Goal: Task Accomplishment & Management: Manage account settings

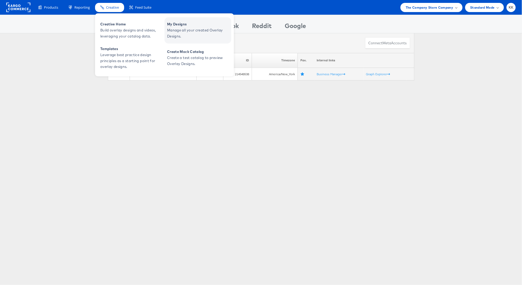
click at [188, 31] on span "Manage all your created Overlay Designs." at bounding box center [198, 33] width 63 height 12
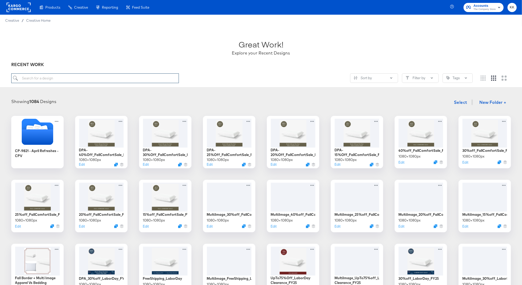
click at [54, 83] on input "search" at bounding box center [95, 78] width 168 height 10
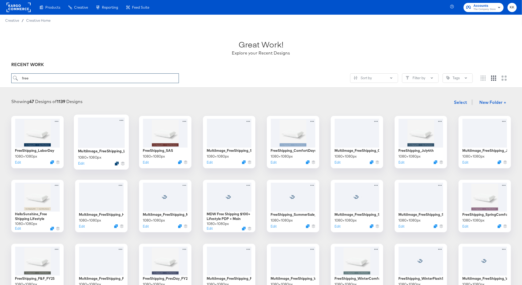
type input "free"
click at [117, 163] on icon "Duplicate" at bounding box center [117, 163] width 4 height 4
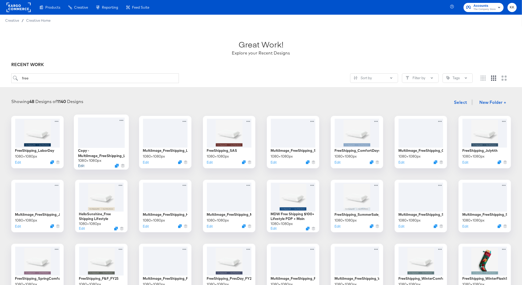
click at [80, 165] on button "Edit" at bounding box center [81, 165] width 6 height 5
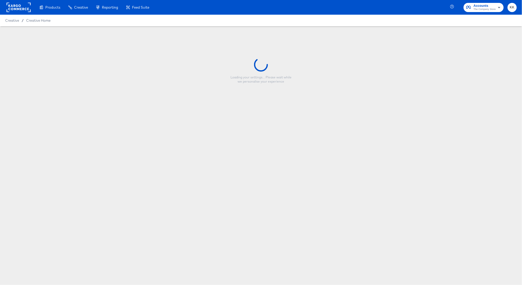
type input "Copy - MultiImage_FreeShipping_LaborDay_FY25"
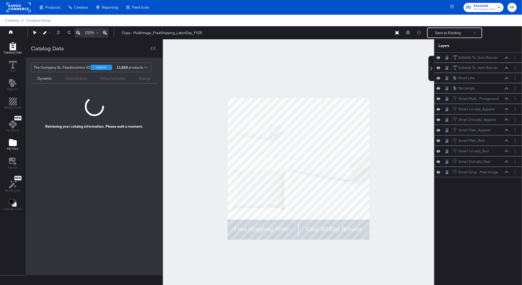
click at [7, 144] on button "My Files" at bounding box center [13, 145] width 18 height 15
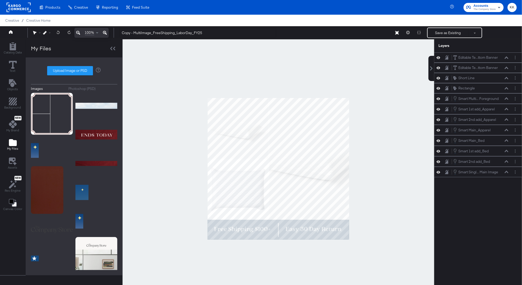
click at [85, 89] on div "Photoshop (PSD)" at bounding box center [82, 88] width 27 height 5
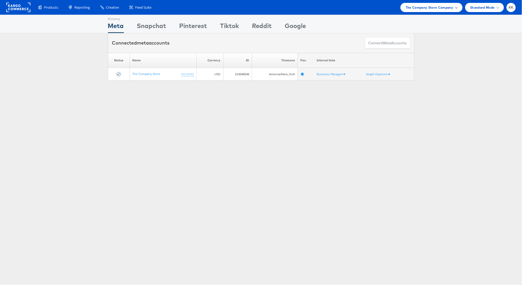
click at [433, 7] on span "The Company Store Company" at bounding box center [430, 8] width 48 height 6
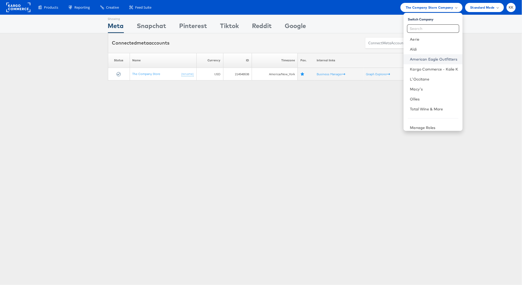
click at [425, 58] on link "American Eagle Outfitters" at bounding box center [434, 59] width 48 height 5
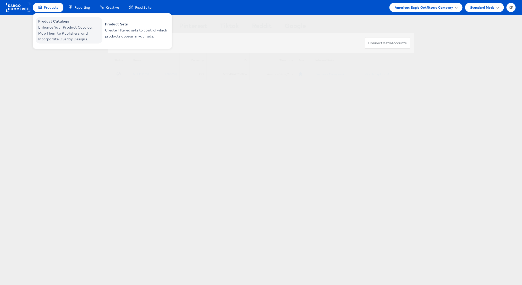
click at [41, 40] on span "Enhance Your Product Catalog, Map Them to Publishers, and Incorporate Overlay D…" at bounding box center [69, 33] width 63 height 18
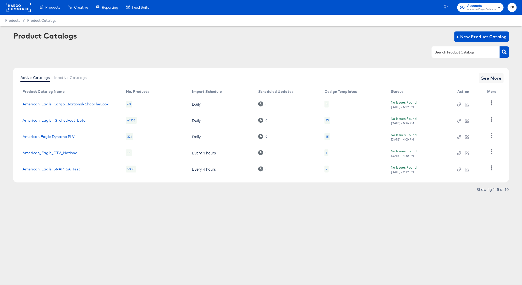
click at [60, 121] on link "American_Eagle_IG_checkout_Beta" at bounding box center [54, 120] width 63 height 4
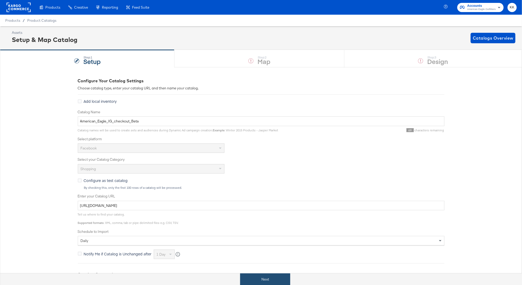
click at [273, 281] on button "Next" at bounding box center [265, 279] width 50 height 12
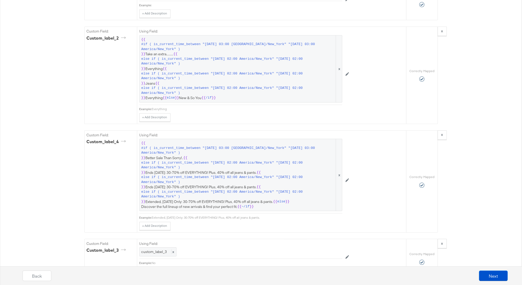
scroll to position [811, 0]
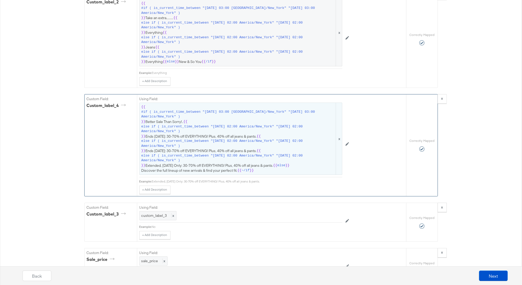
click at [216, 127] on span "else if ( is_current_time_between "2025-08-30 02:00 America/New_York" "2025-09-…" at bounding box center [239, 129] width 194 height 10
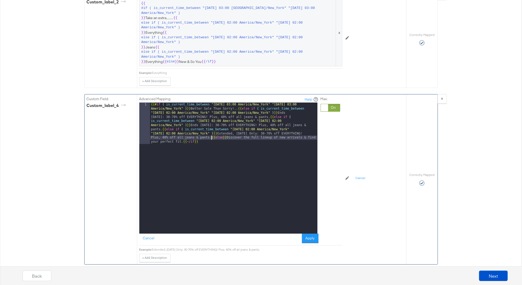
click at [211, 132] on div "{{# if ( is_current_time_between "2024-06-11 03:00 America/New_York" "2024-06-1…" at bounding box center [233, 209] width 167 height 214
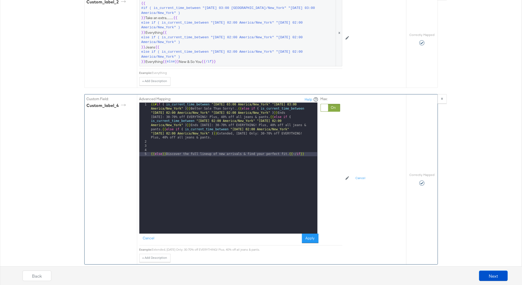
click at [161, 125] on div "{{# if ( is_current_time_between "2024-06-11 03:00 America/New_York" "2024-06-1…" at bounding box center [233, 188] width 167 height 172
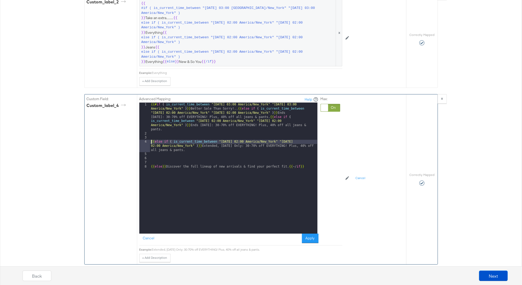
drag, startPoint x: 274, startPoint y: 110, endPoint x: 274, endPoint y: 122, distance: 11.5
click at [274, 112] on div "{{# if ( is_current_time_between "2024-06-11 03:00 America/New_York" "2024-06-1…" at bounding box center [233, 184] width 167 height 164
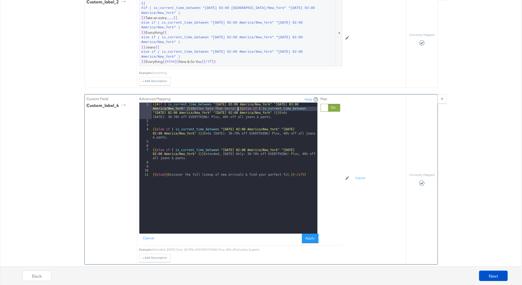
click at [239, 103] on div "{{# if ( is_current_time_between "2024-06-11 03:00 America/New_York" "2024-06-1…" at bounding box center [235, 178] width 166 height 152
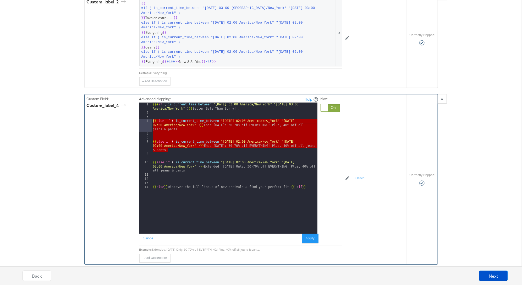
drag, startPoint x: 171, startPoint y: 144, endPoint x: 139, endPoint y: 114, distance: 44.7
click at [139, 114] on div "1 2 3 4 5 6 7 8 9 10 11 12 13 14 {{# if ( is_current_time_between "2024-06-11 0…" at bounding box center [228, 167] width 178 height 131
click at [168, 146] on div "{{# if ( is_current_time_between "2024-06-11 03:00 America/New_York" "2024-06-1…" at bounding box center [235, 173] width 166 height 143
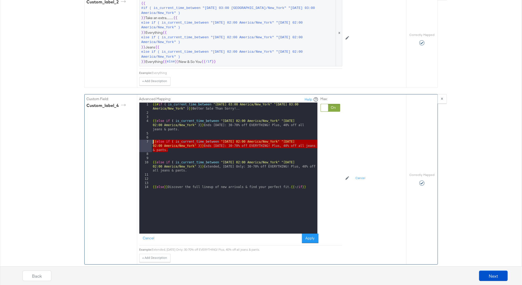
drag, startPoint x: 174, startPoint y: 145, endPoint x: 145, endPoint y: 135, distance: 30.6
click at [145, 135] on div "1 2 3 4 5 6 7 8 9 10 11 12 13 14 {{# if ( is_current_time_between "2024-06-11 0…" at bounding box center [228, 167] width 178 height 131
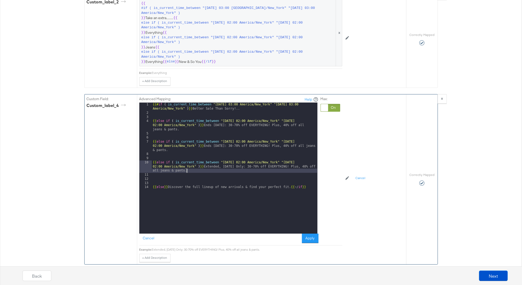
click at [193, 165] on div "{{# if ( is_current_time_between "2024-06-11 03:00 America/New_York" "2024-06-1…" at bounding box center [235, 173] width 166 height 143
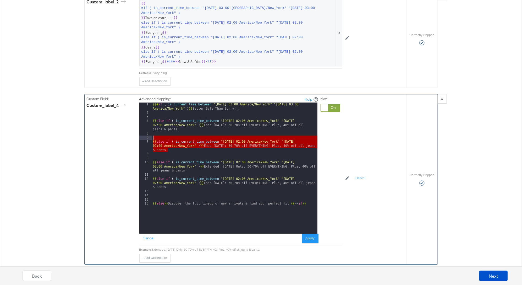
drag, startPoint x: 169, startPoint y: 144, endPoint x: 148, endPoint y: 125, distance: 28.4
click at [148, 125] on div "1 2 3 4 5 6 7 8 9 10 11 12 13 14 15 16 {{# if ( is_current_time_between "2024-0…" at bounding box center [228, 167] width 178 height 131
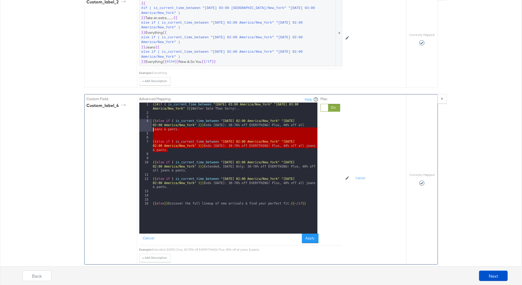
click at [170, 122] on div "{{# if ( is_current_time_between "2024-06-11 03:00 America/New_York" "2024-06-1…" at bounding box center [235, 173] width 166 height 143
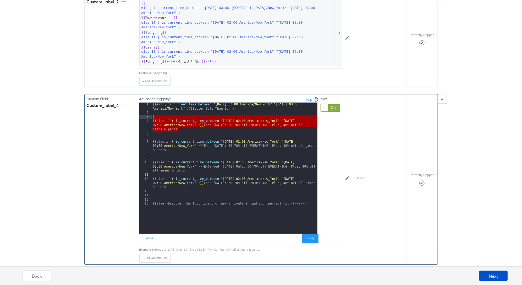
drag, startPoint x: 181, startPoint y: 122, endPoint x: 143, endPoint y: 113, distance: 39.4
click at [143, 113] on div "1 2 3 4 5 6 7 8 9 10 11 12 13 14 15 16 {{# if ( is_current_time_between "2024-0…" at bounding box center [228, 167] width 178 height 131
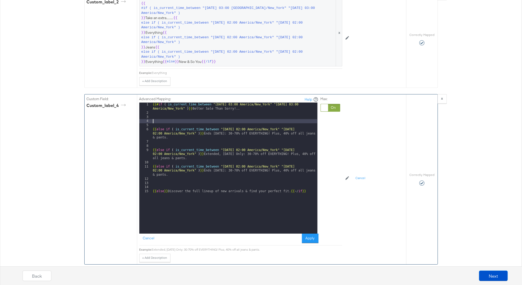
click at [241, 161] on div "{{# if ( is_current_time_between "2024-06-11 03:00 America/New_York" "2024-06-1…" at bounding box center [235, 173] width 166 height 143
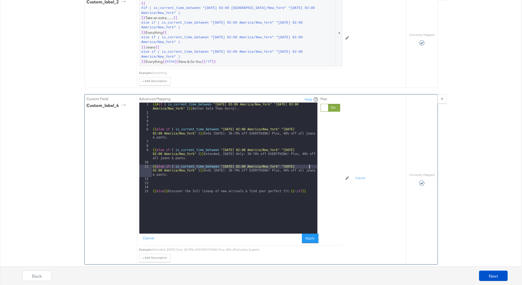
drag, startPoint x: 309, startPoint y: 159, endPoint x: 309, endPoint y: 174, distance: 14.7
click at [309, 160] on div "{{# if ( is_current_time_between "2024-06-11 03:00 America/New_York" "2024-06-1…" at bounding box center [235, 173] width 166 height 143
drag, startPoint x: 216, startPoint y: 170, endPoint x: 216, endPoint y: 166, distance: 3.7
click at [216, 166] on div "{{# if ( is_current_time_between "2024-06-11 03:00 America/New_York" "2024-06-1…" at bounding box center [235, 173] width 166 height 143
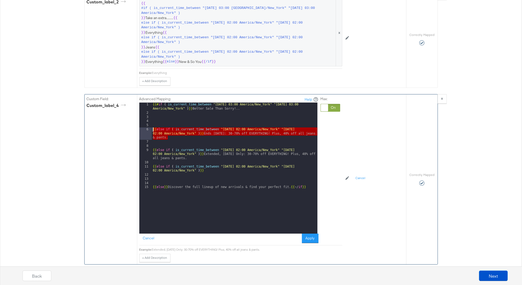
drag, startPoint x: 170, startPoint y: 133, endPoint x: 146, endPoint y: 121, distance: 26.6
click at [146, 121] on div "1 2 3 4 5 6 7 8 9 10 11 12 13 14 15 {{# if ( is_current_time_between "2024-06-1…" at bounding box center [228, 167] width 178 height 131
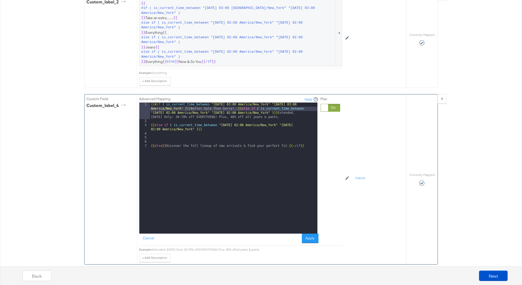
click at [209, 124] on div "{{# if ( is_current_time_between "2024-06-11 03:00 America/New_York" "2024-06-1…" at bounding box center [233, 178] width 167 height 152
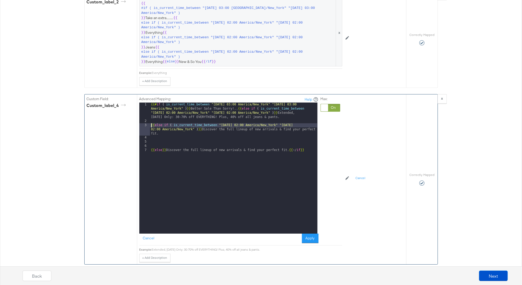
click at [151, 120] on div "{{# if ( is_current_time_between "2024-06-11 03:00 America/New_York" "2024-06-1…" at bounding box center [233, 178] width 167 height 152
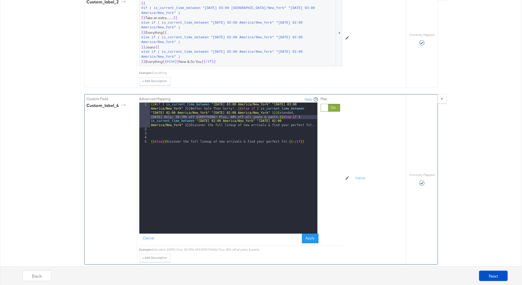
click at [151, 137] on div "{{# if ( is_current_time_between "2024-06-11 03:00 America/New_York" "2024-06-1…" at bounding box center [233, 182] width 167 height 160
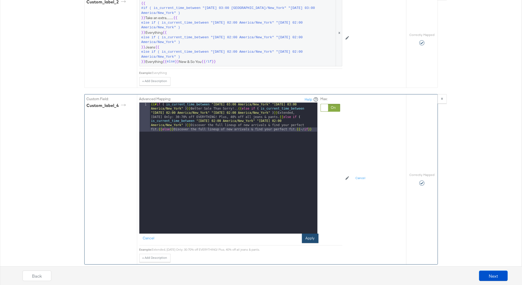
click at [308, 234] on button "Apply" at bounding box center [310, 238] width 17 height 9
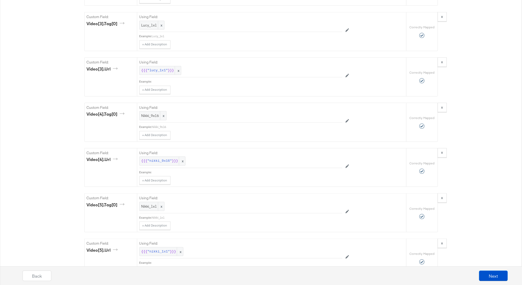
scroll to position [2353, 0]
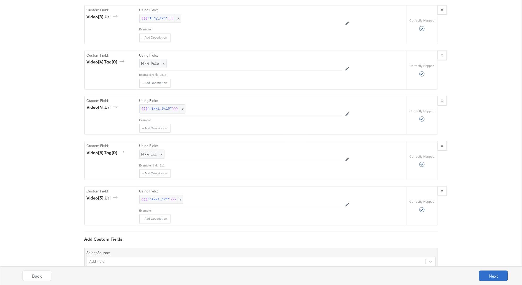
click at [504, 276] on button "Next" at bounding box center [493, 276] width 29 height 10
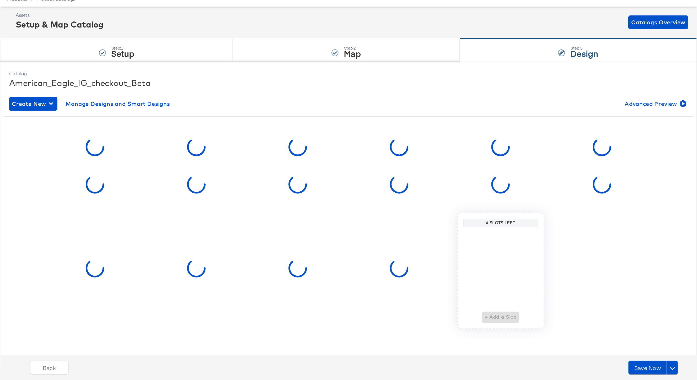
scroll to position [0, 0]
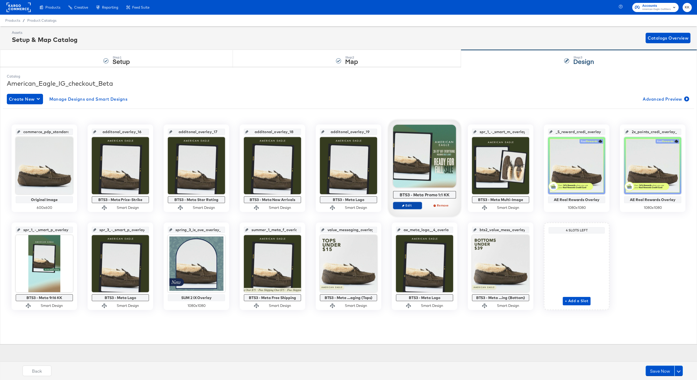
click at [410, 204] on span "Edit" at bounding box center [407, 205] width 24 height 4
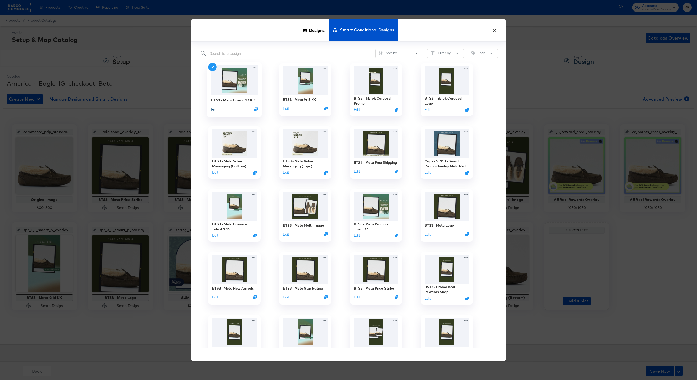
click at [214, 110] on button "Edit" at bounding box center [214, 109] width 6 height 5
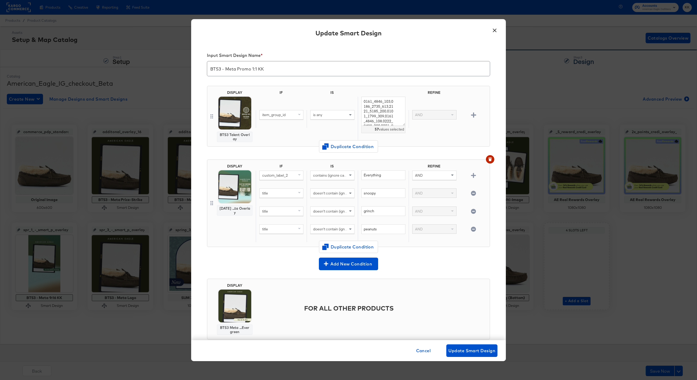
scroll to position [13, 0]
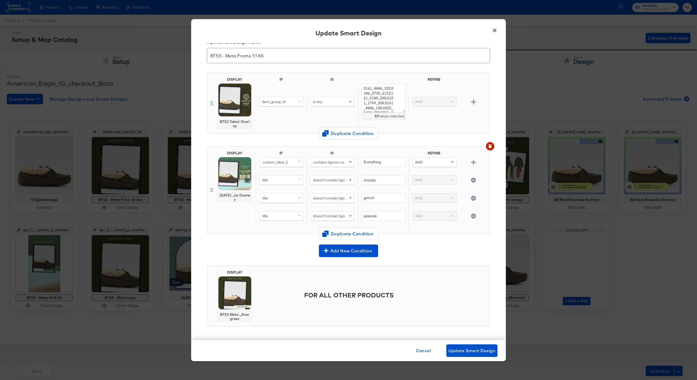
click at [496, 28] on button "×" at bounding box center [494, 28] width 9 height 9
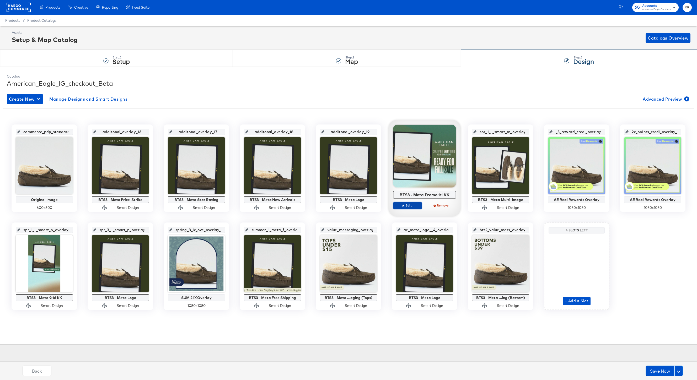
click at [403, 207] on icon "button" at bounding box center [403, 205] width 2 height 2
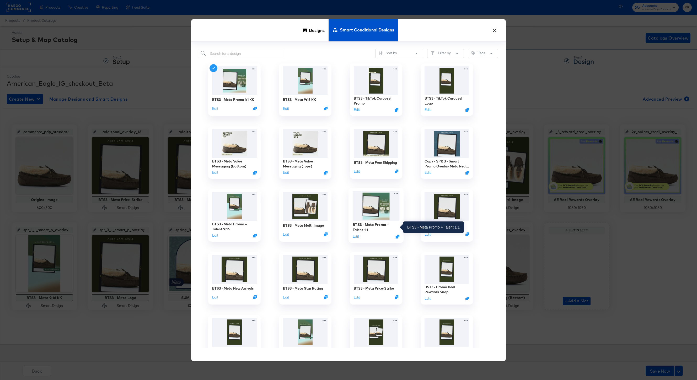
click at [373, 224] on div "BTS3 - Meta Promo + Talent 1:1" at bounding box center [376, 227] width 47 height 10
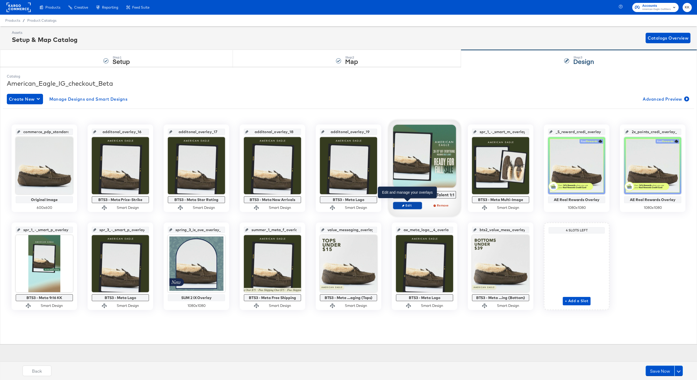
click at [409, 206] on span "Edit" at bounding box center [407, 205] width 24 height 4
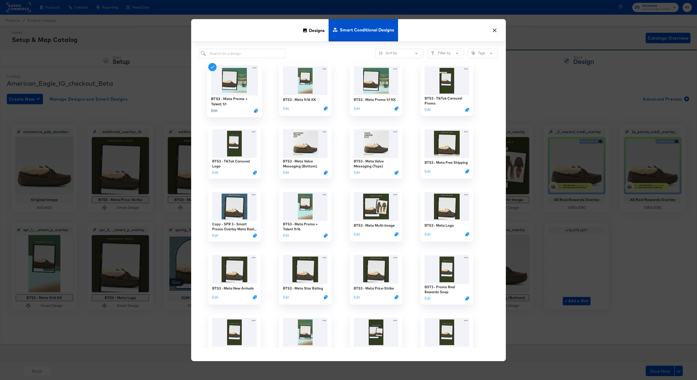
click at [214, 109] on button "Edit" at bounding box center [214, 110] width 6 height 5
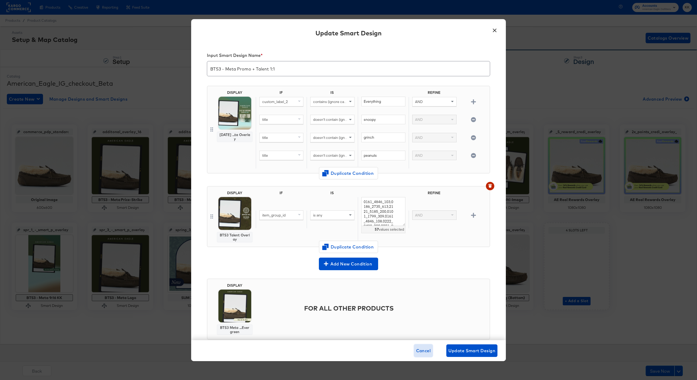
click at [427, 285] on button "Cancel" at bounding box center [423, 350] width 19 height 13
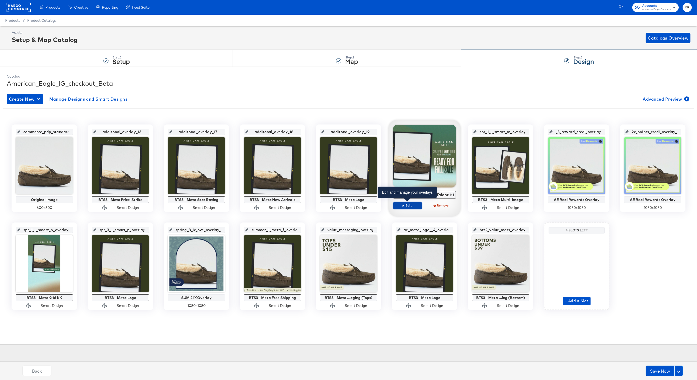
click at [415, 203] on span "Edit" at bounding box center [407, 205] width 24 height 4
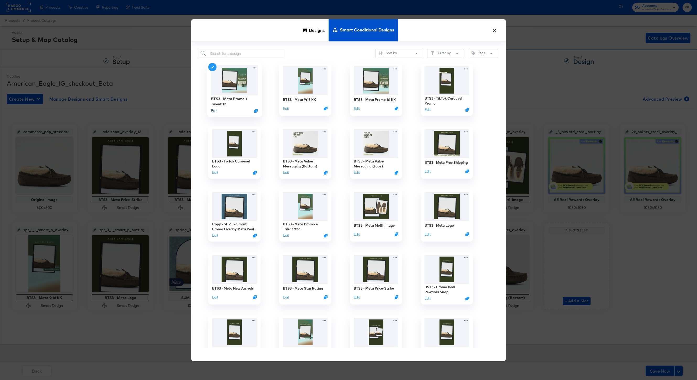
click at [213, 110] on button "Edit" at bounding box center [214, 110] width 6 height 5
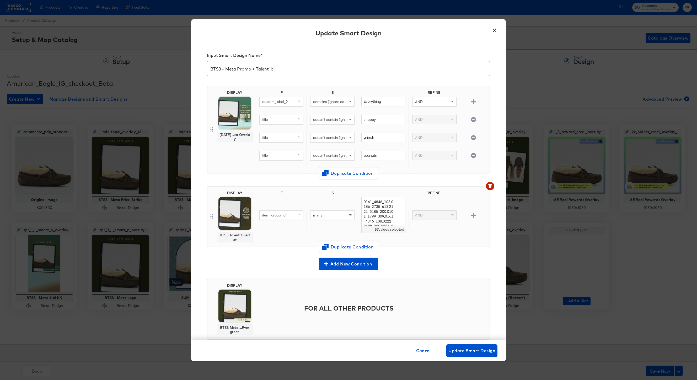
click at [495, 30] on button "×" at bounding box center [494, 28] width 9 height 9
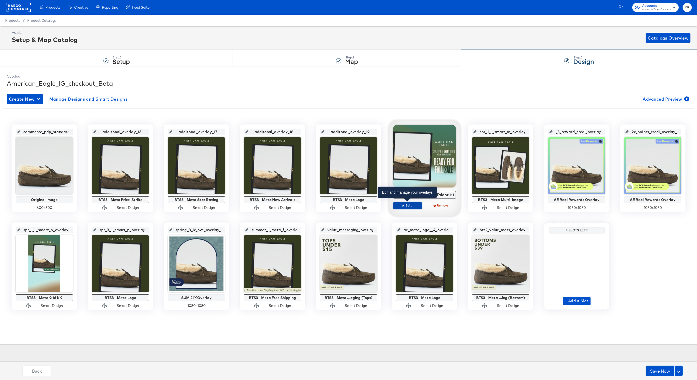
click at [406, 204] on span "Edit" at bounding box center [407, 205] width 24 height 4
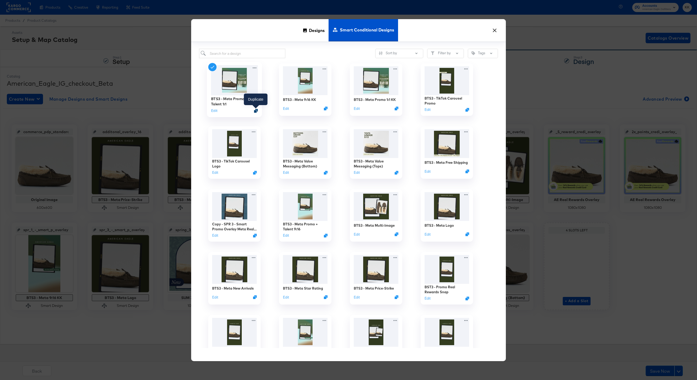
click at [257, 111] on icon "Duplicate" at bounding box center [256, 111] width 4 height 4
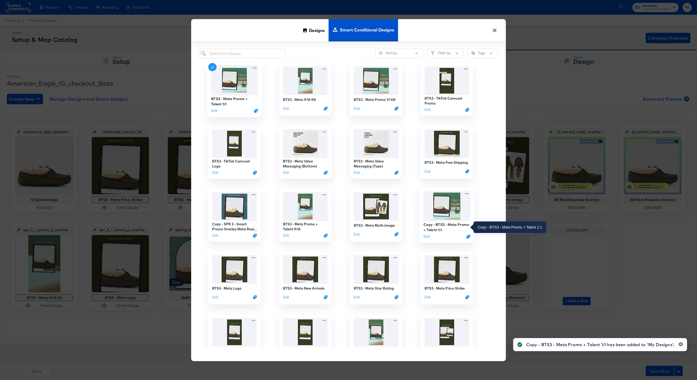
click at [446, 224] on div "Copy - BTS3 - Meta Promo + Talent 1:1" at bounding box center [446, 227] width 47 height 10
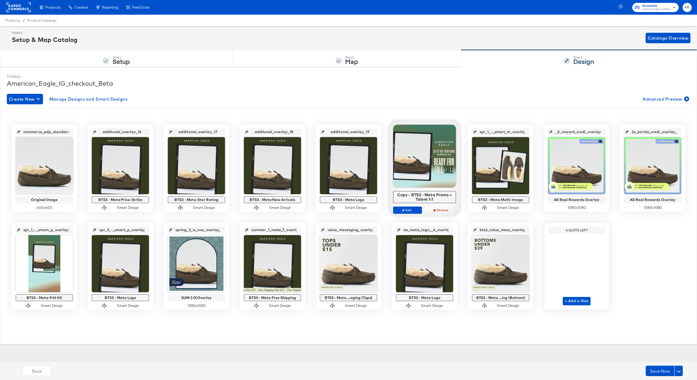
click at [408, 206] on div "Copy - BTS3 - Meta Promo + Talent 1:1 Edit Remove" at bounding box center [424, 172] width 63 height 94
click at [408, 209] on span "Edit" at bounding box center [407, 210] width 24 height 4
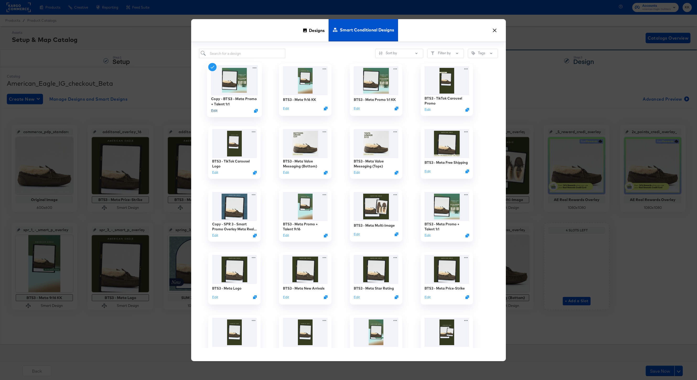
click at [214, 112] on button "Edit" at bounding box center [214, 110] width 6 height 5
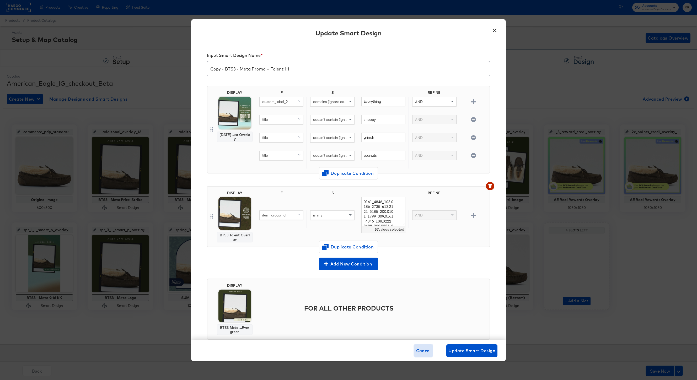
click at [420, 285] on span "Cancel" at bounding box center [423, 350] width 15 height 7
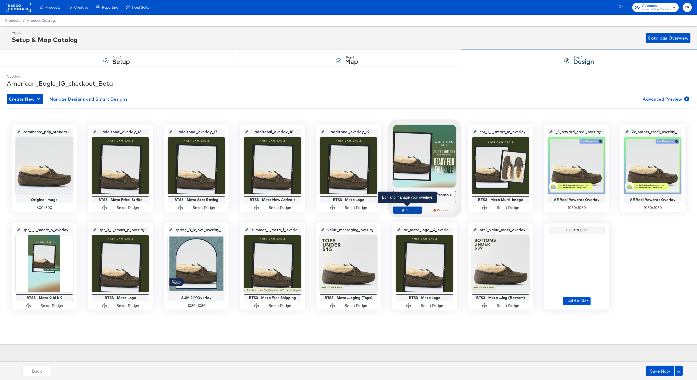
click at [410, 210] on span "Edit" at bounding box center [407, 210] width 24 height 4
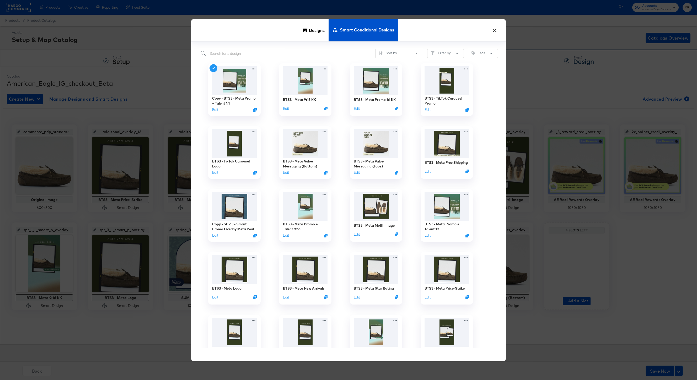
click at [235, 56] on input "search" at bounding box center [242, 54] width 86 height 10
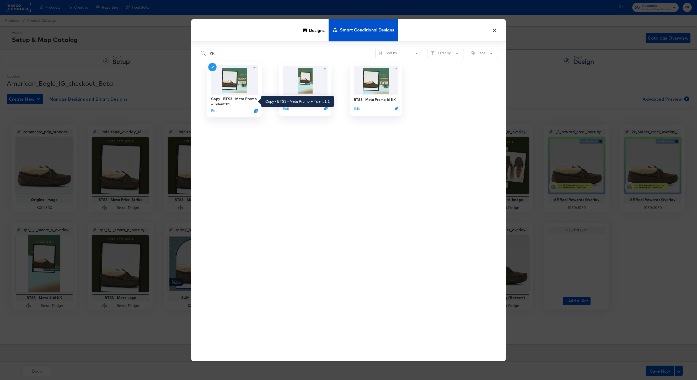
type input "KK"
click at [233, 101] on div "Copy - BTS3 - Meta Promo + Talent 1:1" at bounding box center [234, 101] width 47 height 10
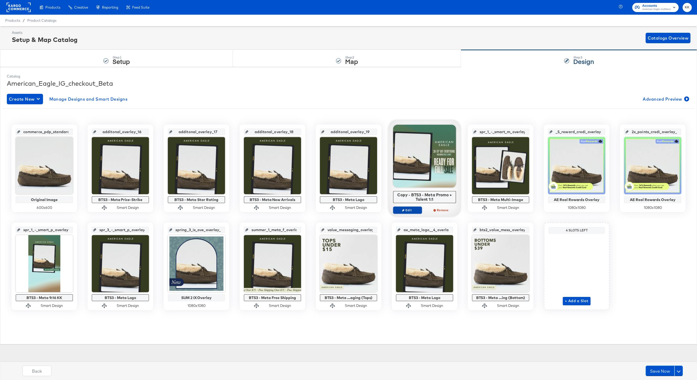
click at [407, 209] on span "Edit" at bounding box center [407, 210] width 24 height 4
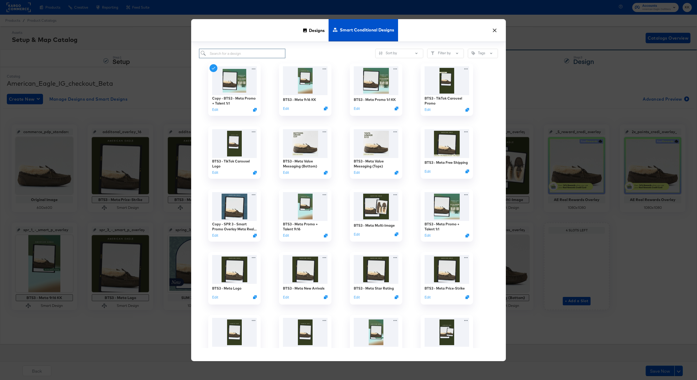
click at [240, 52] on input "search" at bounding box center [242, 54] width 86 height 10
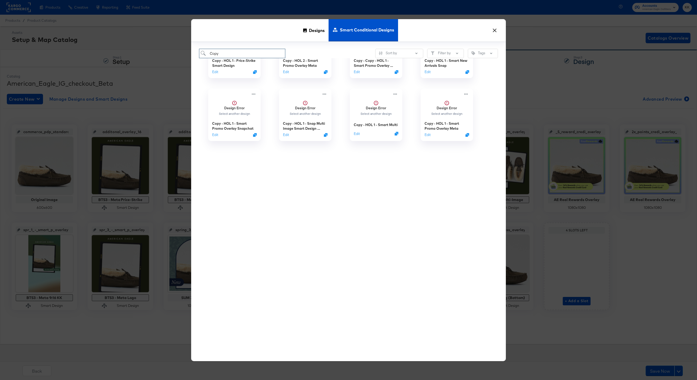
scroll to position [0, 0]
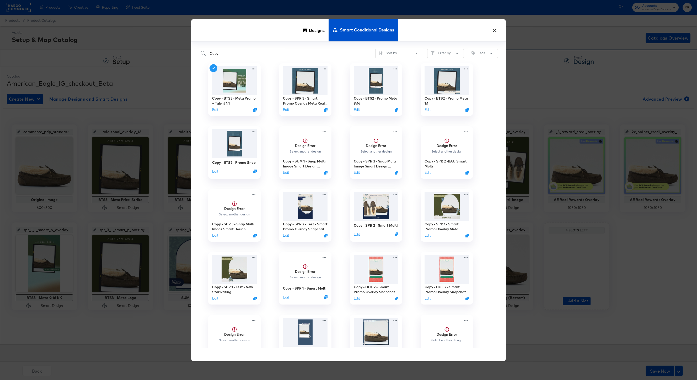
drag, startPoint x: 225, startPoint y: 51, endPoint x: 199, endPoint y: 51, distance: 25.2
click at [199, 51] on input "Copy" at bounding box center [242, 54] width 86 height 10
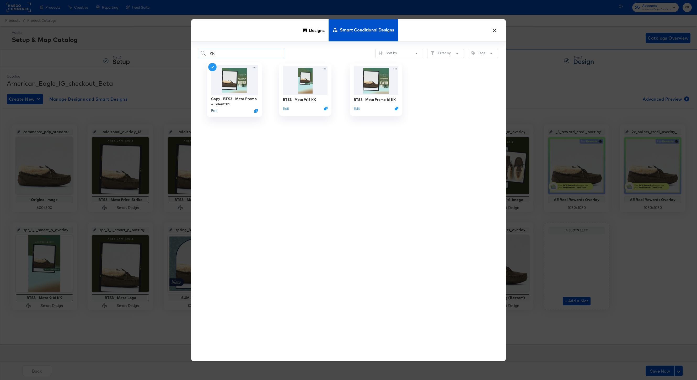
type input "KK"
click at [214, 110] on button "Edit" at bounding box center [214, 110] width 6 height 5
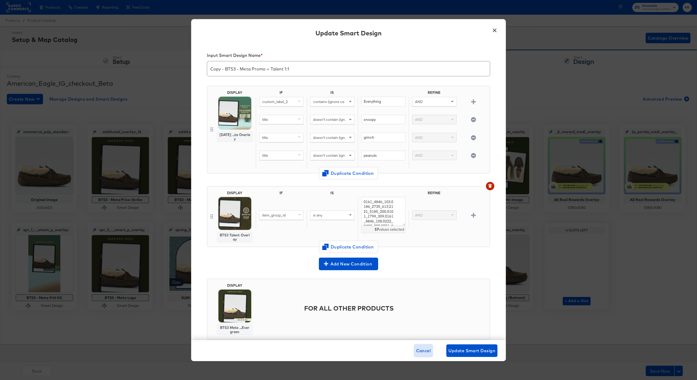
click at [416, 285] on span "Cancel" at bounding box center [423, 350] width 15 height 7
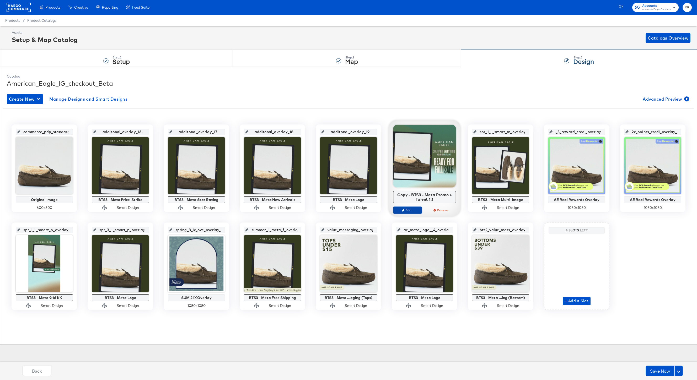
click at [405, 209] on span "Edit" at bounding box center [407, 210] width 24 height 4
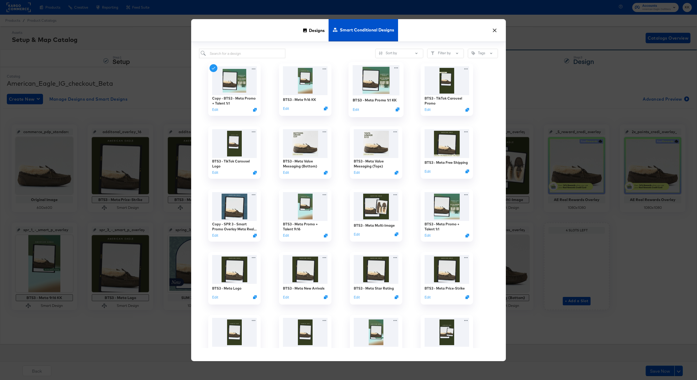
click at [377, 101] on div "BTS3 - Meta Promo 1:1 KK" at bounding box center [375, 100] width 44 height 5
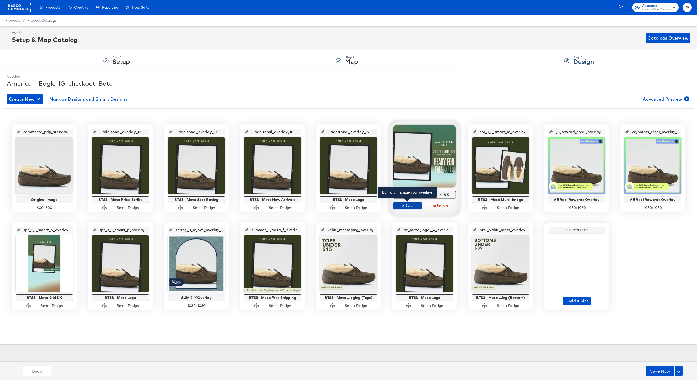
click at [410, 204] on span "Edit" at bounding box center [407, 205] width 24 height 4
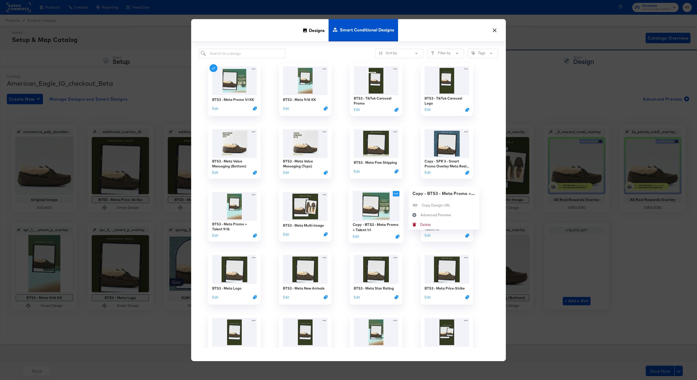
click at [398, 194] on icon at bounding box center [396, 194] width 7 height 6
click at [420, 225] on div "Delete Delete" at bounding box center [420, 225] width 0 height 0
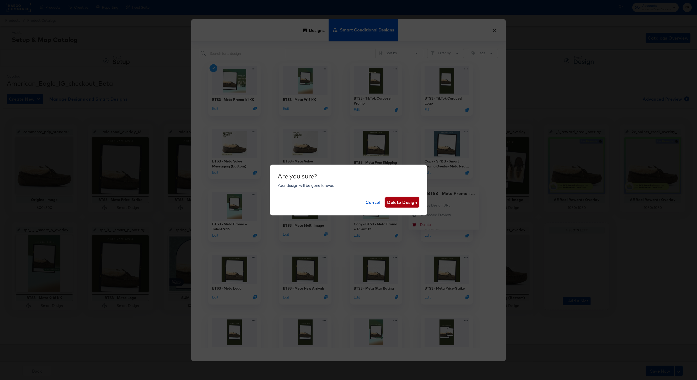
click at [403, 200] on span "Delete Design" at bounding box center [402, 202] width 30 height 7
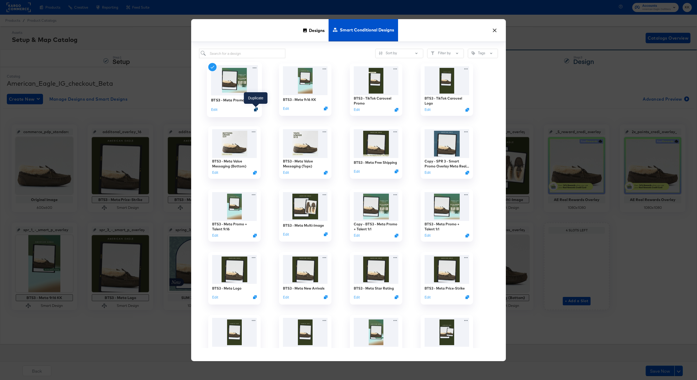
click at [256, 110] on icon "Duplicate" at bounding box center [256, 109] width 4 height 4
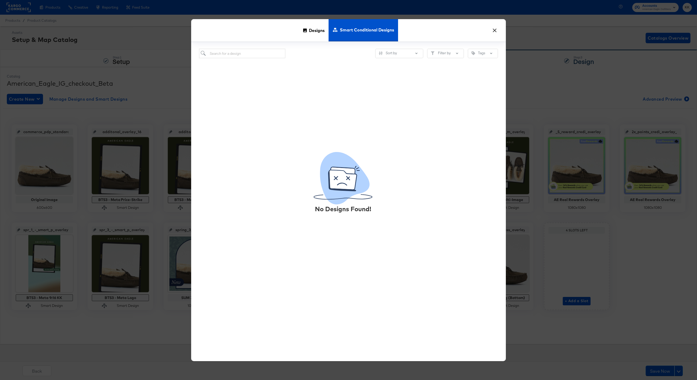
click at [493, 31] on button "×" at bounding box center [494, 28] width 9 height 9
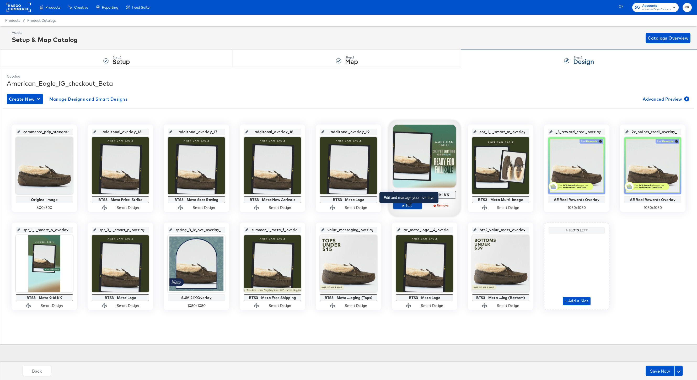
click at [410, 207] on span "Edit" at bounding box center [407, 205] width 24 height 4
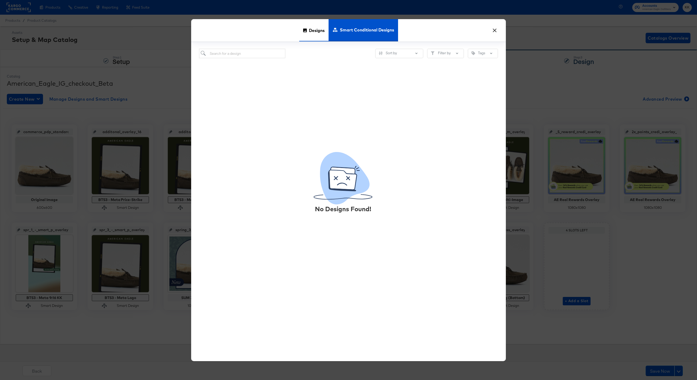
click at [311, 34] on span "Designs" at bounding box center [317, 30] width 16 height 23
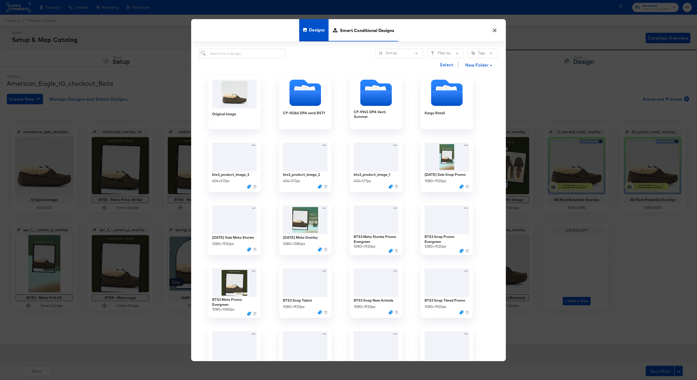
click at [352, 34] on span "Smart Conditional Designs" at bounding box center [367, 30] width 54 height 23
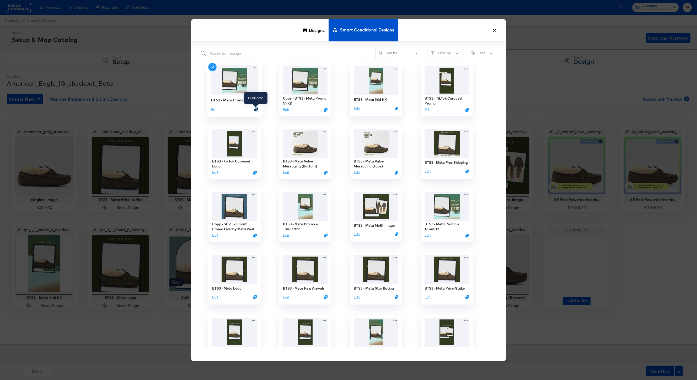
click at [256, 110] on icon "Duplicate" at bounding box center [256, 109] width 4 height 4
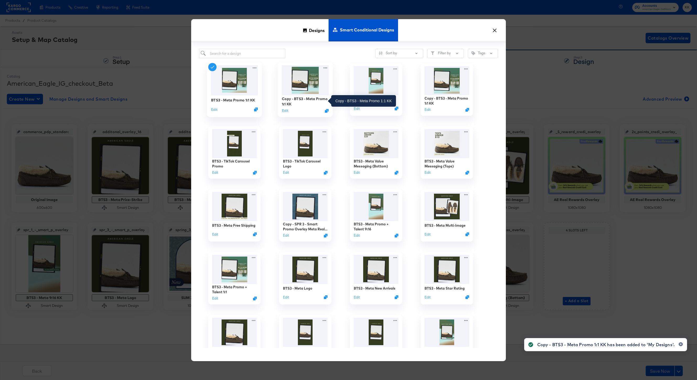
click at [299, 100] on div "Copy - BTS3 - Meta Promo 1:1 KK" at bounding box center [305, 101] width 47 height 10
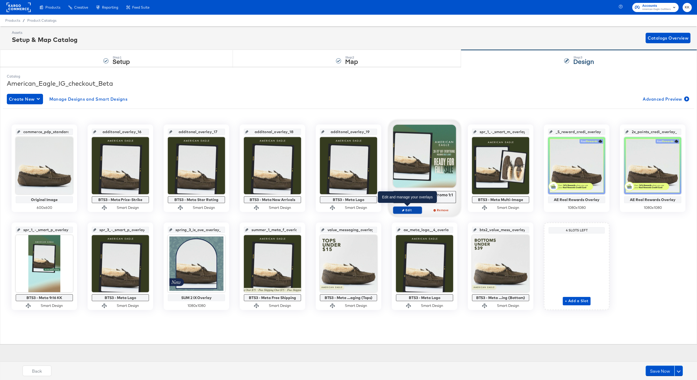
click at [403, 208] on button "Edit" at bounding box center [407, 210] width 29 height 7
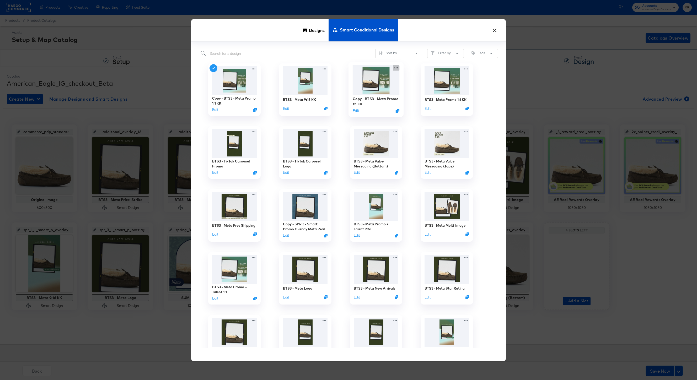
click at [397, 68] on icon at bounding box center [396, 67] width 4 height 1
click at [420, 99] on div "Delete Delete" at bounding box center [420, 99] width 0 height 0
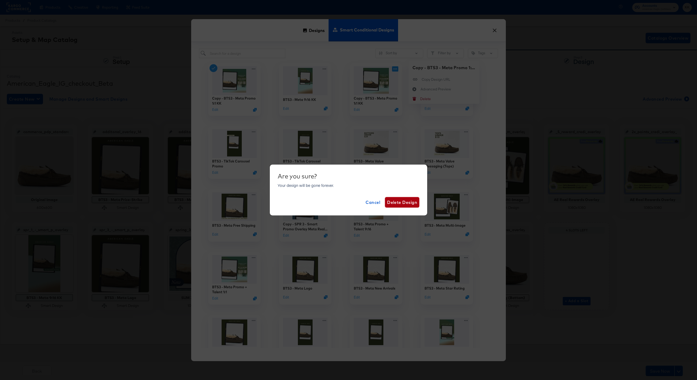
click at [406, 204] on span "Delete Design" at bounding box center [402, 202] width 30 height 7
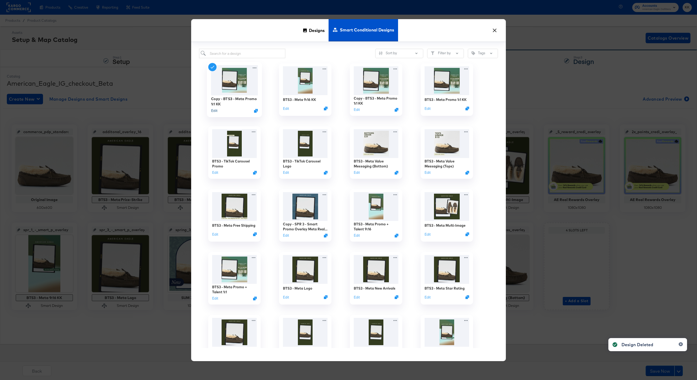
click at [213, 110] on button "Edit" at bounding box center [214, 110] width 6 height 5
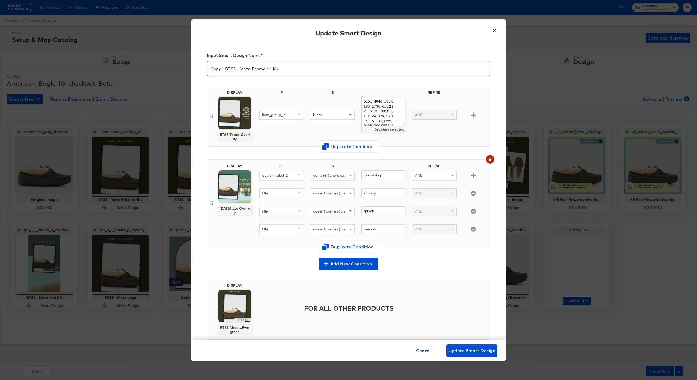
drag, startPoint x: 225, startPoint y: 69, endPoint x: 197, endPoint y: 69, distance: 27.5
click at [197, 69] on div "Input Smart Design Name * Copy - BTS3 - Meta Promo 1:1 KK DISPLAY BTS3 Talent O…" at bounding box center [348, 191] width 315 height 297
type input "BTS3 - Meta Promo 1:1 KK"
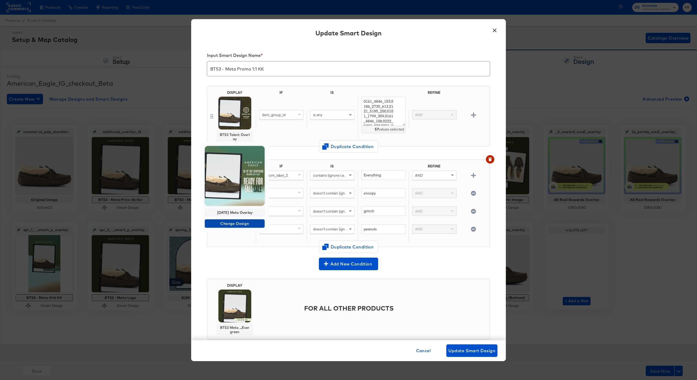
click at [236, 223] on span "Change Design" at bounding box center [235, 223] width 56 height 7
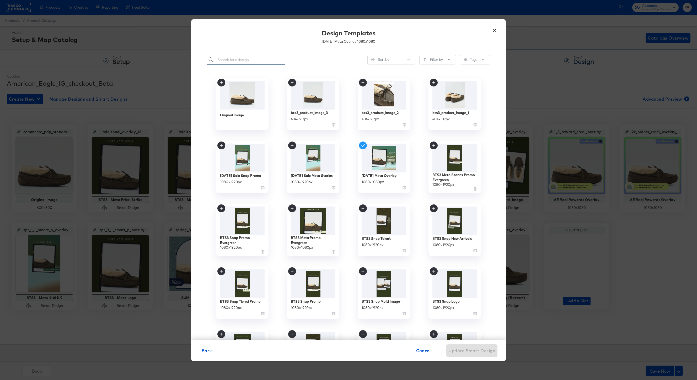
click at [232, 62] on input "search" at bounding box center [246, 60] width 78 height 10
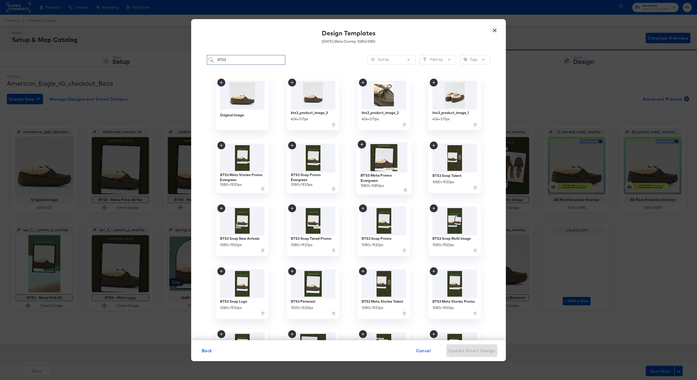
type input "BTS3"
click at [378, 155] on img at bounding box center [383, 157] width 47 height 30
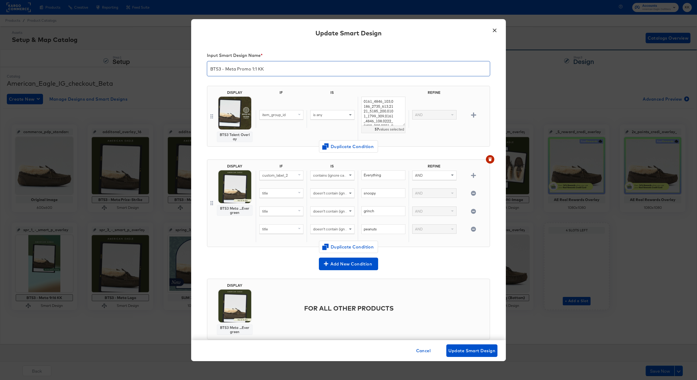
click at [268, 67] on input "BTS3 - Meta Promo 1:1 KK" at bounding box center [348, 66] width 283 height 15
type input "BTS3 - Meta Promo 1:1 KK-"
click at [463, 285] on span "Update Smart Design" at bounding box center [471, 350] width 47 height 7
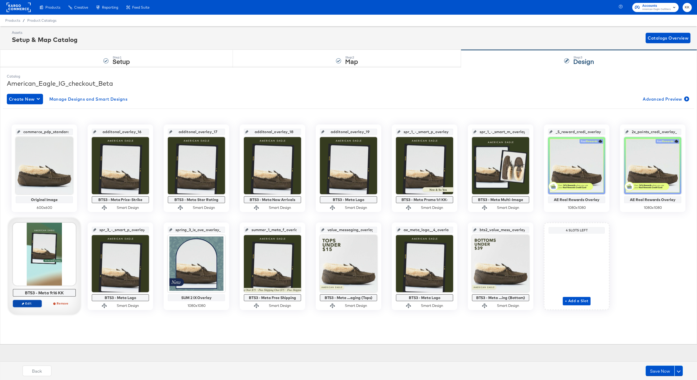
click at [29, 285] on span "Edit" at bounding box center [27, 303] width 24 height 4
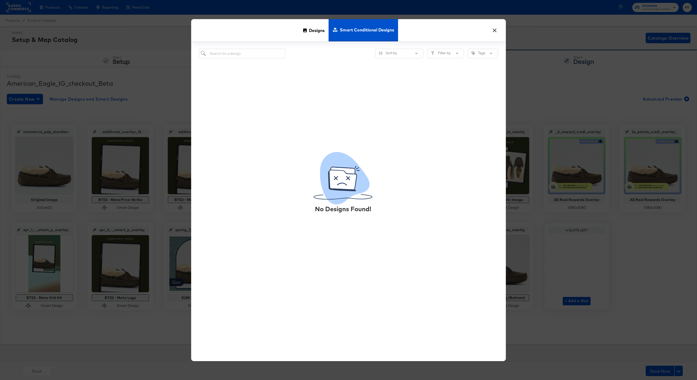
click at [494, 29] on button "×" at bounding box center [494, 28] width 9 height 9
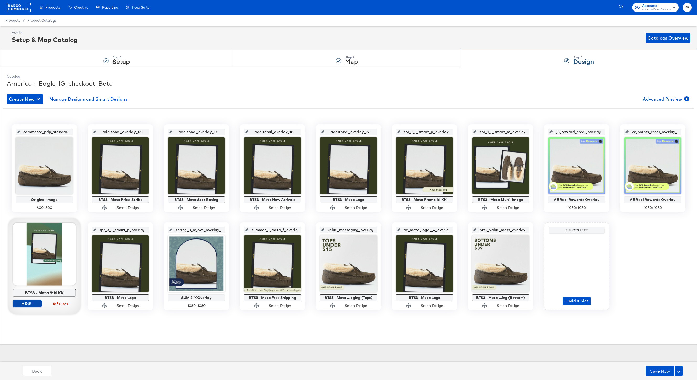
click at [30, 285] on span "Edit" at bounding box center [27, 303] width 24 height 4
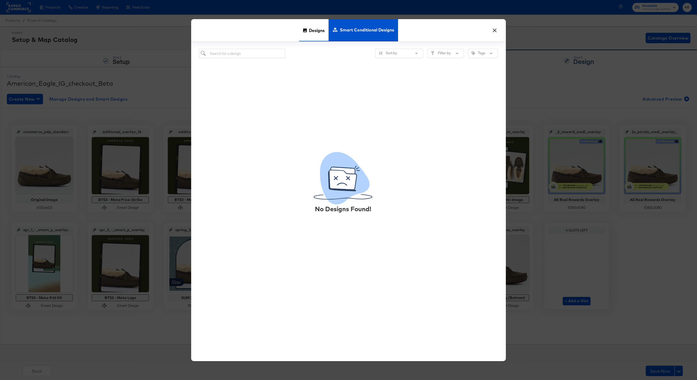
click at [315, 37] on span "Designs" at bounding box center [317, 30] width 16 height 23
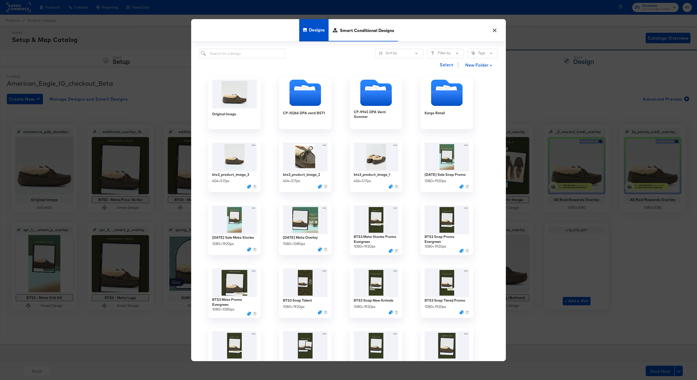
click at [349, 34] on span "Smart Conditional Designs" at bounding box center [367, 30] width 54 height 23
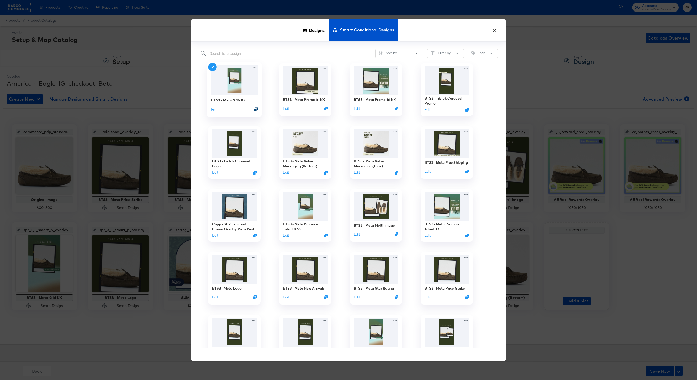
click at [258, 109] on icon "Duplicate" at bounding box center [256, 109] width 4 height 4
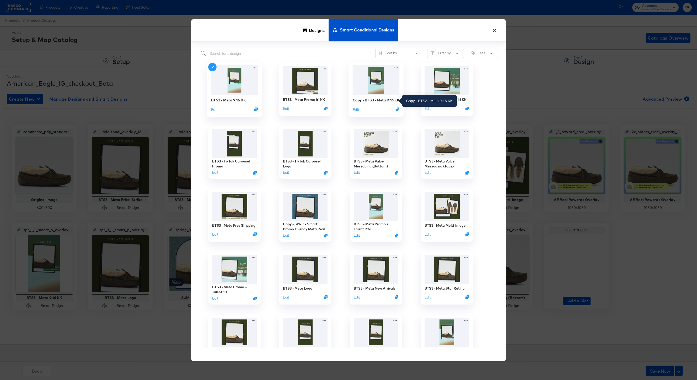
click at [387, 98] on div "Copy - BTS3 - Meta 9:16 KK" at bounding box center [376, 100] width 47 height 5
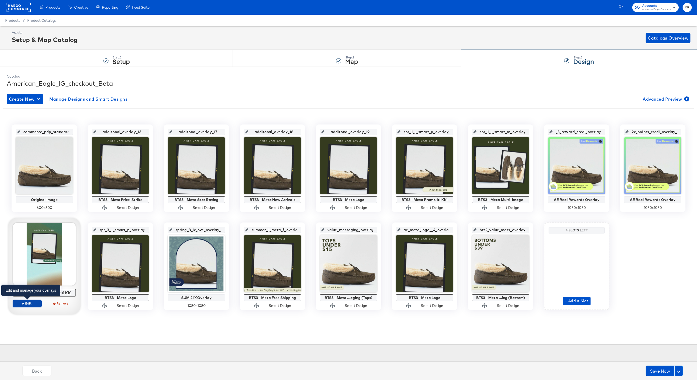
click at [36, 285] on span "Edit" at bounding box center [27, 303] width 24 height 4
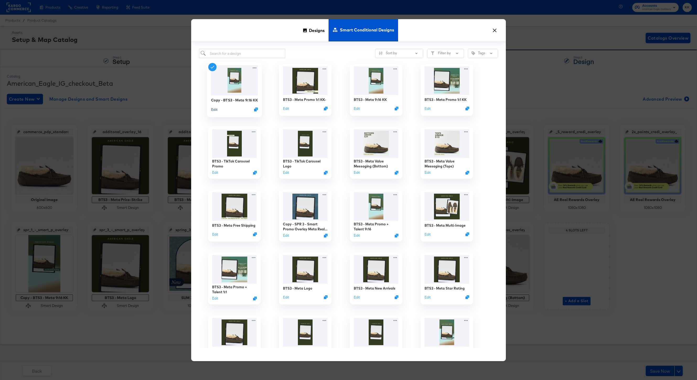
click at [216, 110] on button "Edit" at bounding box center [214, 109] width 6 height 5
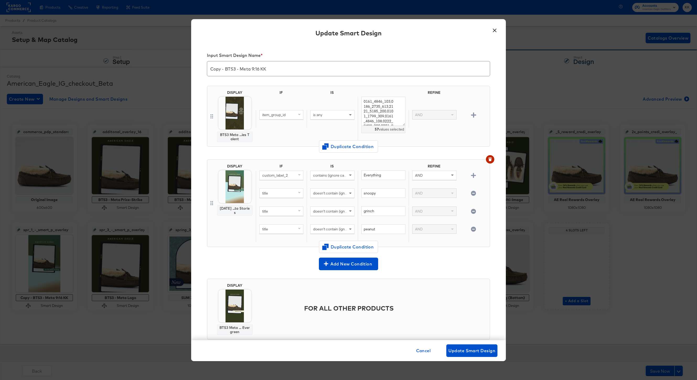
click at [273, 69] on input "Copy - BTS3 - Meta 9:16 KK" at bounding box center [348, 66] width 283 height 15
drag, startPoint x: 225, startPoint y: 69, endPoint x: 205, endPoint y: 68, distance: 20.5
click at [208, 69] on input "Copy - BTS3 - Meta 9:16 KK-" at bounding box center [348, 66] width 283 height 15
type input "BTS3 - Meta 9:16 KK-"
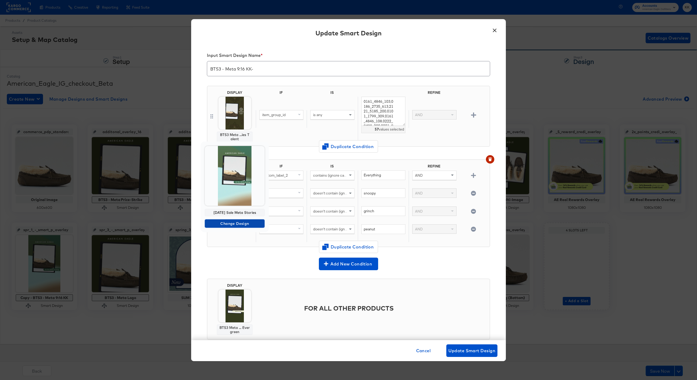
click at [236, 224] on span "Change Design" at bounding box center [235, 223] width 56 height 7
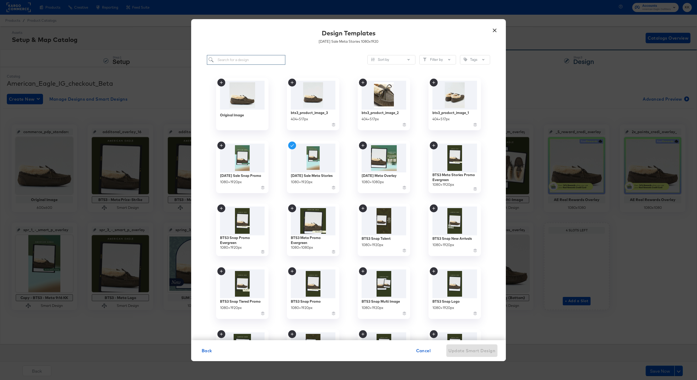
click at [243, 61] on input "search" at bounding box center [246, 60] width 78 height 10
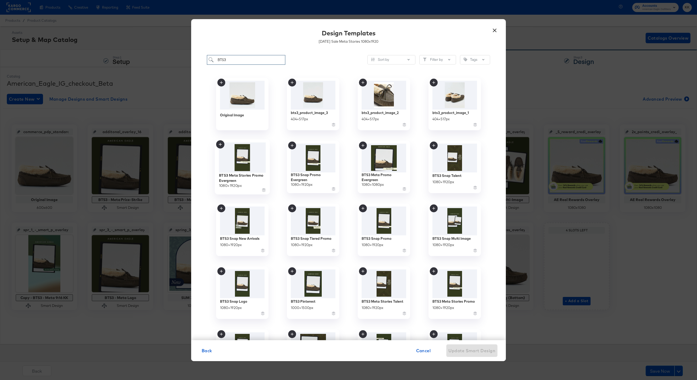
type input "BTS3"
click at [250, 158] on img at bounding box center [242, 157] width 47 height 30
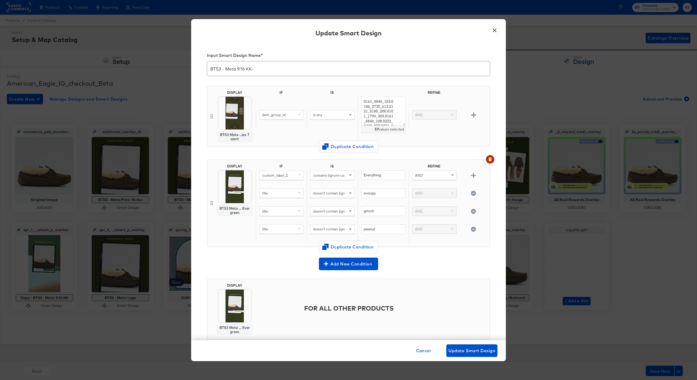
click at [465, 285] on div "Cancel Update Smart Design" at bounding box center [348, 350] width 315 height 21
click at [474, 285] on span "Update Smart Design" at bounding box center [471, 350] width 47 height 7
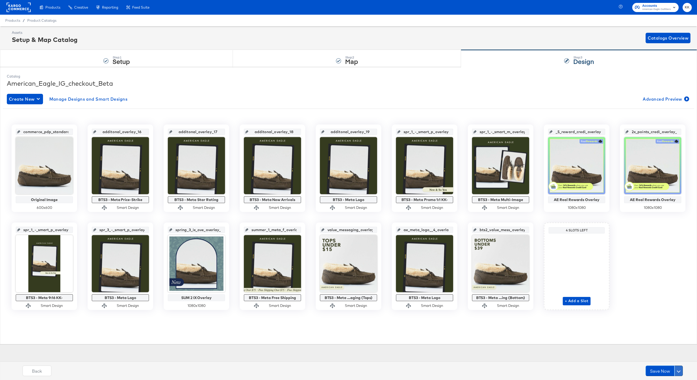
click at [522, 285] on span at bounding box center [679, 371] width 4 height 4
click at [522, 285] on div "Schedule Save" at bounding box center [666, 360] width 24 height 5
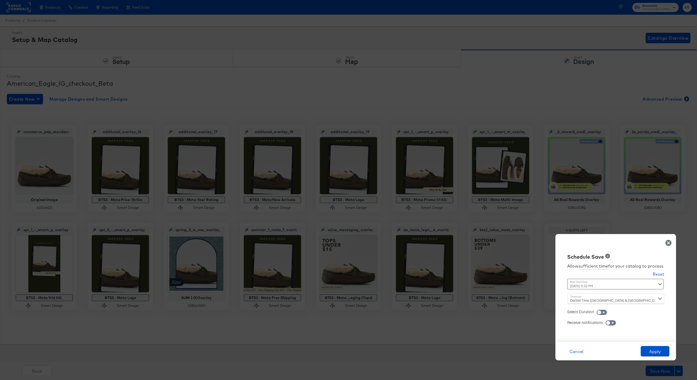
click at [522, 285] on div "September 3rd 2025 5:33 PM ‹ September 2025 › Su Mo Tu We Th Fr Sa 31 1 2 3 4 5…" at bounding box center [602, 284] width 71 height 10
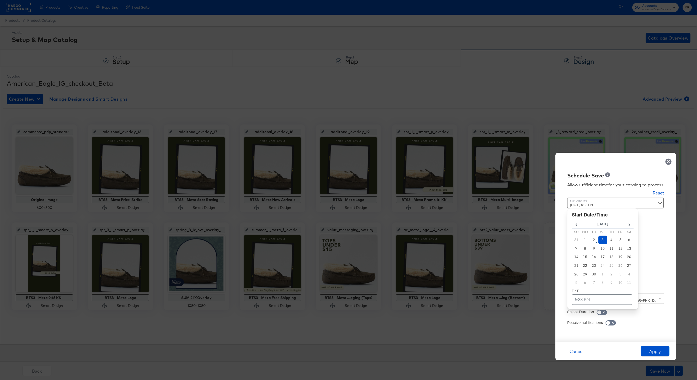
click at [522, 239] on td "3" at bounding box center [602, 240] width 9 height 9
click at [522, 285] on div "‹ September 2025 › Su Mo Tu We Th Fr Sa 31 1 2 3 4 5 6 7 8 9 10 11 12 13 14 15 …" at bounding box center [602, 258] width 71 height 101
click at [522, 285] on td "5:33 PM" at bounding box center [602, 299] width 60 height 10
click at [522, 261] on span "▼" at bounding box center [591, 260] width 10 height 10
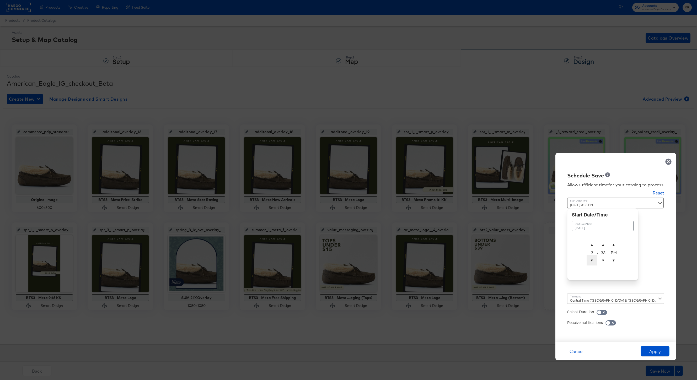
click at [522, 261] on span "▼" at bounding box center [591, 260] width 10 height 10
click at [522, 239] on span "▲" at bounding box center [591, 244] width 10 height 10
click at [522, 240] on span "▲" at bounding box center [603, 244] width 10 height 10
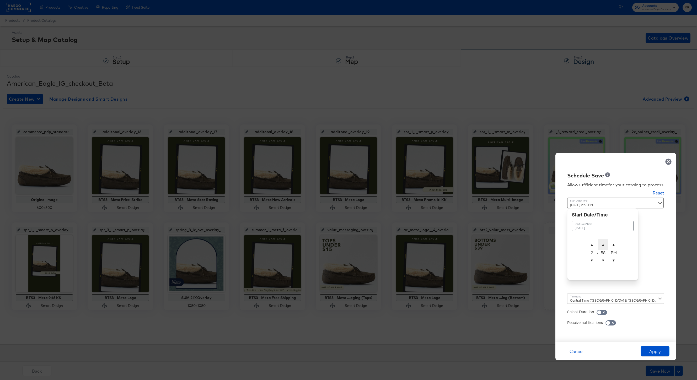
click at [522, 240] on span "▲" at bounding box center [603, 244] width 10 height 10
type input "[DATE] 2:00 AM"
click at [522, 240] on span "▲" at bounding box center [613, 244] width 10 height 10
click at [522, 285] on div "Central Time ([GEOGRAPHIC_DATA] & [GEOGRAPHIC_DATA]) ([GEOGRAPHIC_DATA]/[GEOGRA…" at bounding box center [615, 298] width 97 height 10
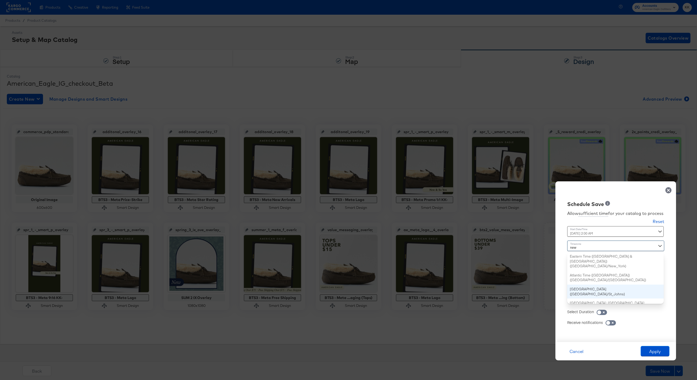
type input "new"
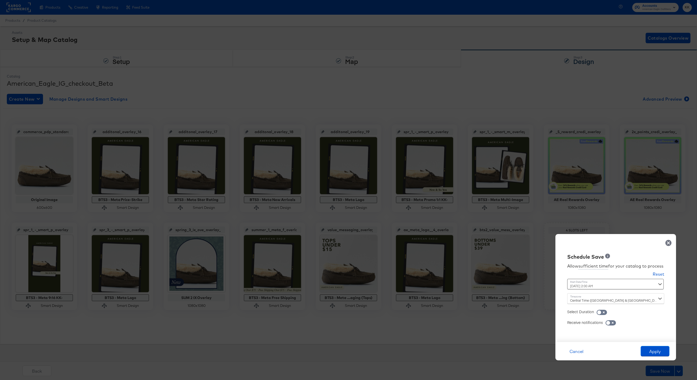
click at [522, 251] on div "Schedule Save Allow sufficient time for your catalog to process Reset Time : Se…" at bounding box center [615, 288] width 121 height 108
click at [522, 285] on div "Central Time ([GEOGRAPHIC_DATA] & [GEOGRAPHIC_DATA]) ([GEOGRAPHIC_DATA]/[GEOGRA…" at bounding box center [615, 298] width 97 height 10
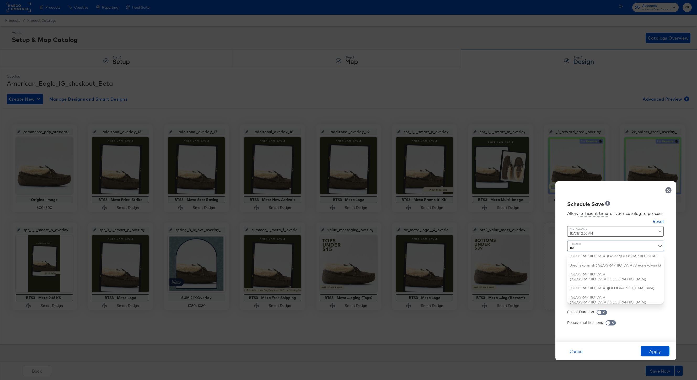
type input "new"
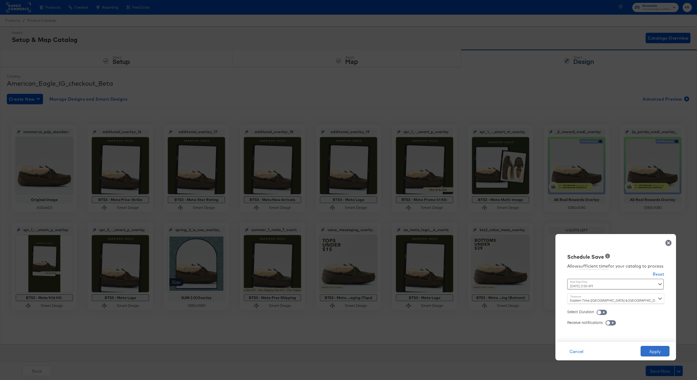
click at [522, 285] on button "Apply" at bounding box center [654, 351] width 29 height 10
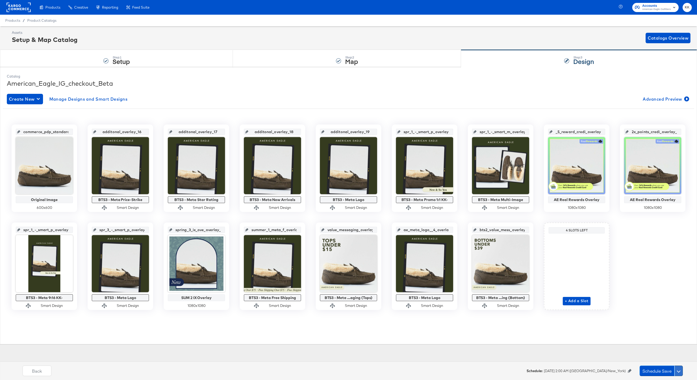
click at [522, 285] on button at bounding box center [678, 371] width 8 height 10
click at [522, 285] on div "Save Now" at bounding box center [661, 360] width 17 height 5
click at [522, 285] on button "Schedule Save" at bounding box center [663, 361] width 37 height 10
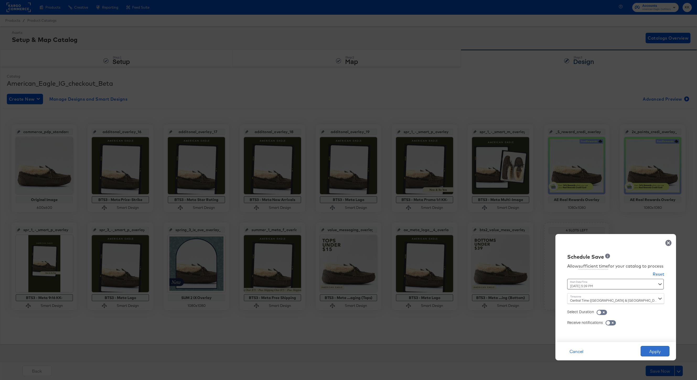
click at [522, 285] on button "Apply" at bounding box center [654, 351] width 29 height 10
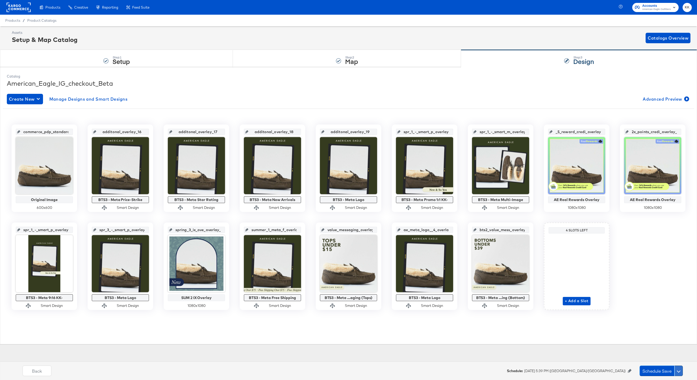
click at [522, 285] on button at bounding box center [678, 371] width 8 height 10
click at [522, 285] on div "Save Now" at bounding box center [661, 360] width 17 height 5
click at [522, 285] on div "Back Save Now Schedule Save" at bounding box center [353, 373] width 702 height 20
click at [522, 285] on button at bounding box center [678, 371] width 8 height 10
click at [522, 285] on div "Schedule Save" at bounding box center [666, 360] width 24 height 5
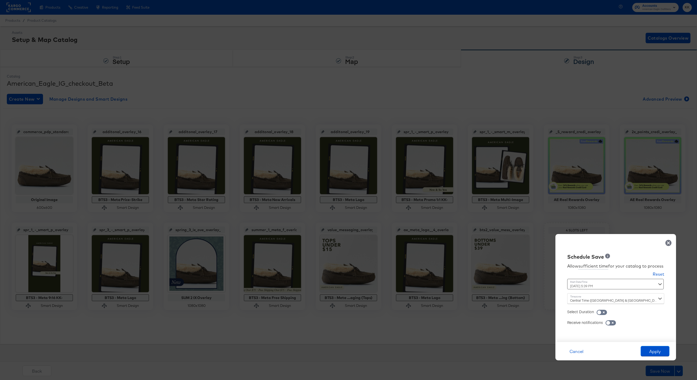
click at [522, 284] on div "September 3rd 2025 5:39 PM ‹ September 2025 › Su Mo Tu We Th Fr Sa 31 1 2 3 4 5…" at bounding box center [602, 284] width 71 height 10
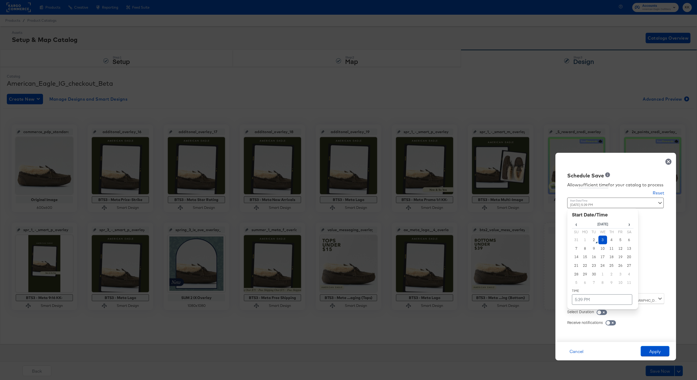
click at [522, 239] on td "3" at bounding box center [602, 240] width 9 height 9
click at [522, 285] on td "5:39 PM" at bounding box center [602, 299] width 60 height 10
click at [522, 257] on span "▼" at bounding box center [591, 260] width 10 height 10
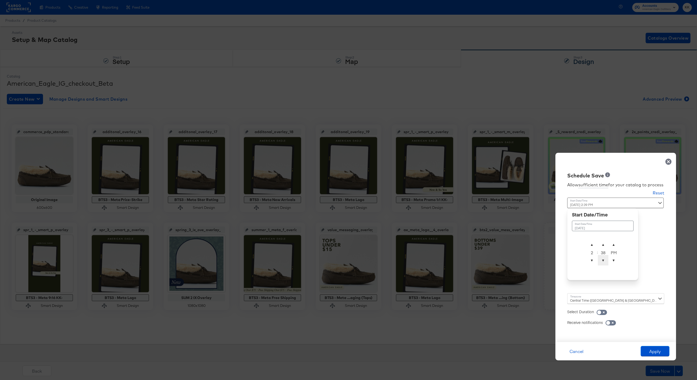
click at [522, 262] on span "▼" at bounding box center [603, 260] width 10 height 10
drag, startPoint x: 605, startPoint y: 245, endPoint x: 603, endPoint y: 240, distance: 4.9
click at [522, 240] on span "▲" at bounding box center [603, 244] width 10 height 10
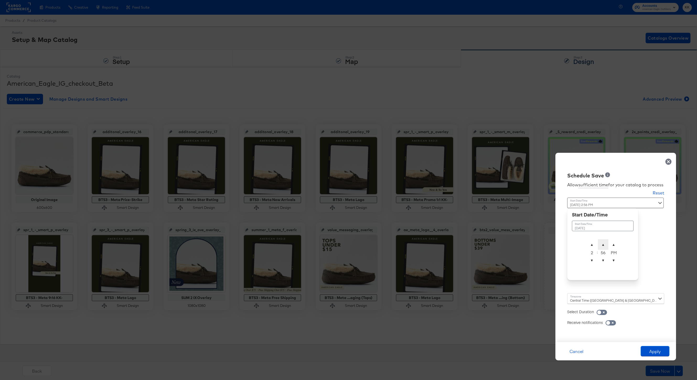
click at [522, 240] on span "▲" at bounding box center [603, 244] width 10 height 10
type input "[DATE] 2:00 AM"
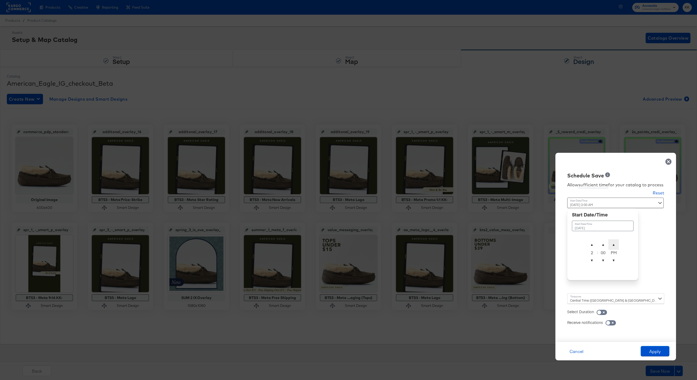
click at [522, 245] on span "▲" at bounding box center [613, 244] width 10 height 10
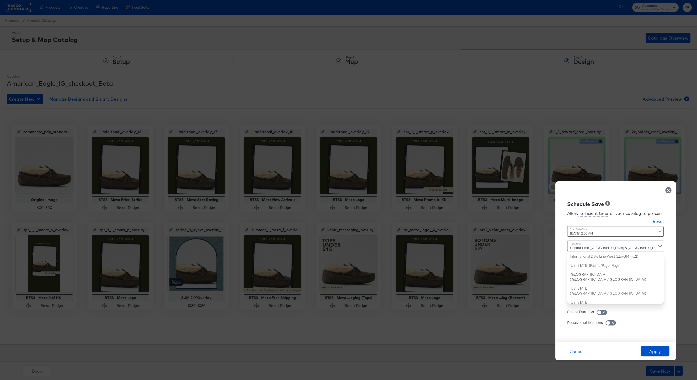
click at [522, 285] on div "Central Time ([GEOGRAPHIC_DATA] & [GEOGRAPHIC_DATA]) ([GEOGRAPHIC_DATA]/[GEOGRA…" at bounding box center [615, 272] width 97 height 63
type input "new"
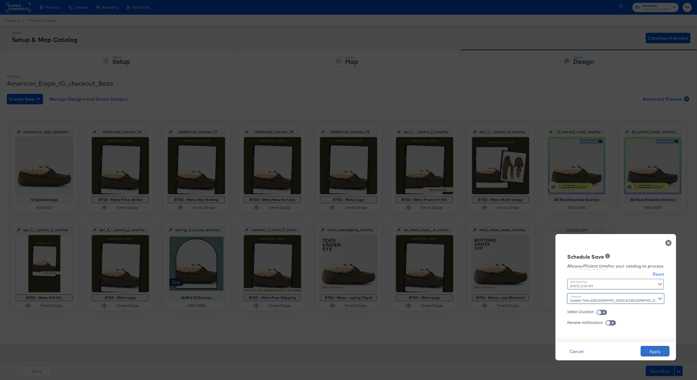
click at [522, 285] on button "Apply" at bounding box center [654, 351] width 29 height 10
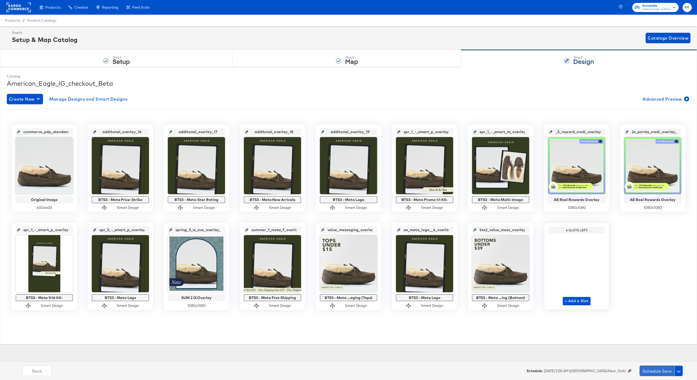
click at [522, 285] on button "Schedule Save" at bounding box center [656, 371] width 35 height 10
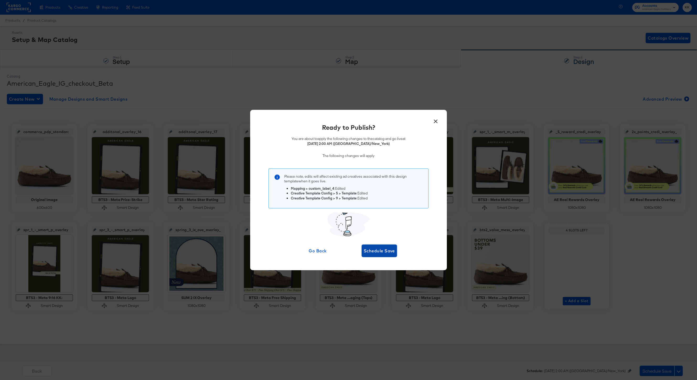
click at [388, 256] on button "Schedule Save" at bounding box center [378, 251] width 35 height 13
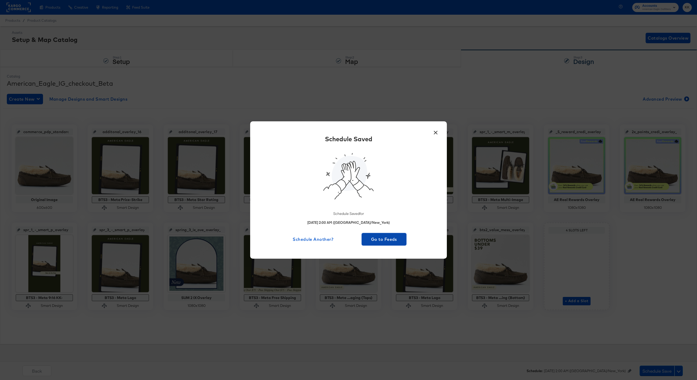
click at [386, 242] on span "Go to Feeds" at bounding box center [384, 239] width 41 height 7
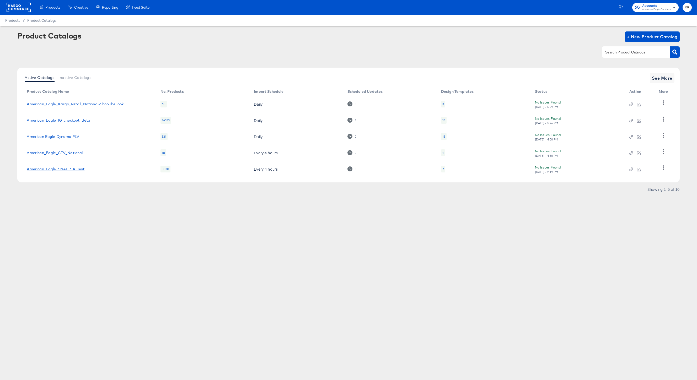
click at [62, 171] on link "American_Eagle_SNAP_SA_Test" at bounding box center [56, 169] width 58 height 4
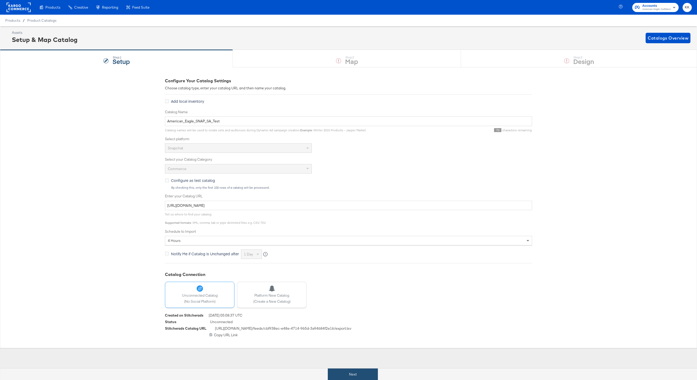
click at [356, 285] on button "Next" at bounding box center [353, 375] width 50 height 12
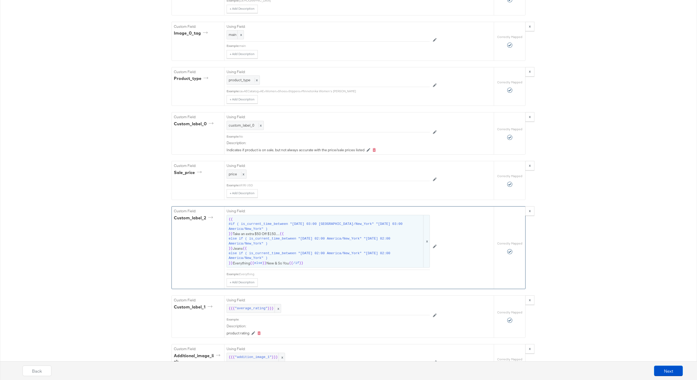
scroll to position [671, 0]
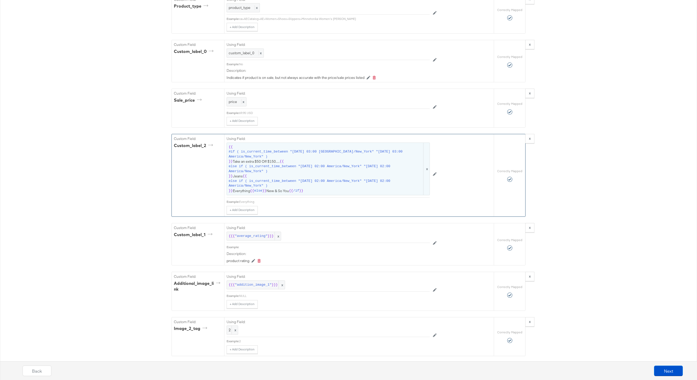
click at [291, 154] on span "#if ( is_current_time_between "[DATE] 03:00 [GEOGRAPHIC_DATA]/New_York" "[DATE]…" at bounding box center [326, 154] width 194 height 10
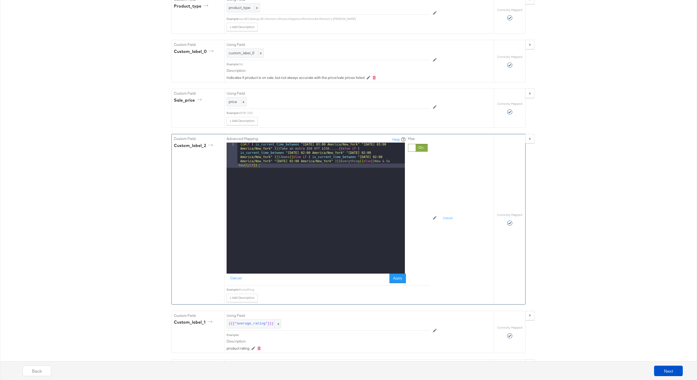
click at [331, 149] on div "{{# if ( is_current_time_between "2024-06-11 03:00 America/New_York" "2024-06-1…" at bounding box center [320, 233] width 167 height 181
click at [399, 280] on button "Apply" at bounding box center [397, 278] width 17 height 9
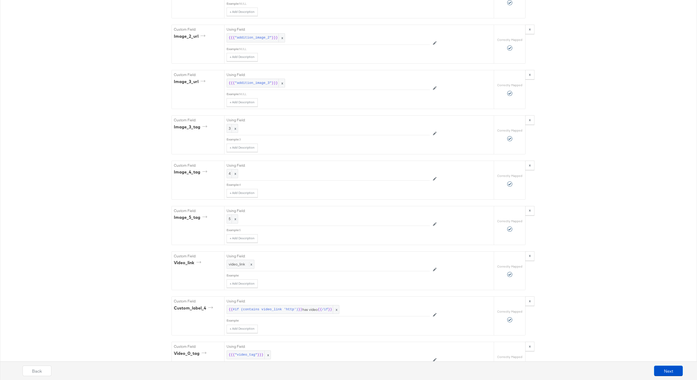
scroll to position [1268, 0]
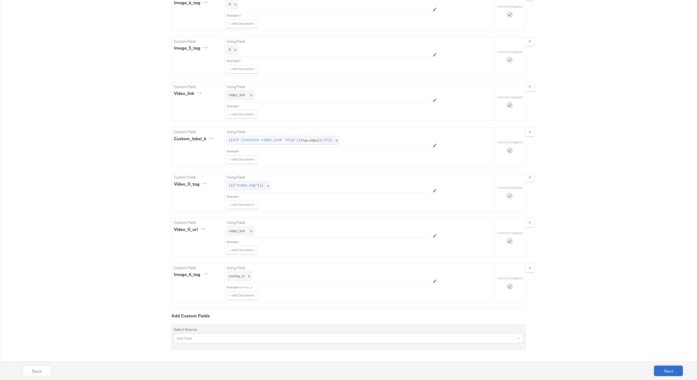
click at [522, 285] on button "Next" at bounding box center [668, 371] width 29 height 10
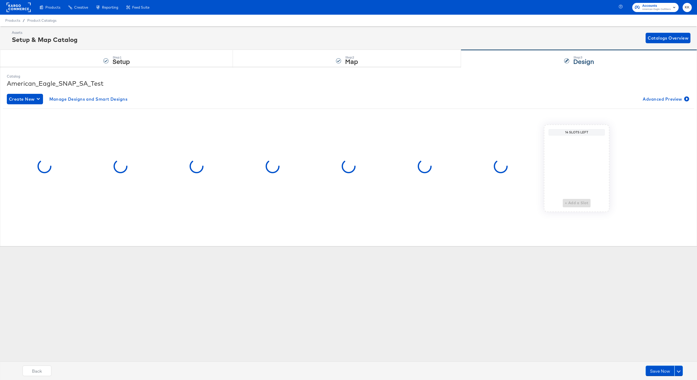
scroll to position [0, 0]
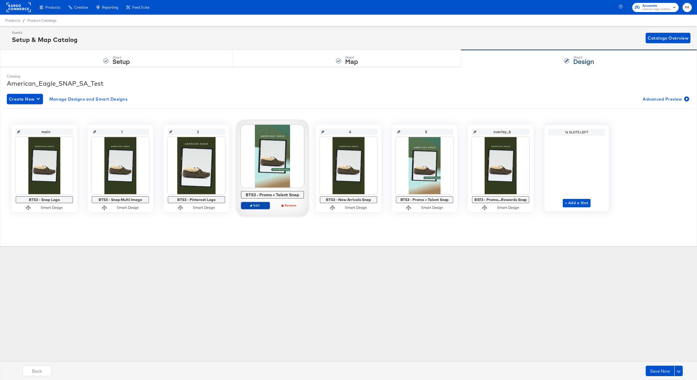
click at [257, 206] on span "Edit" at bounding box center [255, 205] width 24 height 4
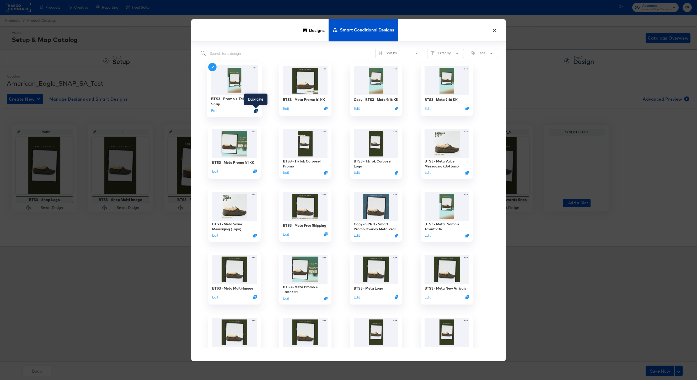
click at [257, 111] on icon "Duplicate" at bounding box center [256, 111] width 4 height 4
click at [318, 35] on span "Designs" at bounding box center [317, 30] width 16 height 23
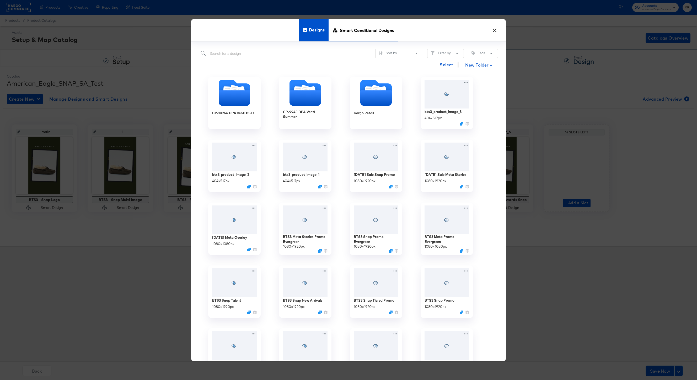
click at [348, 35] on span "Smart Conditional Designs" at bounding box center [367, 30] width 54 height 23
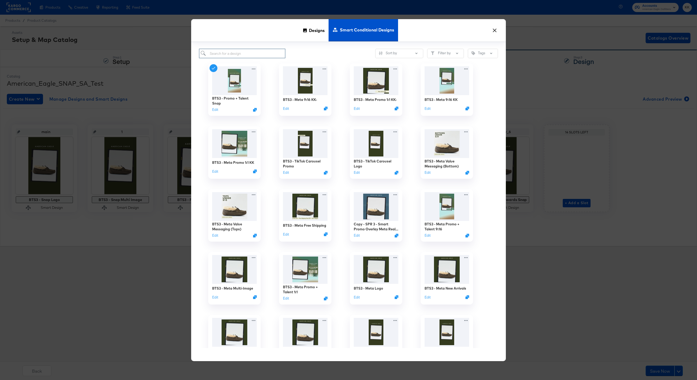
click at [236, 52] on input "search" at bounding box center [242, 54] width 86 height 10
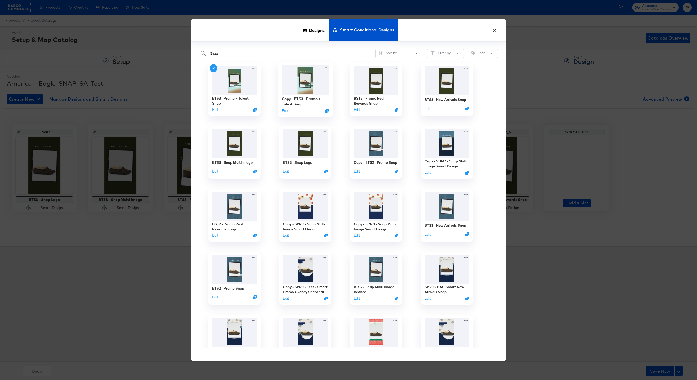
type input "Snap"
click at [307, 98] on div "Copy - BTS3 - Promo + Talent Snap" at bounding box center [305, 101] width 47 height 10
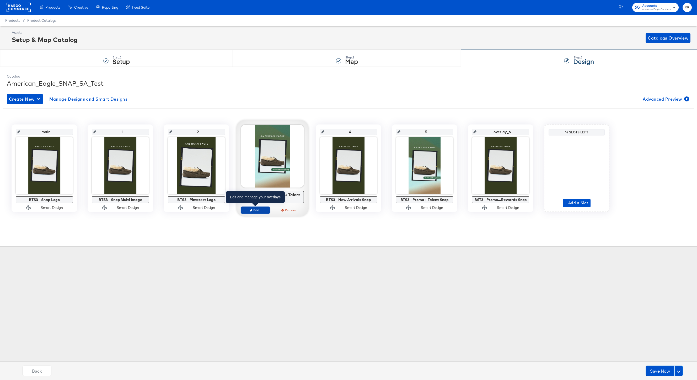
click at [256, 208] on button "Edit" at bounding box center [255, 210] width 29 height 7
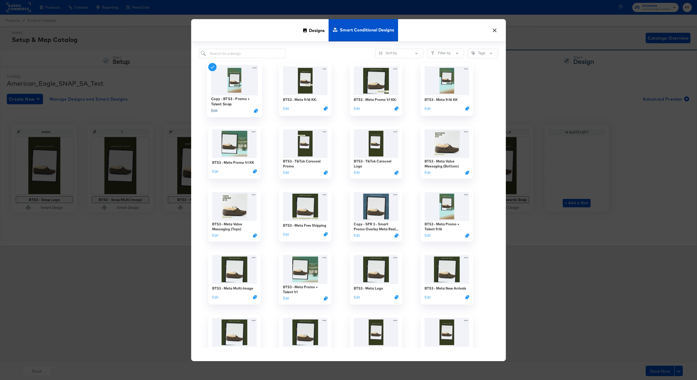
click at [215, 110] on button "Edit" at bounding box center [214, 110] width 6 height 5
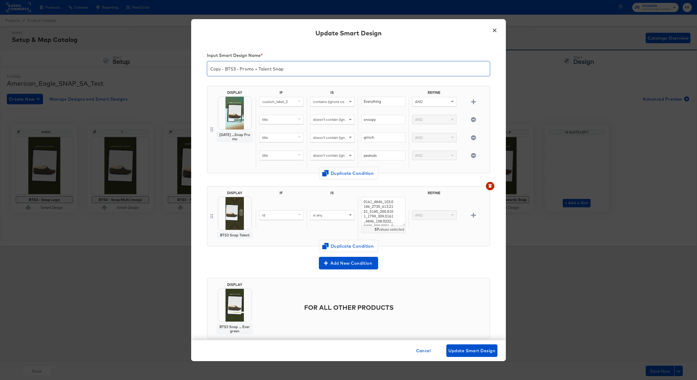
drag, startPoint x: 225, startPoint y: 71, endPoint x: 200, endPoint y: 71, distance: 24.9
click at [201, 71] on div "Input Smart Design Name * Copy - BTS3 - Promo + Talent Snap DISPLAY Labor Day .…" at bounding box center [348, 191] width 315 height 297
click at [275, 69] on input "BTS3 - Promo + Talent Snap" at bounding box center [348, 66] width 283 height 15
type input "BTS3 - Promo + Talent Snap KK-"
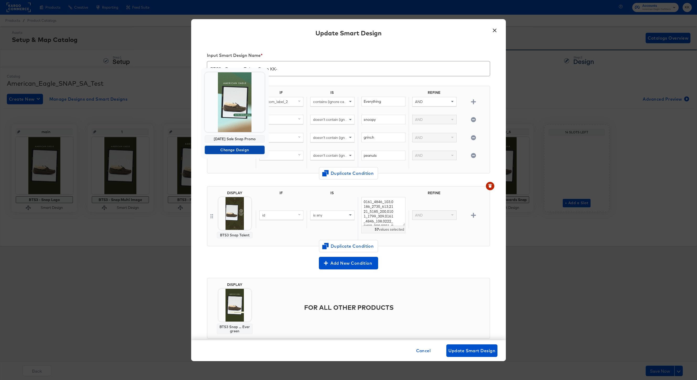
click at [236, 149] on span "Change Design" at bounding box center [235, 150] width 56 height 7
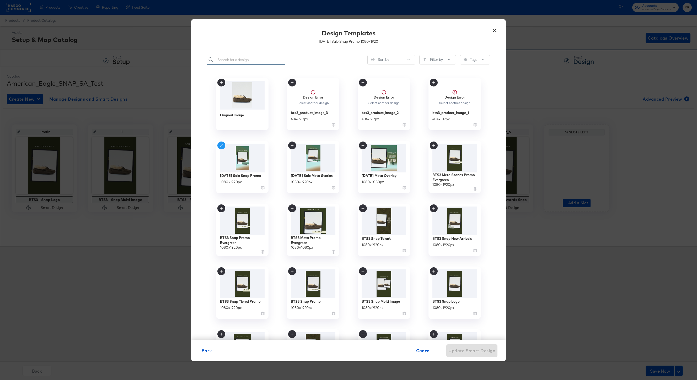
click at [238, 60] on input "search" at bounding box center [246, 60] width 78 height 10
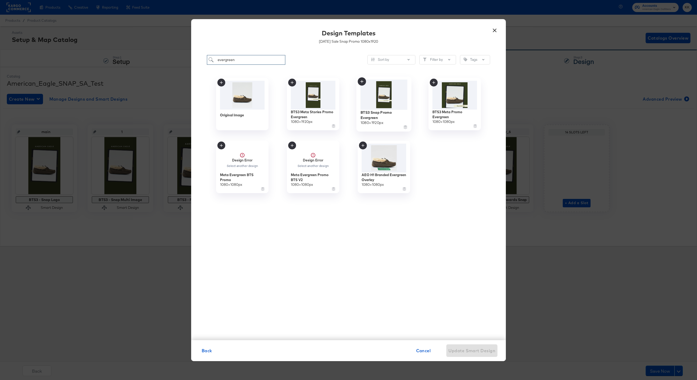
type input "evergreen"
click at [383, 95] on img at bounding box center [383, 94] width 47 height 30
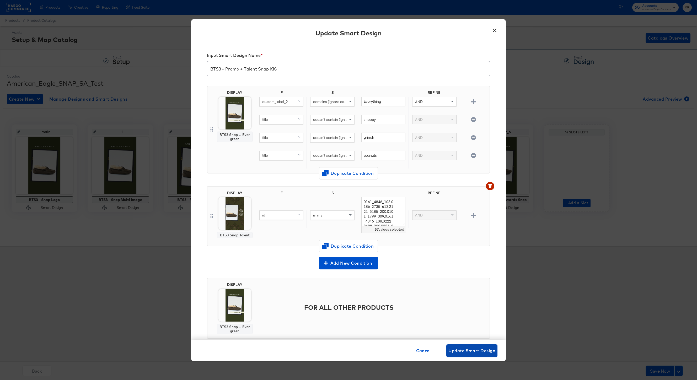
click at [464, 285] on span "Update Smart Design" at bounding box center [471, 350] width 47 height 7
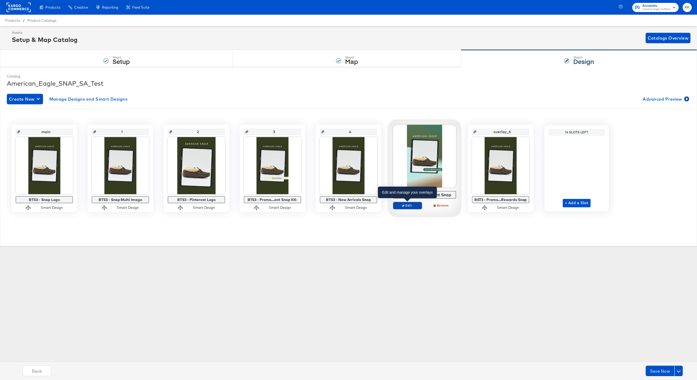
click at [414, 206] on span "Edit" at bounding box center [407, 205] width 24 height 4
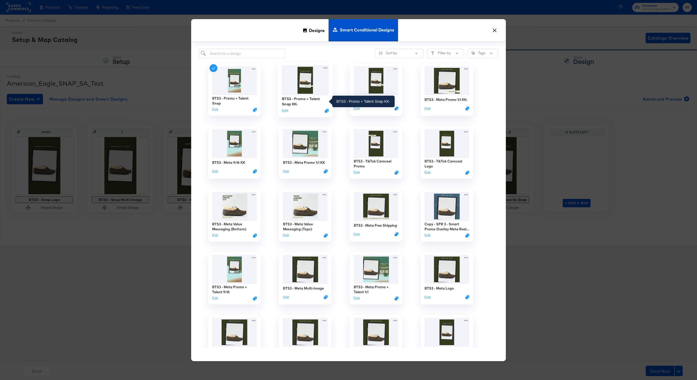
click at [299, 99] on div "BTS3 - Promo + Talent Snap KK-" at bounding box center [305, 101] width 47 height 10
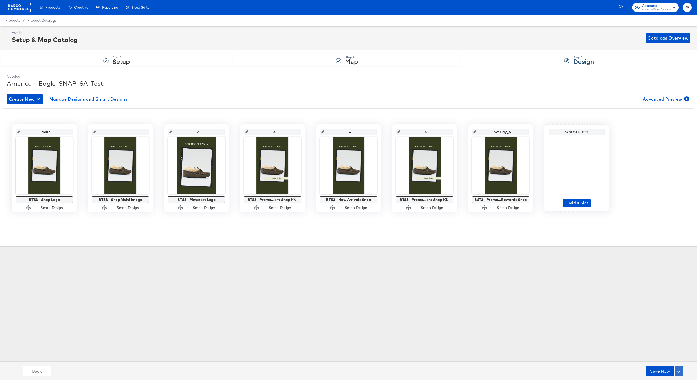
click at [522, 285] on button at bounding box center [678, 371] width 8 height 10
click at [522, 285] on div "Schedule Save" at bounding box center [666, 360] width 24 height 5
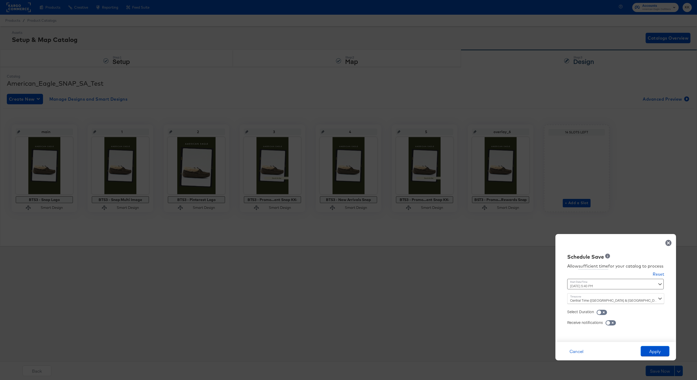
click at [522, 284] on div "September 3rd 2025 5:40 PM ‹ September 2025 › Su Mo Tu We Th Fr Sa 31 1 2 3 4 5…" at bounding box center [602, 284] width 71 height 10
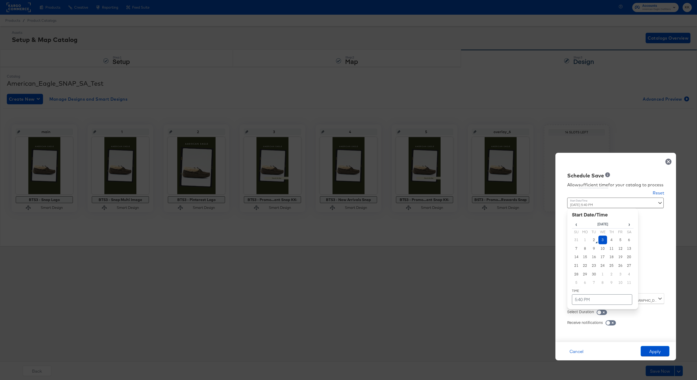
click at [522, 240] on td "3" at bounding box center [602, 240] width 9 height 9
click at [522, 285] on td "5:40 PM" at bounding box center [602, 299] width 60 height 10
click at [522, 258] on span "▼" at bounding box center [591, 260] width 10 height 10
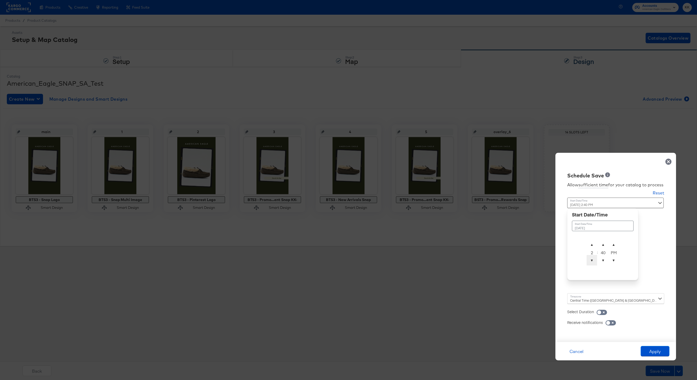
click at [522, 258] on span "▼" at bounding box center [591, 260] width 10 height 10
click at [522, 244] on span "▲" at bounding box center [591, 244] width 10 height 10
drag, startPoint x: 601, startPoint y: 244, endPoint x: 601, endPoint y: 241, distance: 3.2
click at [522, 241] on span "▲" at bounding box center [603, 244] width 10 height 10
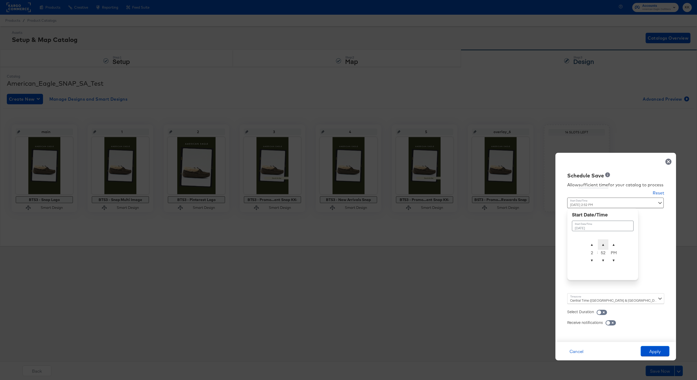
click at [522, 241] on span "▲" at bounding box center [603, 244] width 10 height 10
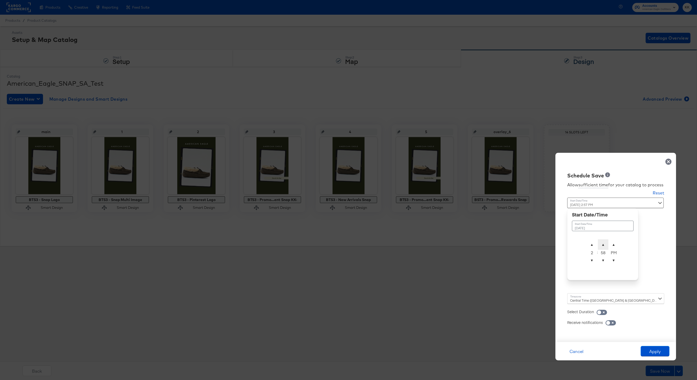
click at [522, 241] on span "▲" at bounding box center [603, 244] width 10 height 10
click at [522, 256] on span "▼" at bounding box center [603, 260] width 10 height 10
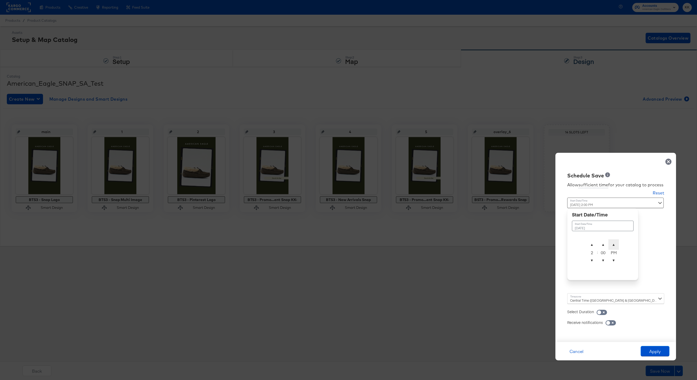
type input "[DATE] 2:00 AM"
click at [522, 243] on span "▲" at bounding box center [613, 244] width 10 height 10
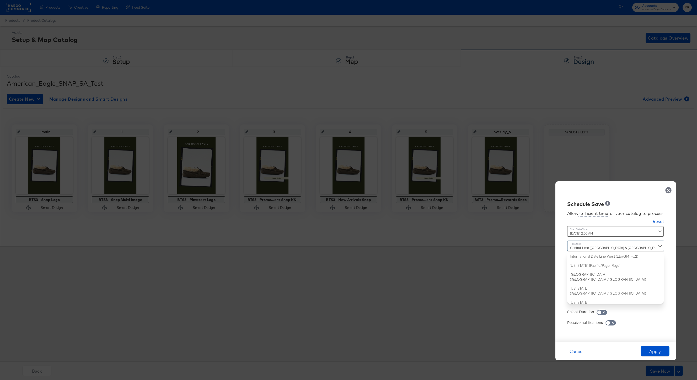
click at [522, 285] on div "Central Time ([GEOGRAPHIC_DATA] & [GEOGRAPHIC_DATA]) ([GEOGRAPHIC_DATA]/[GEOGRA…" at bounding box center [615, 272] width 97 height 63
type input "new"
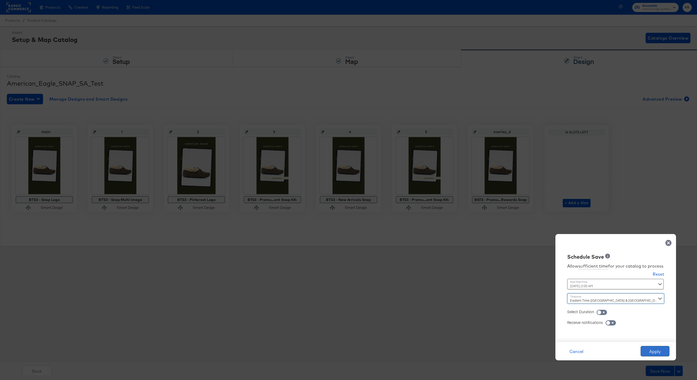
click at [522, 285] on button "Apply" at bounding box center [654, 351] width 29 height 10
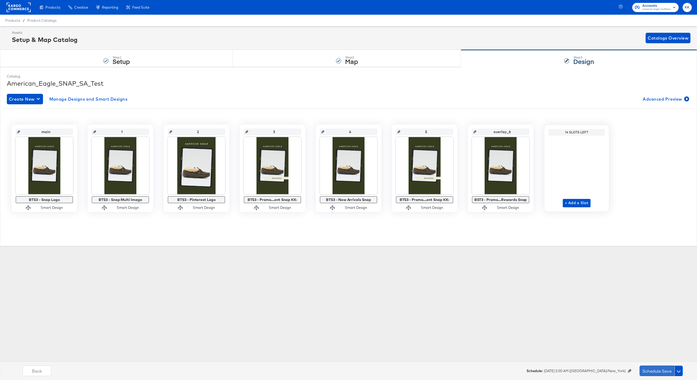
click at [522, 285] on button "Schedule Save" at bounding box center [656, 371] width 35 height 10
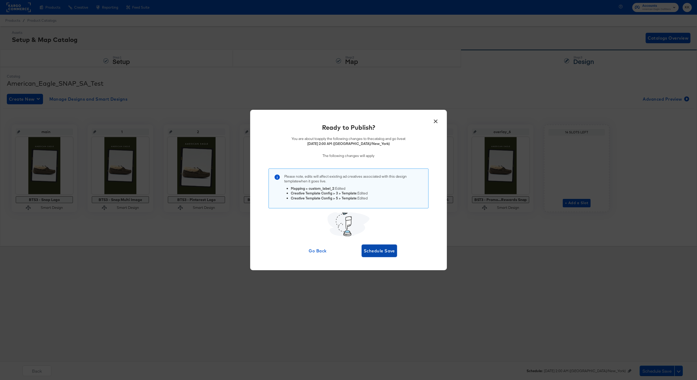
click at [381, 247] on span "Schedule Save" at bounding box center [379, 250] width 31 height 7
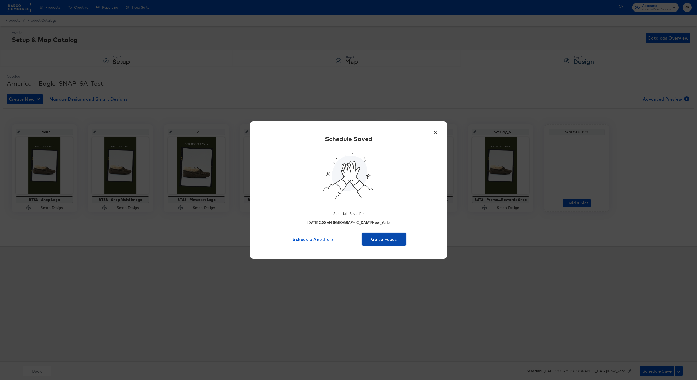
click at [383, 240] on span "Go to Feeds" at bounding box center [384, 239] width 41 height 7
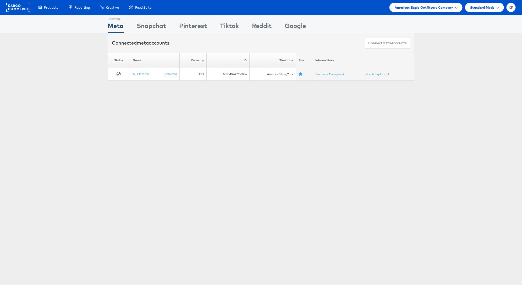
click at [426, 7] on span "American Eagle Outfitters Company" at bounding box center [424, 8] width 58 height 6
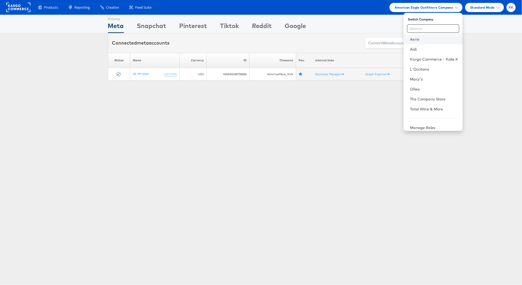
click at [420, 40] on link "Aerie" at bounding box center [434, 39] width 48 height 5
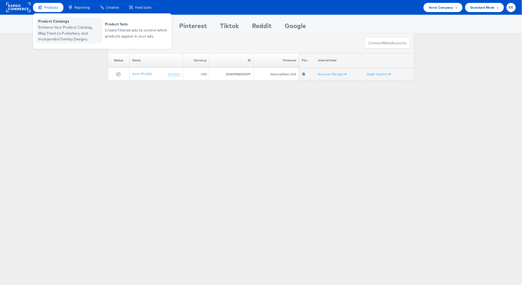
click at [50, 30] on span "Enhance Your Product Catalog, Map Them to Publishers, and Incorporate Overlay D…" at bounding box center [69, 33] width 63 height 18
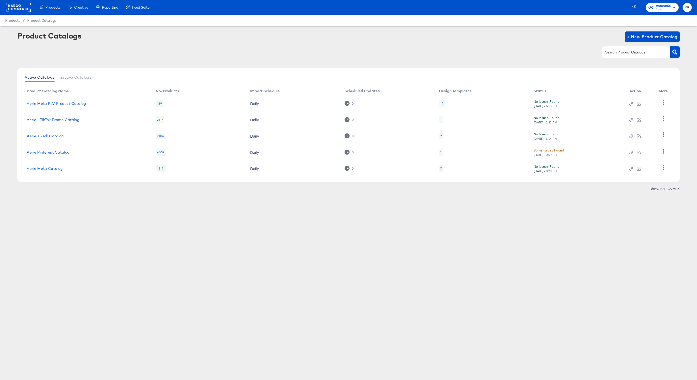
click at [52, 169] on link "Aerie Meta Catalog" at bounding box center [45, 168] width 36 height 4
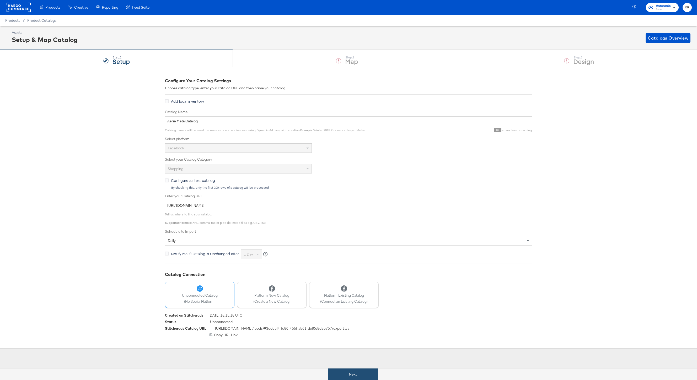
click at [348, 374] on button "Next" at bounding box center [353, 375] width 50 height 12
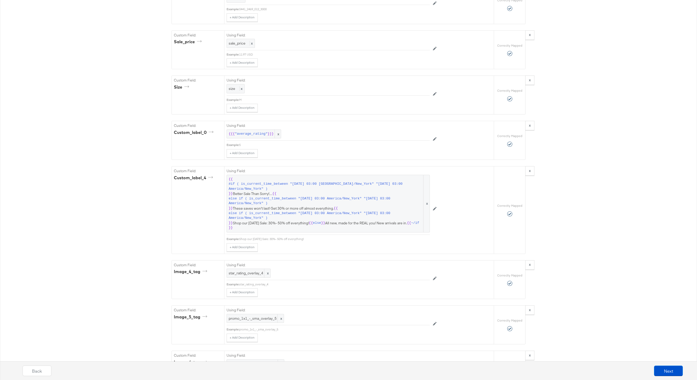
scroll to position [1309, 0]
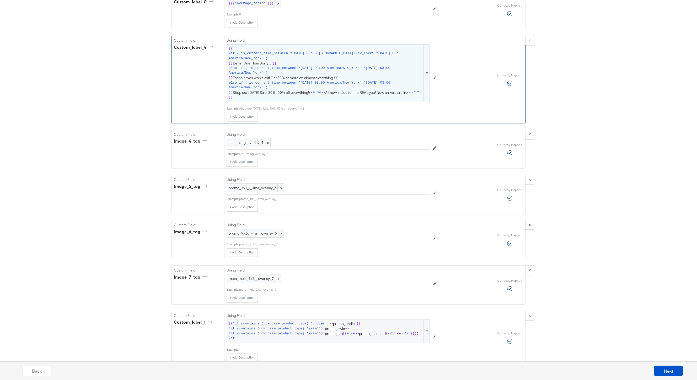
click at [311, 75] on span "else if ( is_current_time_between "2025-08-21 03:00 America/New_York" "2025-08-…" at bounding box center [326, 71] width 194 height 10
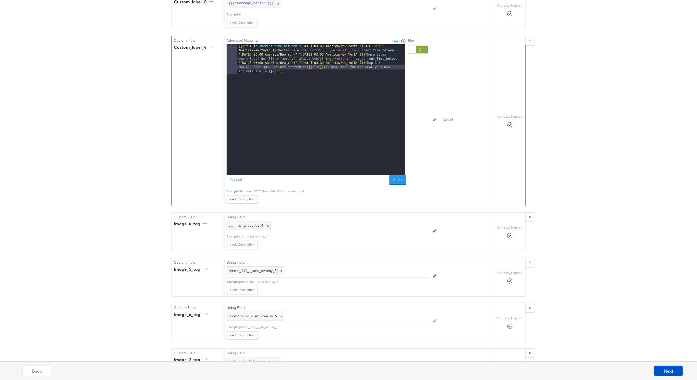
click at [315, 68] on div "{{# if ( is_current_time_between "2024-06-11 03:00 America/New_York" "2024-06-1…" at bounding box center [320, 139] width 167 height 190
click at [334, 58] on div "{{# if ( is_current_time_between "2024-06-11 03:00 America/New_York" "2024-06-1…" at bounding box center [320, 124] width 167 height 160
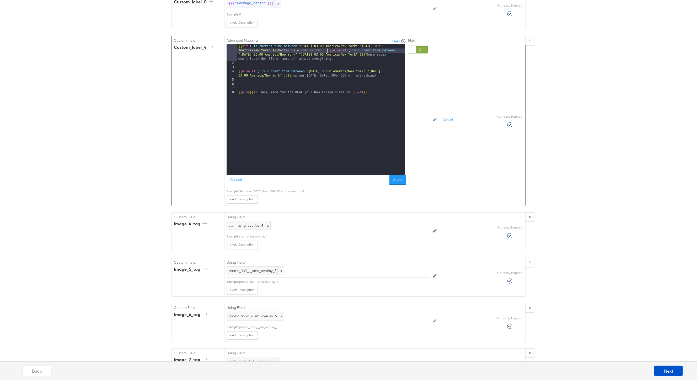
click at [328, 51] on div "{{# if ( is_current_time_between "2024-06-11 03:00 America/New_York" "2024-06-1…" at bounding box center [320, 120] width 167 height 152
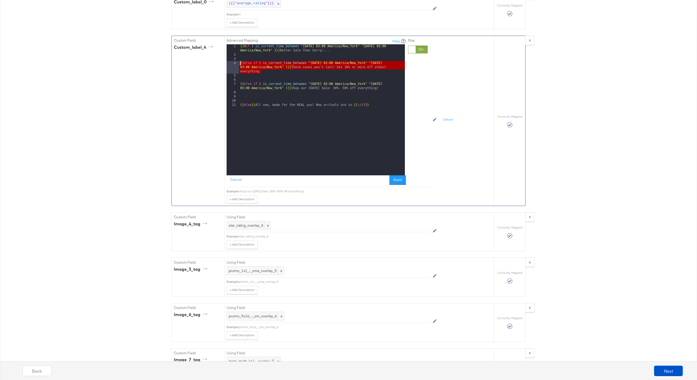
drag, startPoint x: 263, startPoint y: 73, endPoint x: 221, endPoint y: 62, distance: 43.0
click at [221, 62] on div "Custom Field: custom_label_4 Advanced Mapping: Help 1 2 3 4 5 6 7 8 9 10 11 {{#…" at bounding box center [333, 121] width 322 height 170
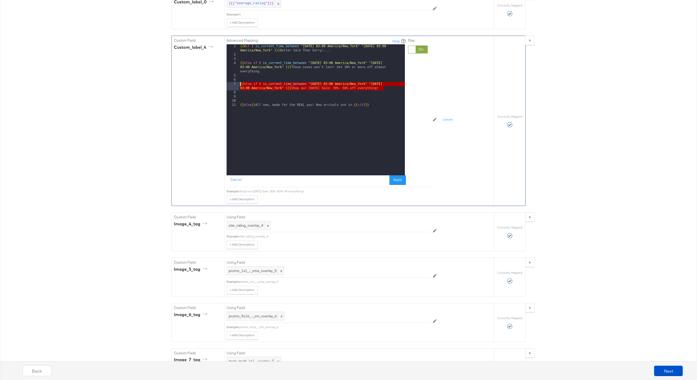
drag, startPoint x: 393, startPoint y: 89, endPoint x: 233, endPoint y: 82, distance: 160.0
click at [233, 82] on div "1 2 3 4 5 6 7 8 9 10 11 {{# if ( is_current_time_between "2024-06-11 03:00 Amer…" at bounding box center [315, 109] width 178 height 131
click at [246, 95] on div "{{# if ( is_current_time_between "2024-06-11 03:00 America/New_York" "2024-06-1…" at bounding box center [322, 116] width 166 height 144
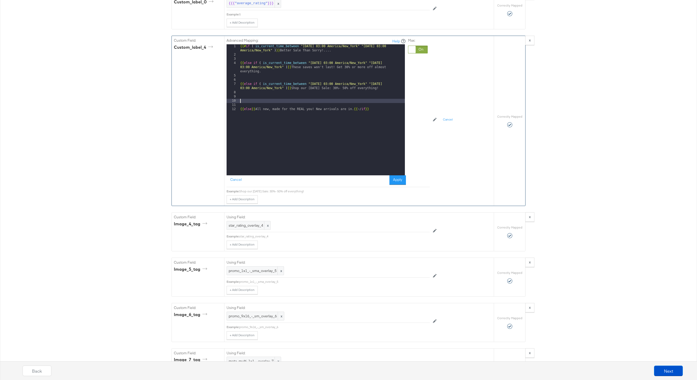
paste textarea
click at [323, 101] on div "{{# if ( is_current_time_between "2024-06-11 03:00 America/New_York" "2024-06-1…" at bounding box center [322, 116] width 166 height 144
click at [397, 101] on div "{{# if ( is_current_time_between "2024-06-11 03:00 America/New_York" "2024-06-1…" at bounding box center [322, 116] width 166 height 144
drag, startPoint x: 386, startPoint y: 105, endPoint x: 297, endPoint y: 105, distance: 88.9
click at [297, 105] on div "{{# if ( is_current_time_between "2024-06-11 03:00 America/New_York" "2024-06-1…" at bounding box center [322, 116] width 166 height 144
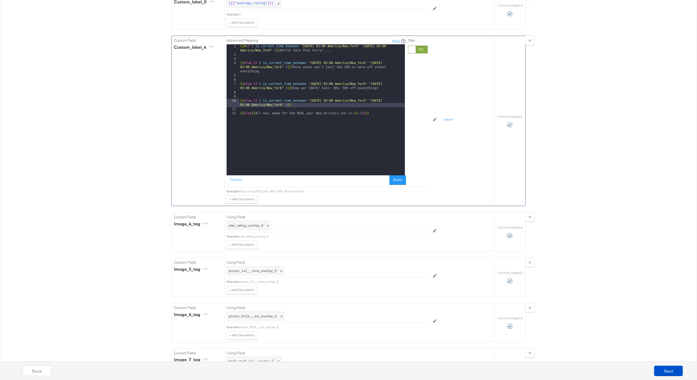
click at [307, 106] on div "{{# if ( is_current_time_between "2024-06-11 03:00 America/New_York" "2024-06-1…" at bounding box center [322, 116] width 166 height 144
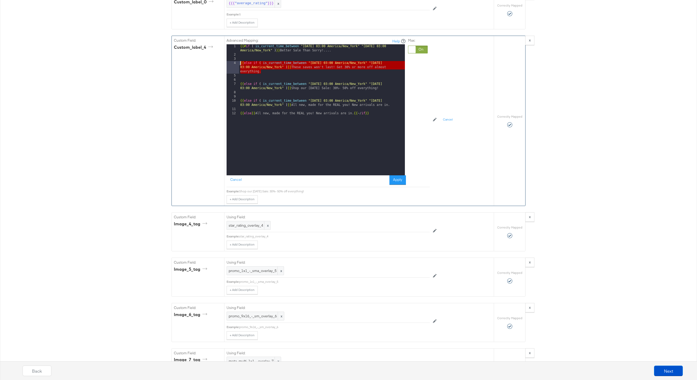
drag, startPoint x: 261, startPoint y: 72, endPoint x: 229, endPoint y: 62, distance: 34.2
click at [229, 62] on div "1 2 3 4 5 6 7 8 9 10 11 12 {{# if ( is_current_time_between "2024-06-11 03:00 A…" at bounding box center [315, 109] width 178 height 131
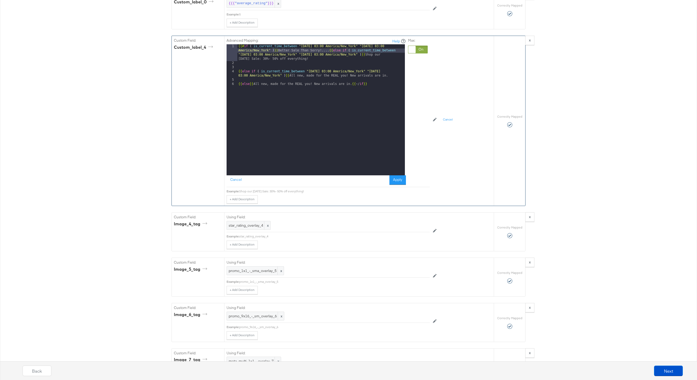
click at [237, 73] on div "{{# if ( is_current_time_between "2024-06-11 03:00 America/New_York" "2024-06-1…" at bounding box center [320, 120] width 167 height 152
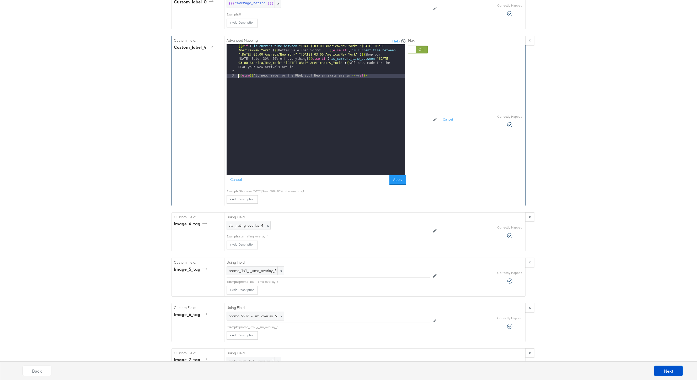
click at [238, 77] on div "{{# if ( is_current_time_between "2024-06-11 03:00 America/New_York" "2024-06-1…" at bounding box center [320, 124] width 167 height 160
click at [396, 180] on button "Apply" at bounding box center [397, 179] width 17 height 9
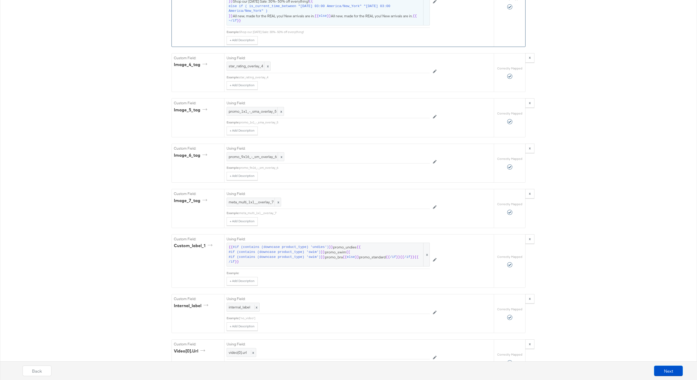
scroll to position [1387, 0]
click at [339, 257] on span "{{ #if (contains (downcase product_type) 'undies') }} promo_undies {{ #if (cont…" at bounding box center [328, 253] width 199 height 19
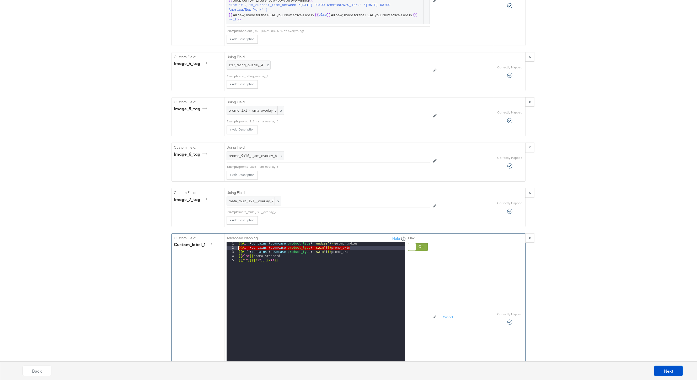
drag, startPoint x: 360, startPoint y: 248, endPoint x: 234, endPoint y: 248, distance: 125.8
click at [234, 248] on div "1 2 3 4 5 {{# if ( contains ( downcase product_type ) 'undies' ) }} promo_undie…" at bounding box center [315, 307] width 178 height 131
drag, startPoint x: 353, startPoint y: 250, endPoint x: 203, endPoint y: 247, distance: 149.7
click at [203, 247] on div "Custom Field: custom_label_1 Advanced Mapping: Help 1 2 3 4 {{# if ( contains (…" at bounding box center [333, 319] width 322 height 170
click at [290, 253] on div "{{# if ( contains ( downcase product_type ) 'undies' ) }} promo_undies {{ else …" at bounding box center [320, 311] width 167 height 139
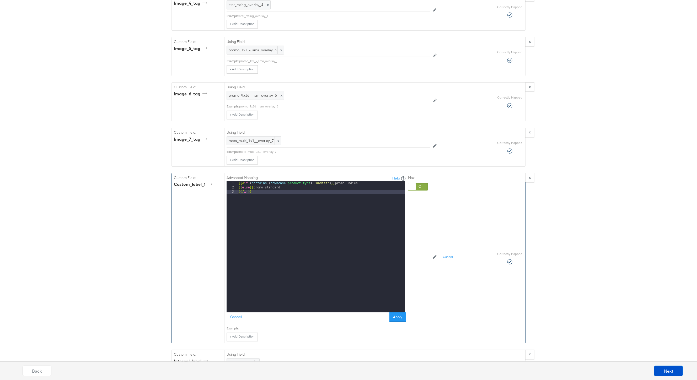
scroll to position [1509, 0]
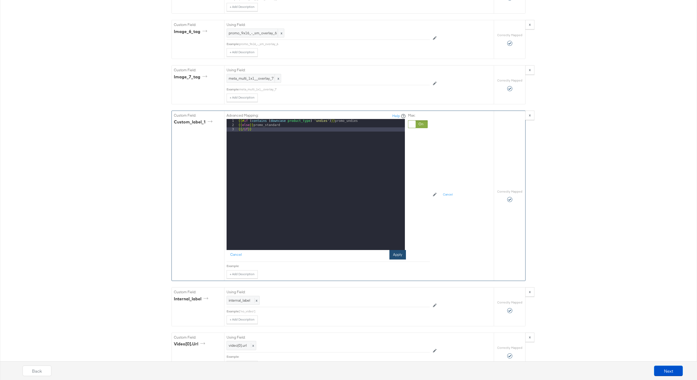
click at [401, 258] on button "Apply" at bounding box center [397, 254] width 17 height 9
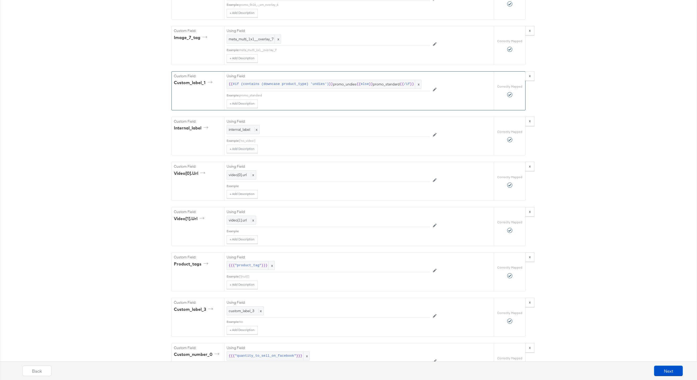
scroll to position [1629, 0]
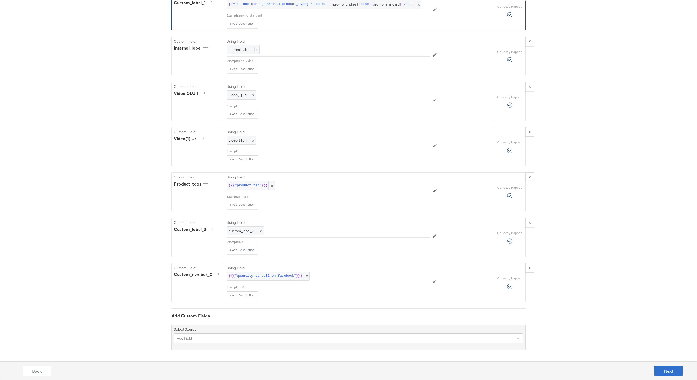
click at [672, 370] on button "Next" at bounding box center [668, 371] width 29 height 10
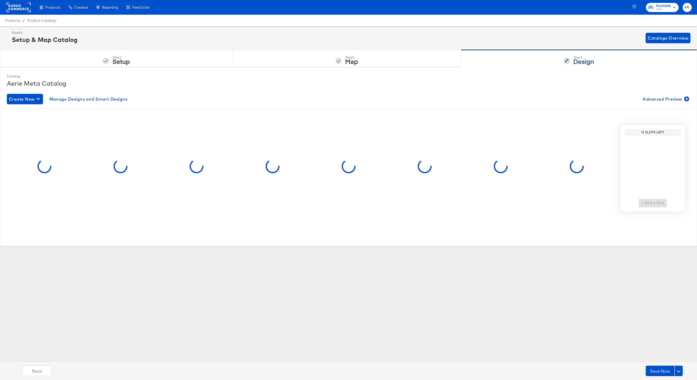
scroll to position [0, 0]
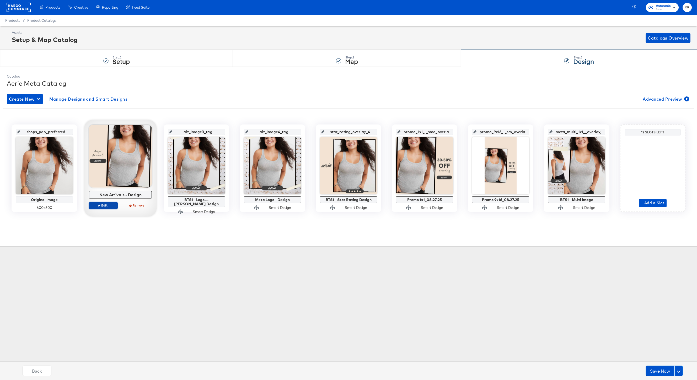
click at [102, 206] on span "Edit" at bounding box center [103, 205] width 24 height 4
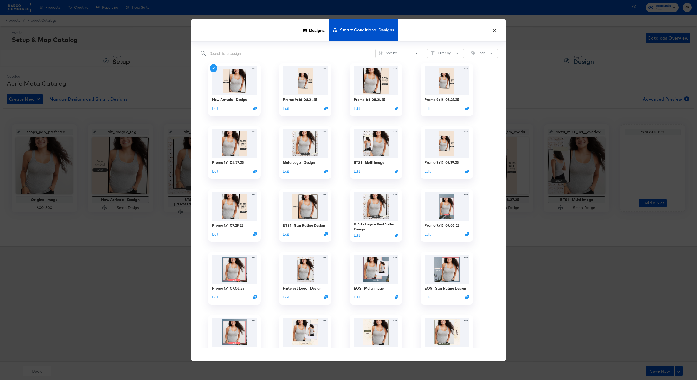
click at [226, 52] on input "search" at bounding box center [242, 54] width 86 height 10
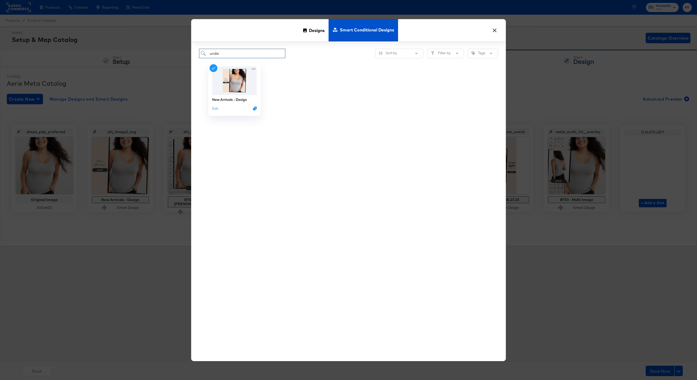
type input "undie"
click at [434, 31] on div "Designs Smart Conditional Designs" at bounding box center [348, 30] width 315 height 23
click at [303, 32] on icon at bounding box center [305, 30] width 4 height 4
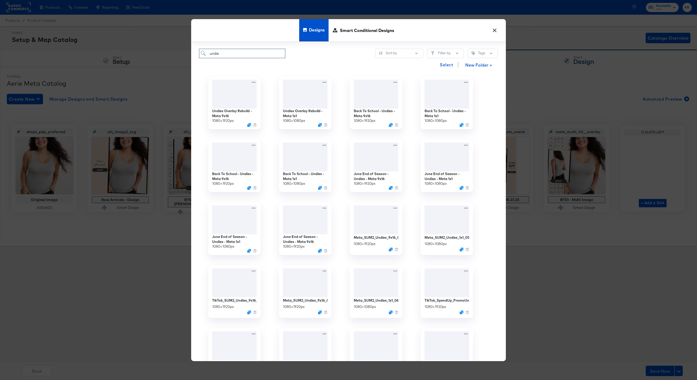
click at [229, 54] on input "undie" at bounding box center [242, 54] width 86 height 10
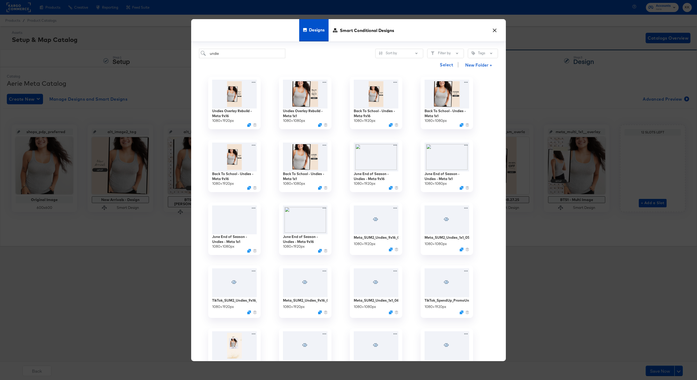
click at [339, 65] on div "Select New Folder +" at bounding box center [348, 64] width 299 height 13
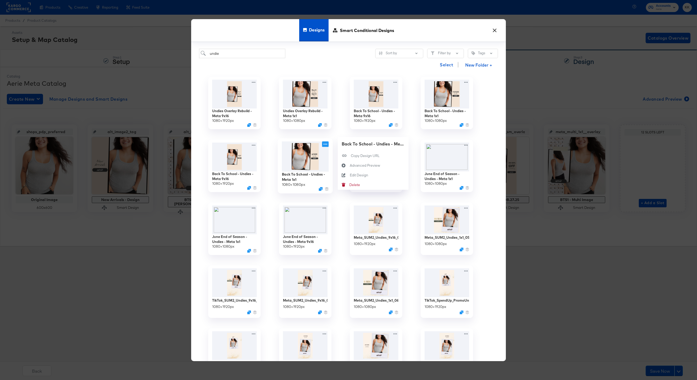
click at [326, 144] on icon at bounding box center [325, 144] width 7 height 6
click at [350, 175] on div "Edit Design Edit Design" at bounding box center [350, 175] width 0 height 0
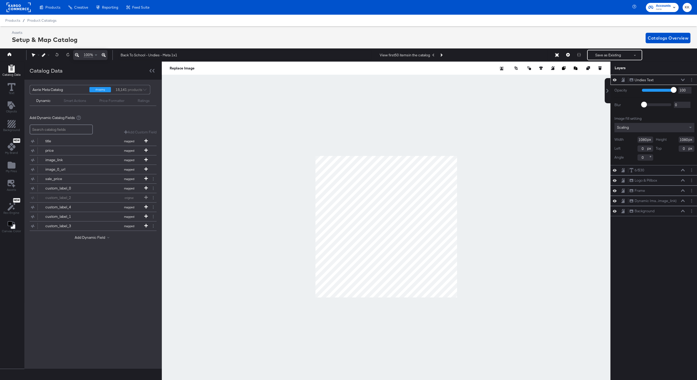
scroll to position [0, 1]
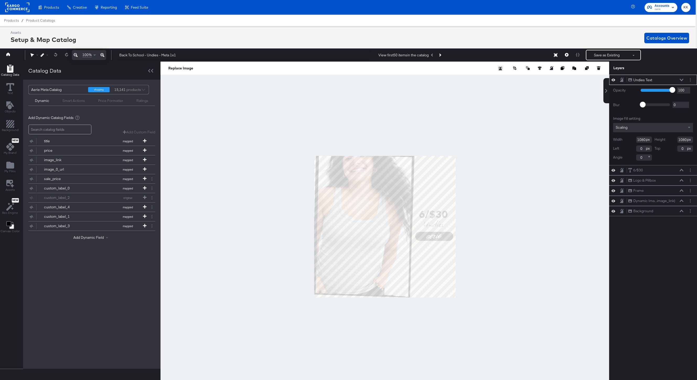
click at [102, 55] on icon at bounding box center [102, 55] width 4 height 4
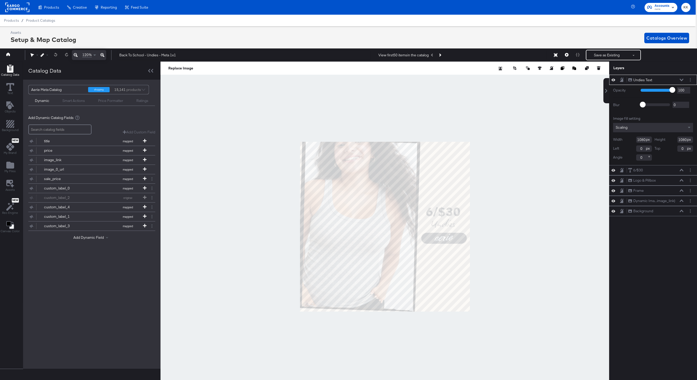
click at [102, 55] on icon at bounding box center [102, 55] width 4 height 4
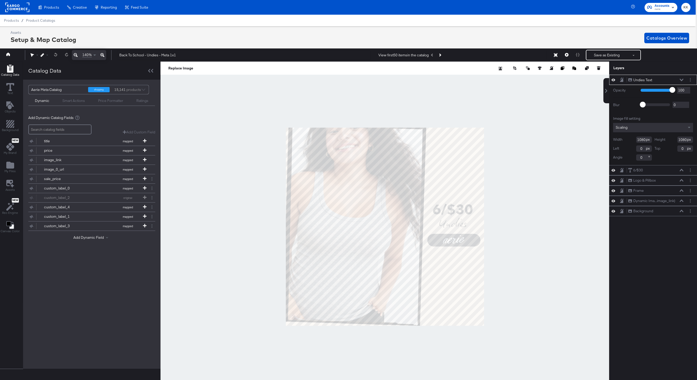
click at [681, 80] on icon at bounding box center [681, 80] width 4 height 3
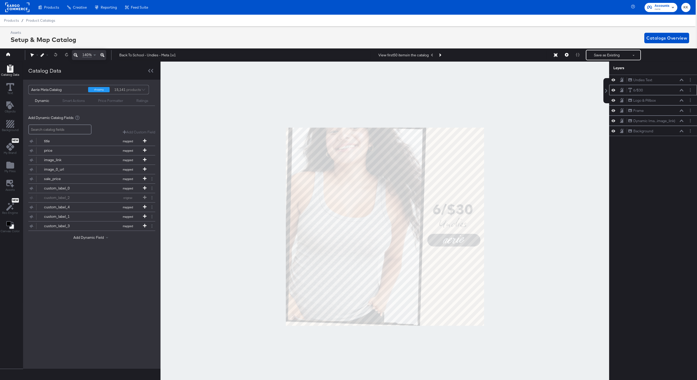
click at [682, 90] on icon at bounding box center [681, 90] width 4 height 2
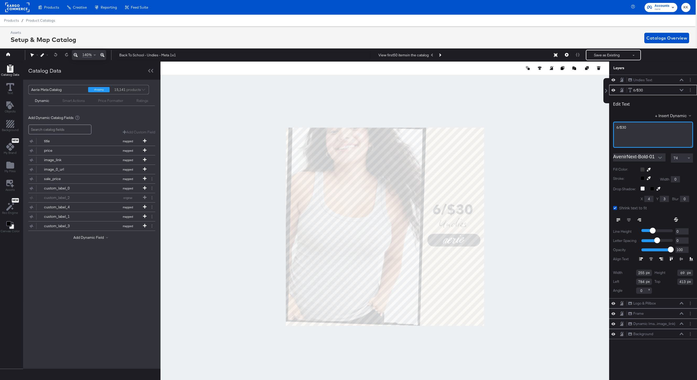
click at [618, 128] on span "6/$30" at bounding box center [621, 127] width 10 height 5
click at [539, 138] on div at bounding box center [384, 227] width 448 height 330
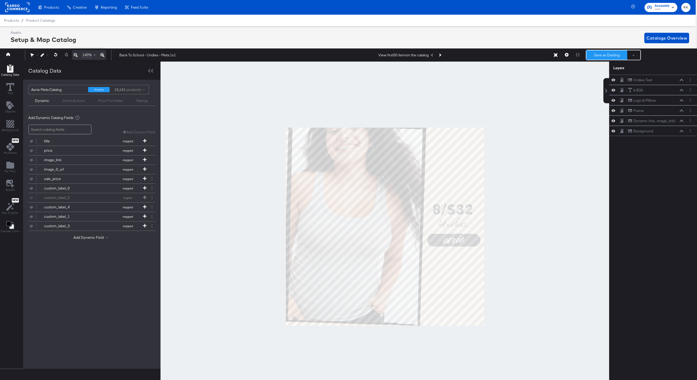
click at [611, 56] on button "Save as Existing" at bounding box center [606, 54] width 41 height 9
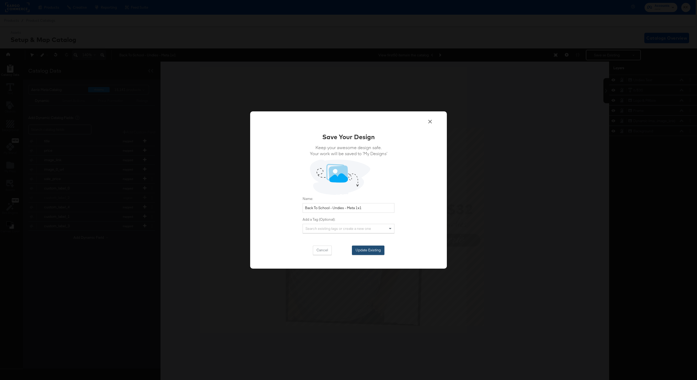
click at [383, 252] on button "Update Existing" at bounding box center [368, 250] width 33 height 9
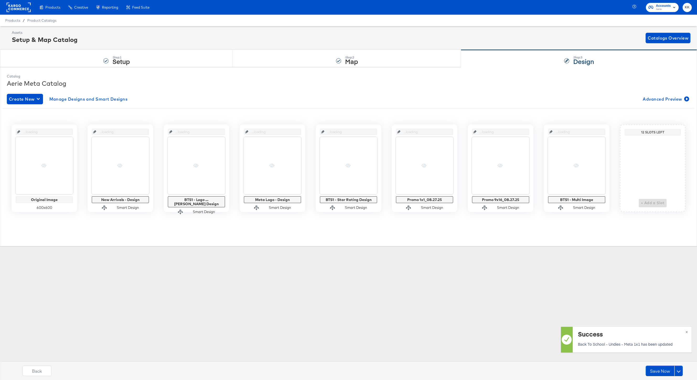
scroll to position [0, 0]
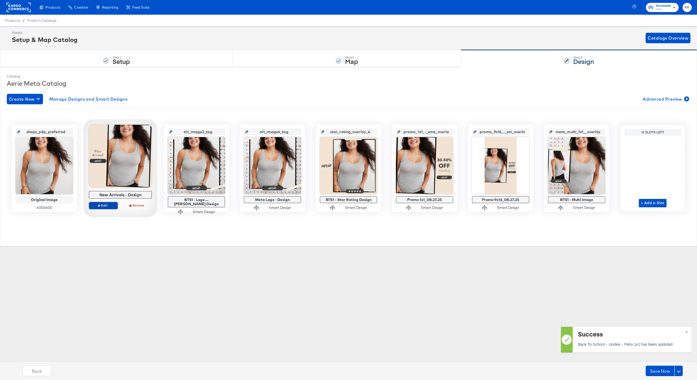
click at [104, 204] on span "Edit" at bounding box center [103, 205] width 24 height 4
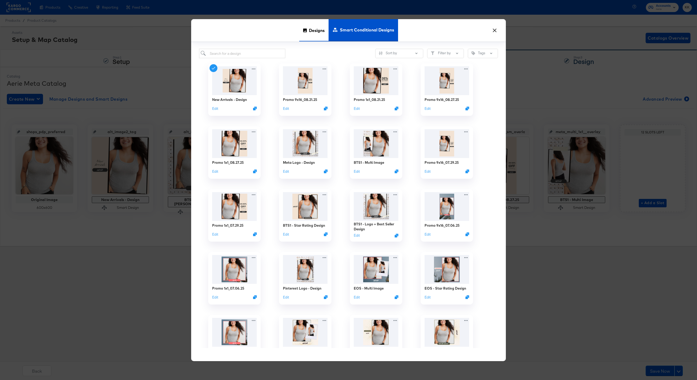
click at [312, 35] on span "Designs" at bounding box center [317, 30] width 16 height 23
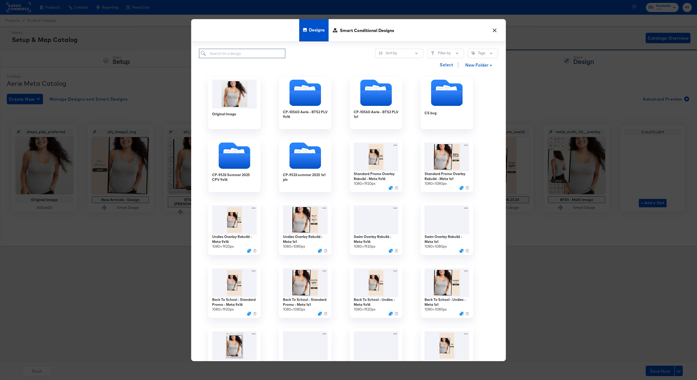
click at [240, 56] on input "search" at bounding box center [242, 54] width 86 height 10
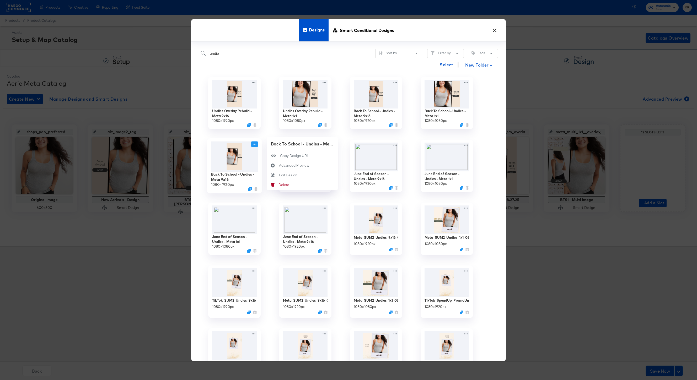
click at [252, 145] on icon at bounding box center [254, 144] width 7 height 6
type input "undie"
click at [276, 172] on div "Edit Design Edit Design" at bounding box center [273, 175] width 12 height 10
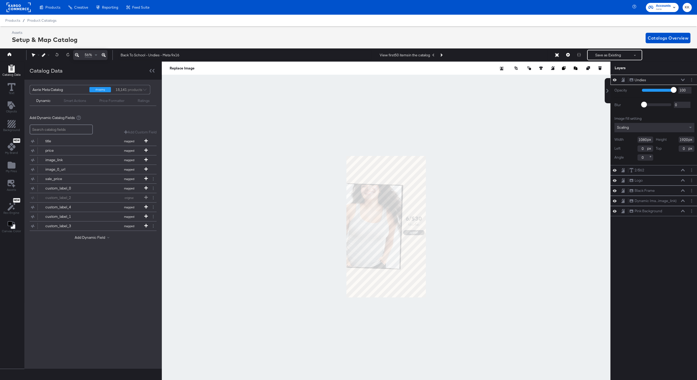
click at [102, 54] on icon at bounding box center [104, 55] width 4 height 6
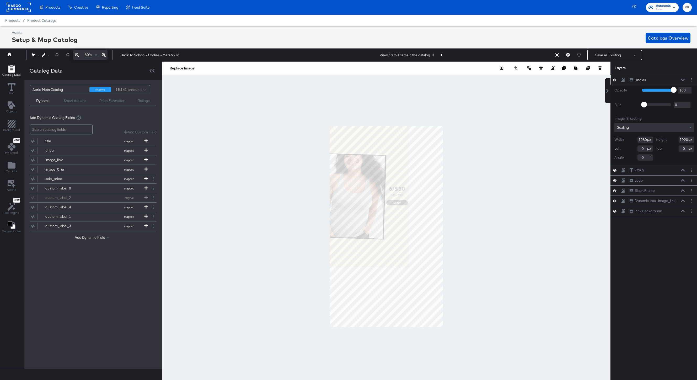
click at [102, 54] on icon at bounding box center [104, 55] width 4 height 6
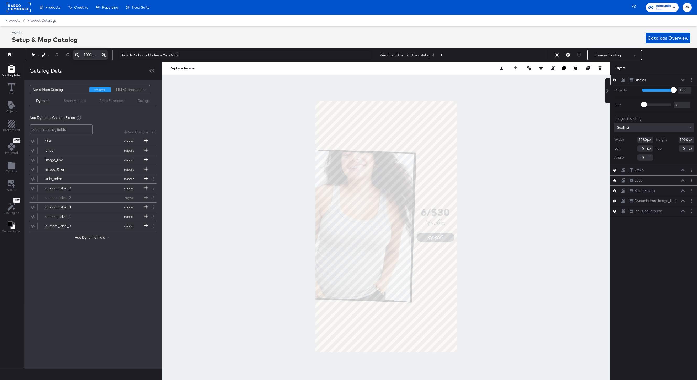
click at [484, 206] on div at bounding box center [386, 227] width 448 height 330
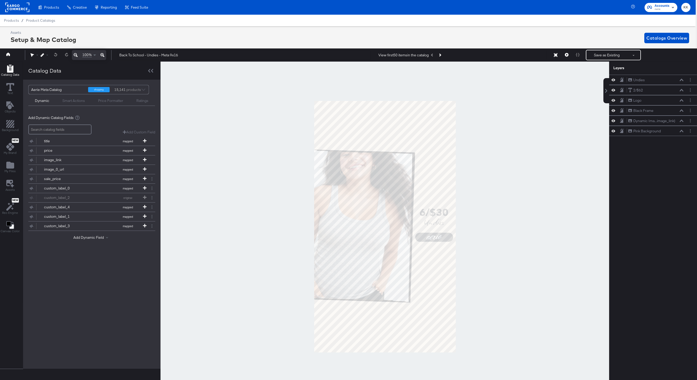
click at [511, 189] on div at bounding box center [384, 227] width 448 height 330
drag, startPoint x: 645, startPoint y: 91, endPoint x: 645, endPoint y: 77, distance: 14.2
click at [645, 77] on div "2/$62 2/$62" at bounding box center [656, 78] width 56 height 6
click at [681, 79] on icon at bounding box center [681, 80] width 4 height 3
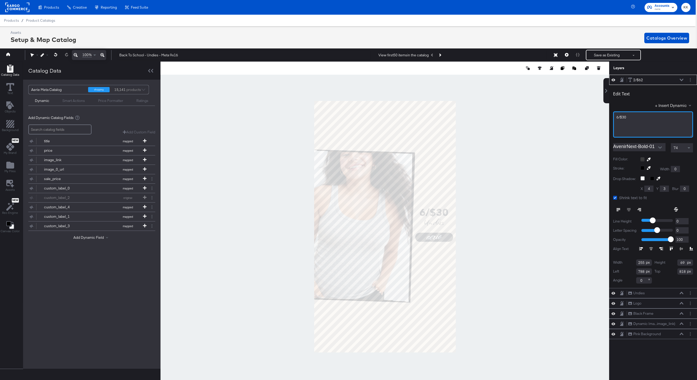
click at [617, 117] on span "6/$30" at bounding box center [621, 117] width 10 height 5
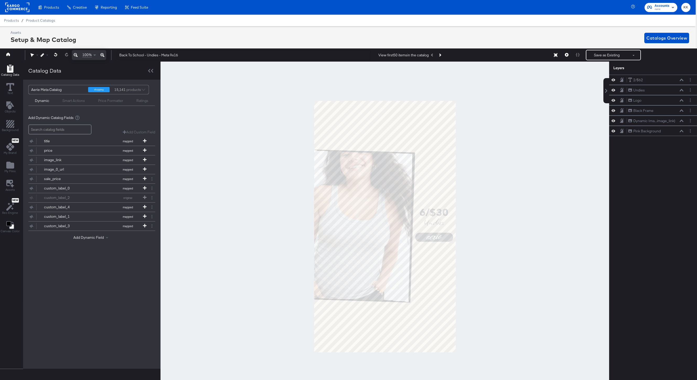
click at [525, 168] on div at bounding box center [384, 227] width 448 height 330
click at [613, 56] on button "Save as Existing" at bounding box center [606, 54] width 41 height 9
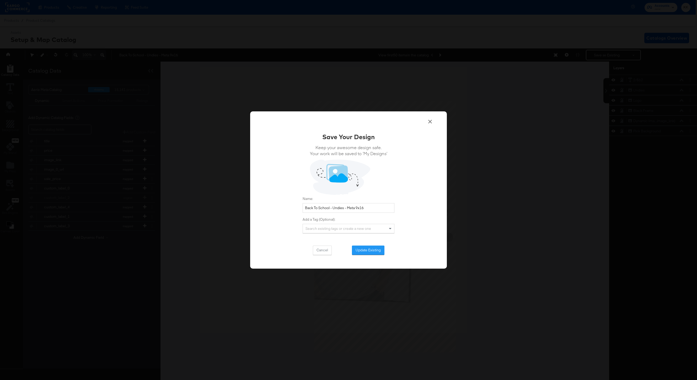
click at [366, 245] on div "Save Your Design Keep your awesome design safe. Your work will be saved to ‘My …" at bounding box center [348, 193] width 92 height 123
click at [366, 247] on button "Update Existing" at bounding box center [368, 250] width 33 height 9
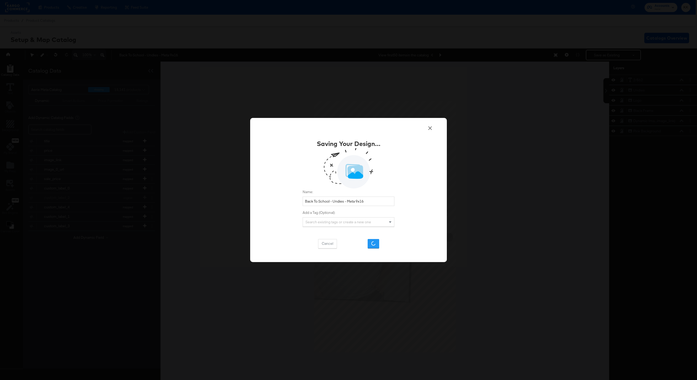
scroll to position [0, 0]
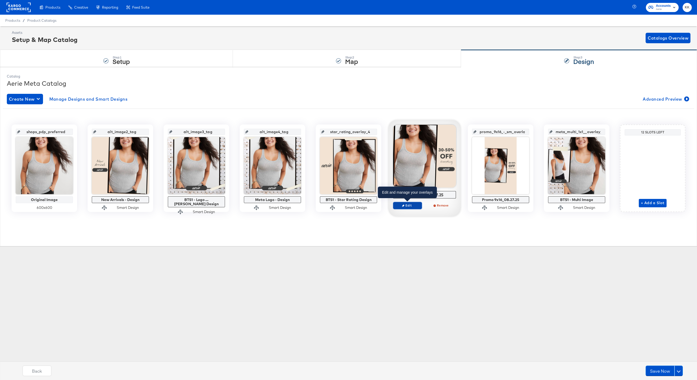
click at [408, 205] on span "Edit" at bounding box center [407, 205] width 24 height 4
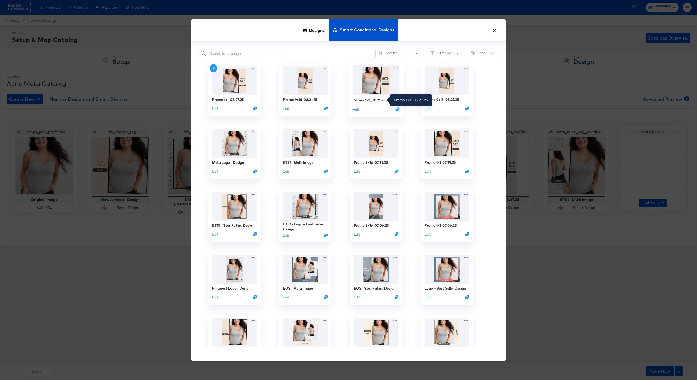
click at [374, 99] on div "Promo 1x1_08.21.25" at bounding box center [369, 100] width 33 height 5
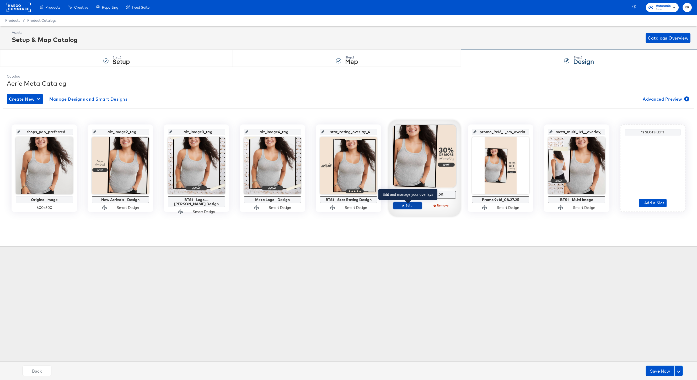
click at [411, 206] on span "Edit" at bounding box center [407, 205] width 24 height 4
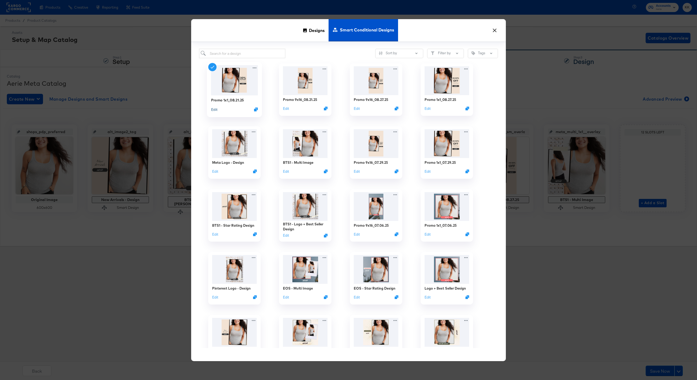
click at [215, 109] on button "Edit" at bounding box center [214, 109] width 6 height 5
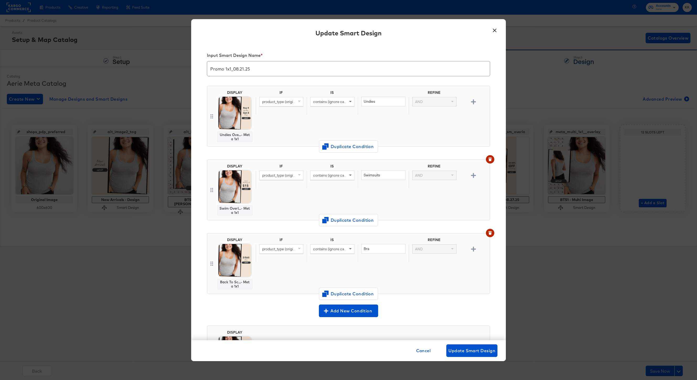
click at [237, 68] on input "Promo 1x1_08.21.25" at bounding box center [348, 66] width 283 height 15
type input "Promo 1x1_09.03.25"
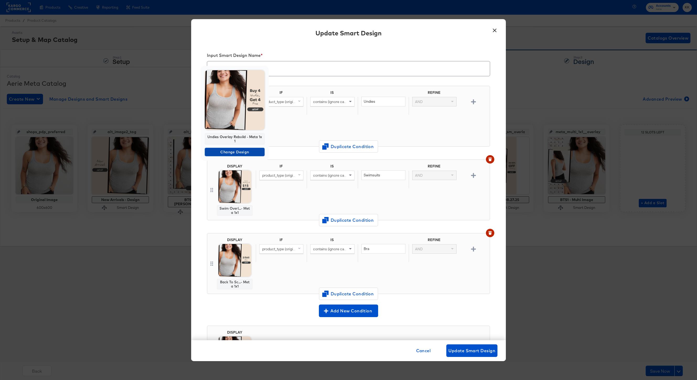
click at [233, 149] on span "Change Design" at bounding box center [235, 152] width 56 height 7
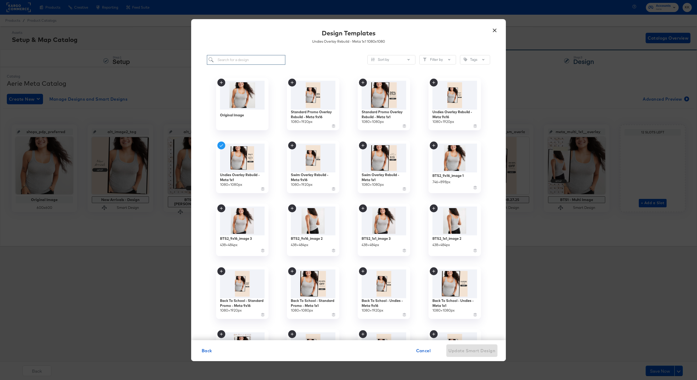
click at [227, 58] on input "search" at bounding box center [246, 60] width 78 height 10
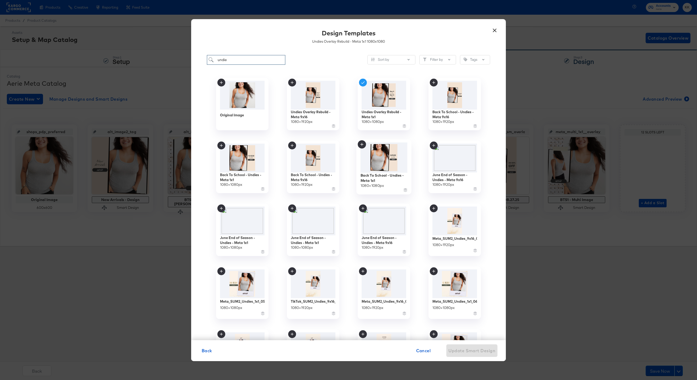
type input "undie"
click at [389, 164] on img at bounding box center [383, 157] width 47 height 30
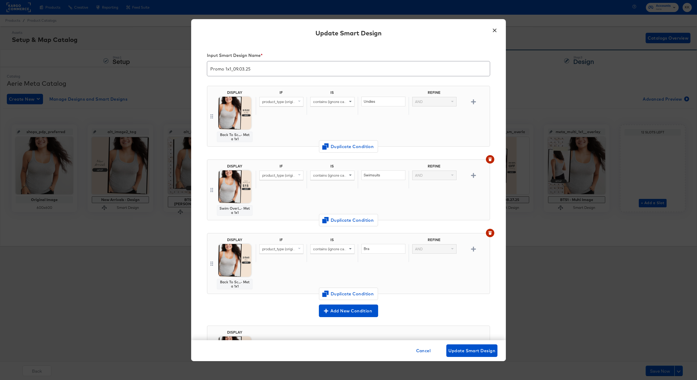
click at [493, 154] on div "Input Smart Design Name * Promo 1x1_09.03.25 DISPLAY Back To Sc...- Meta 1x1 IF…" at bounding box center [348, 191] width 315 height 297
click at [493, 156] on div "Input Smart Design Name * Promo 1x1_09.03.25 DISPLAY Back To Sc...- Meta 1x1 IF…" at bounding box center [348, 191] width 315 height 297
click at [491, 156] on button "button" at bounding box center [490, 159] width 8 height 8
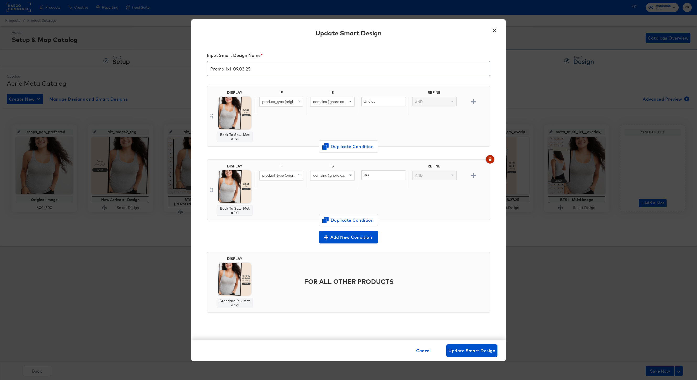
click at [491, 156] on button "button" at bounding box center [490, 159] width 8 height 8
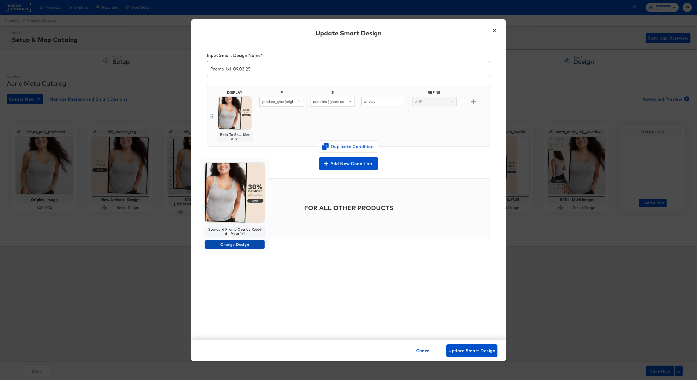
click at [233, 242] on span "Change Design" at bounding box center [235, 244] width 56 height 7
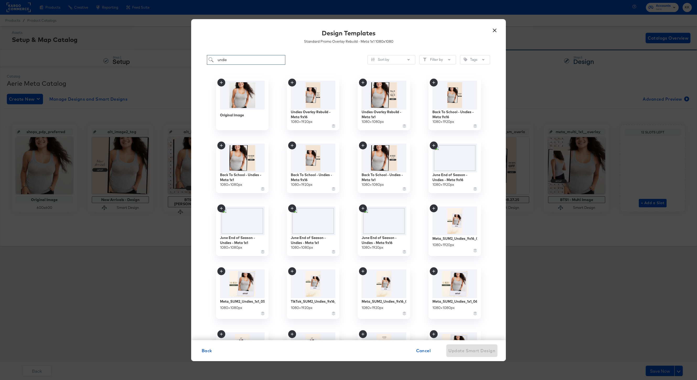
drag, startPoint x: 230, startPoint y: 60, endPoint x: 203, endPoint y: 60, distance: 26.7
click at [203, 60] on div "undie Sort by Filter by Tags Original Image Undies Overlay Rebuild - Meta 9x16 …" at bounding box center [348, 195] width 315 height 290
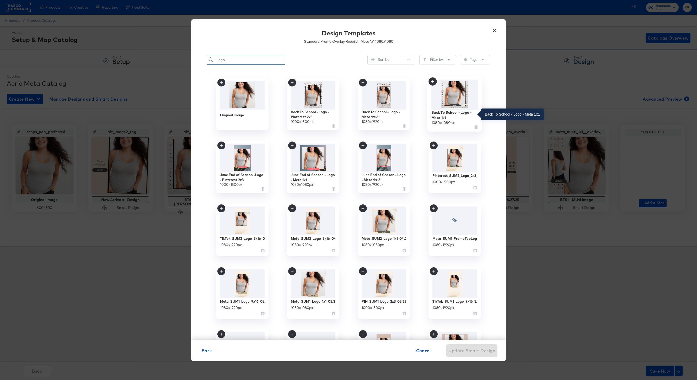
type input "logo"
click at [459, 113] on div "Back To School - Logo - Meta 1x1" at bounding box center [454, 115] width 47 height 10
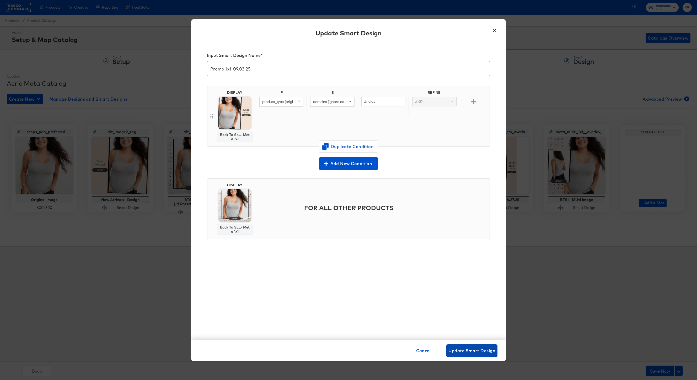
click at [461, 344] on button "Update Smart Design" at bounding box center [471, 350] width 51 height 13
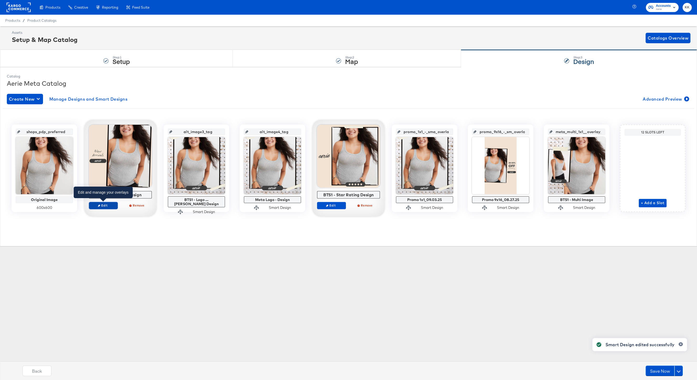
click at [110, 203] on button "Edit" at bounding box center [103, 205] width 29 height 7
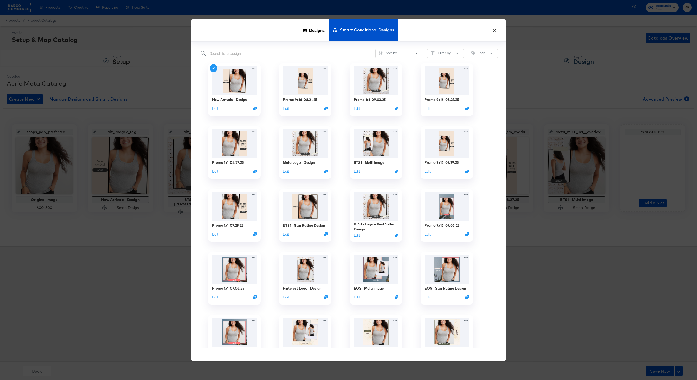
click at [309, 38] on span "Designs" at bounding box center [317, 30] width 16 height 23
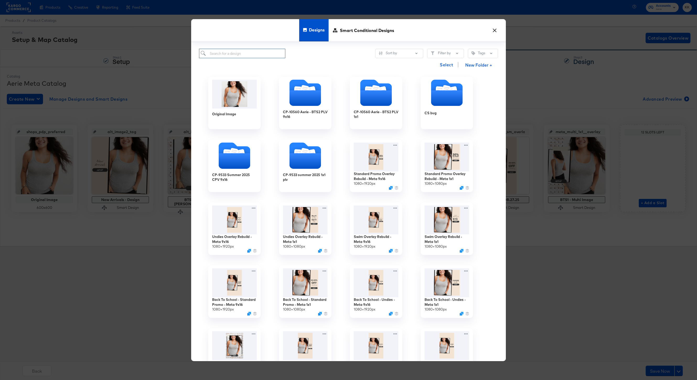
click at [240, 51] on input "search" at bounding box center [242, 54] width 86 height 10
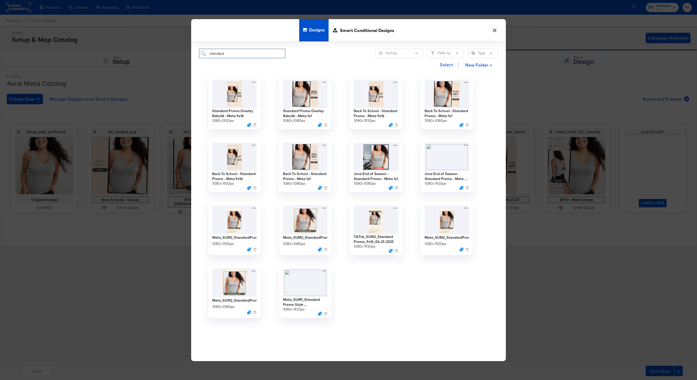
type input "standard"
click at [321, 190] on icon "Duplicate" at bounding box center [320, 189] width 4 height 4
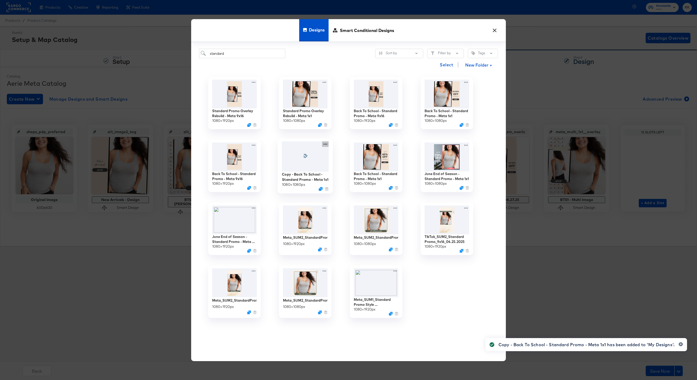
click at [324, 144] on icon at bounding box center [325, 144] width 7 height 6
click at [349, 173] on icon at bounding box center [344, 175] width 12 height 4
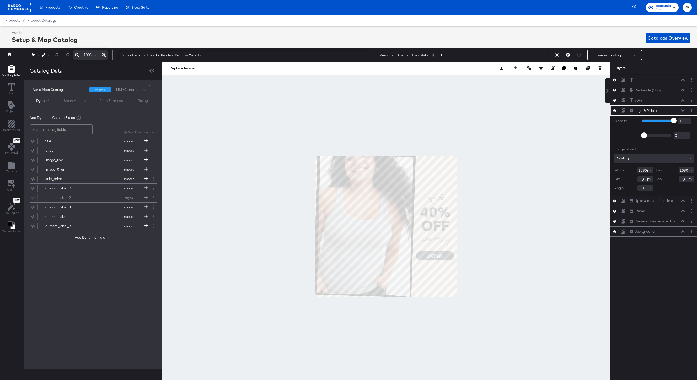
click at [104, 55] on icon at bounding box center [104, 55] width 4 height 6
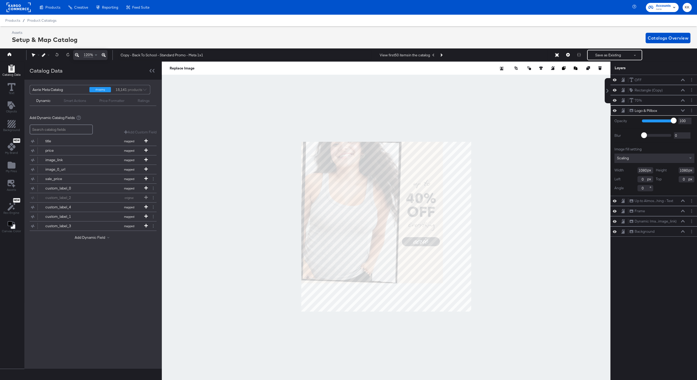
click at [104, 55] on icon at bounding box center [104, 55] width 4 height 6
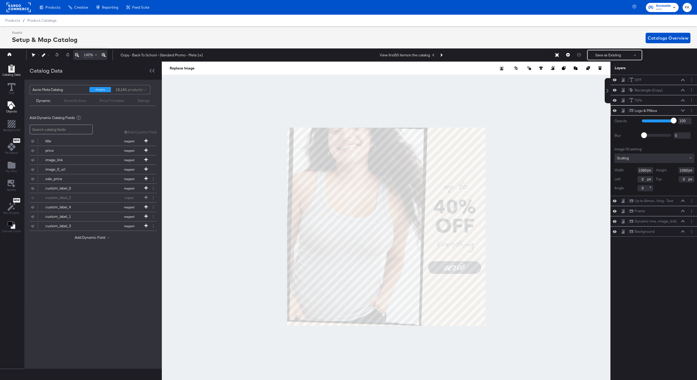
click at [13, 104] on icon "Add Text" at bounding box center [12, 105] width 8 height 8
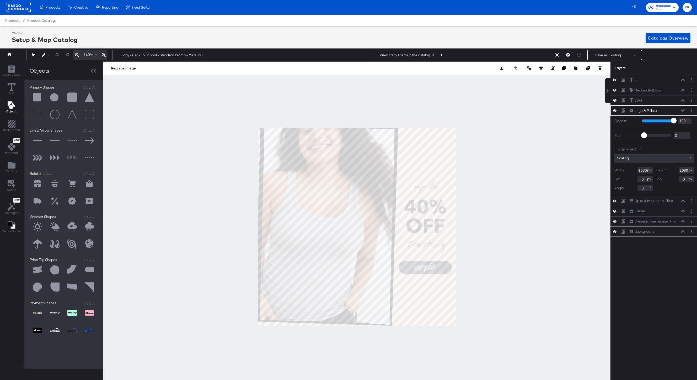
click at [40, 95] on button at bounding box center [38, 98] width 16 height 16
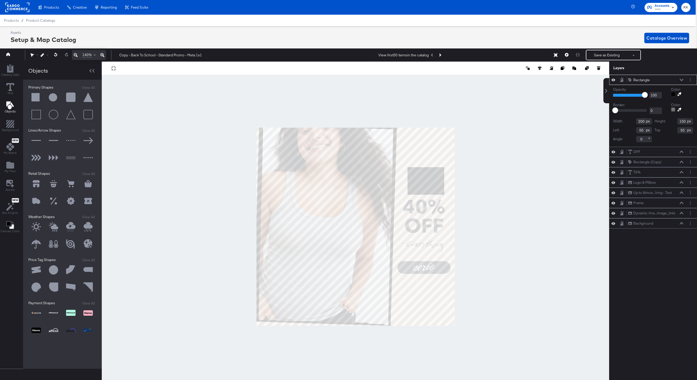
type input "823"
type input "284"
type input "77"
click at [680, 93] on icon at bounding box center [679, 94] width 4 height 4
click at [438, 145] on div at bounding box center [355, 227] width 507 height 330
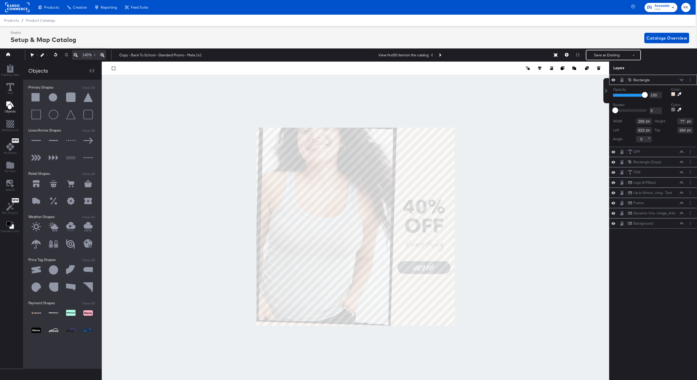
click at [682, 109] on button at bounding box center [679, 109] width 8 height 4
click at [443, 143] on div at bounding box center [355, 227] width 507 height 330
click at [682, 79] on icon at bounding box center [681, 80] width 4 height 3
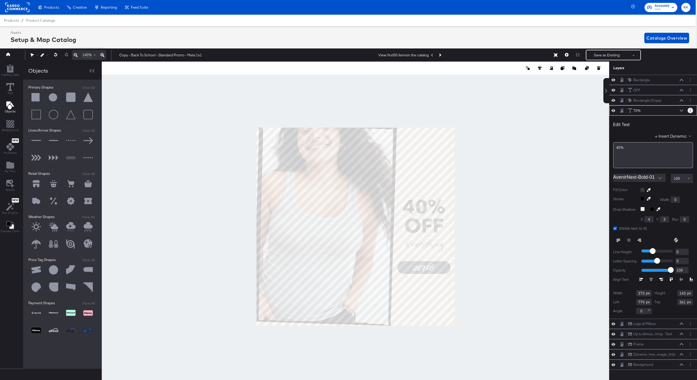
click at [689, 111] on button "Layer Options" at bounding box center [690, 111] width 6 height 6
click at [655, 135] on button "Duplicate" at bounding box center [651, 135] width 16 height 6
type input "787"
type input "251"
click at [680, 109] on icon at bounding box center [681, 110] width 4 height 3
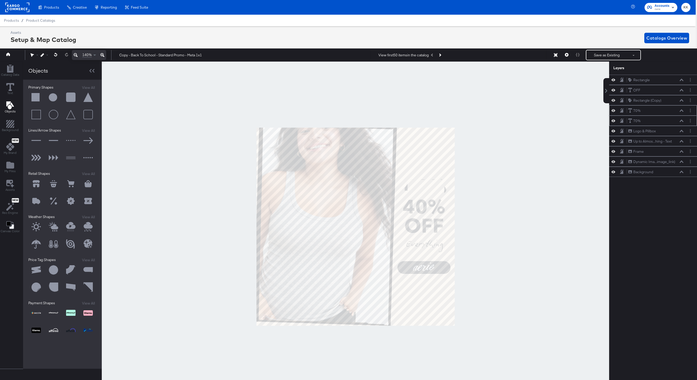
click at [659, 108] on div "70% 70%" at bounding box center [656, 111] width 56 height 6
drag, startPoint x: 659, startPoint y: 109, endPoint x: 658, endPoint y: 71, distance: 38.3
click at [658, 71] on div "Layers Rectangle Rectangle OFF OFF Rectangle (Copy) Rectangle (Copy) 70% 70% 70…" at bounding box center [653, 224] width 88 height 324
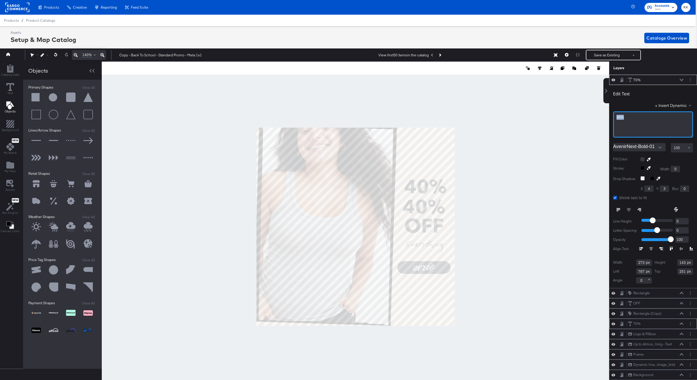
drag, startPoint x: 629, startPoint y: 118, endPoint x: 600, endPoint y: 118, distance: 28.8
click at [600, 75] on div "Catalog Data Text Objects Background New My Brand My Files Assets New Rec Engin…" at bounding box center [346, 68] width 699 height 13
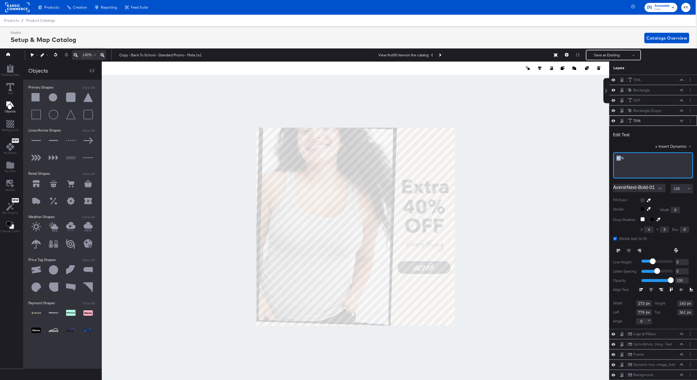
drag, startPoint x: 621, startPoint y: 158, endPoint x: 603, endPoint y: 158, distance: 17.8
click at [603, 158] on div "70% 70% Rectangle Rectangle OFF OFF Rectangle (Copy) Rectangle (Copy) 70% 70% E…" at bounding box center [649, 230] width 94 height 311
click at [535, 176] on div at bounding box center [355, 227] width 507 height 330
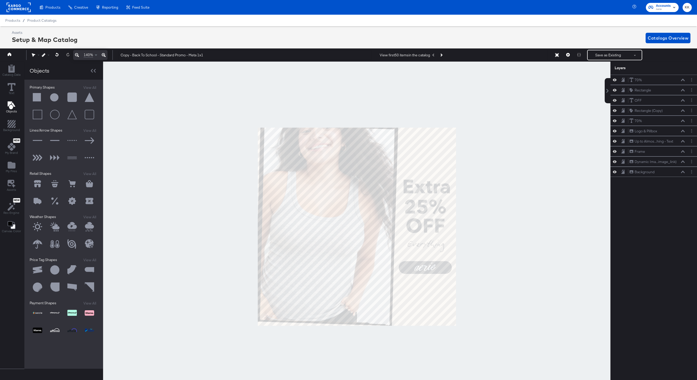
scroll to position [0, 1]
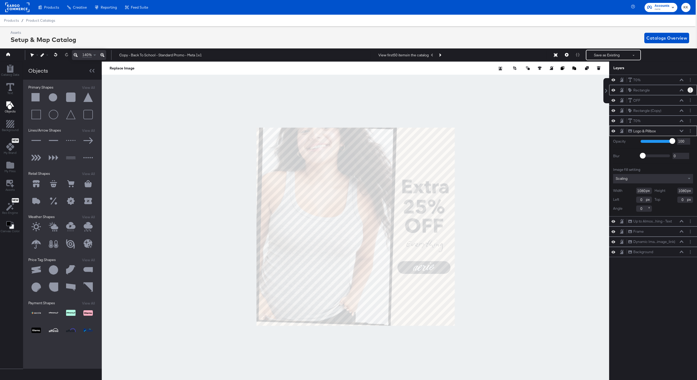
click at [690, 90] on circle "Layer Options" at bounding box center [690, 90] width 1 height 1
click at [652, 114] on button "Duplicate" at bounding box center [651, 115] width 16 height 6
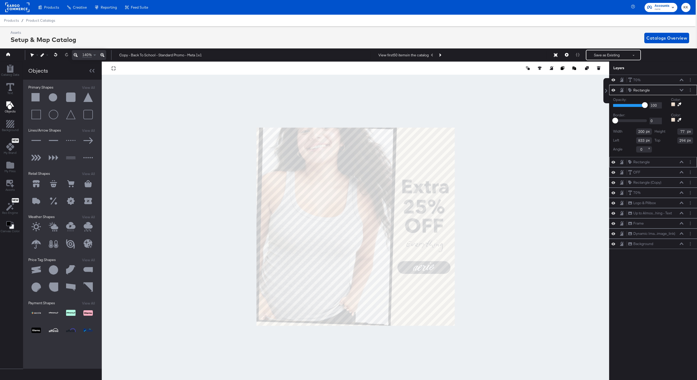
click at [677, 91] on div "Rectangle Rectangle" at bounding box center [656, 91] width 56 height 6
click at [679, 89] on div "Rectangle Rectangle" at bounding box center [656, 91] width 56 height 6
click at [680, 89] on icon at bounding box center [681, 90] width 4 height 3
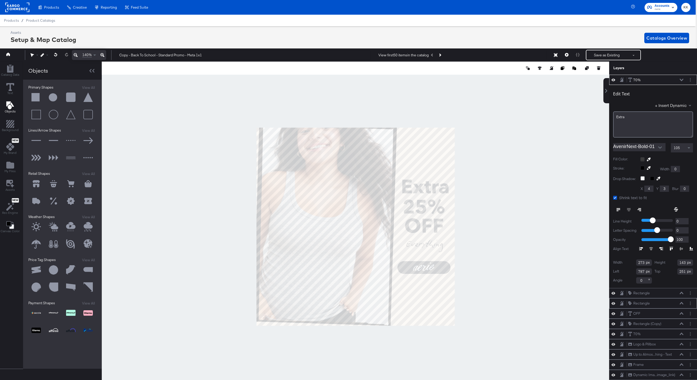
click at [680, 77] on div "70% 70%" at bounding box center [656, 80] width 56 height 6
click at [681, 79] on icon at bounding box center [681, 80] width 4 height 3
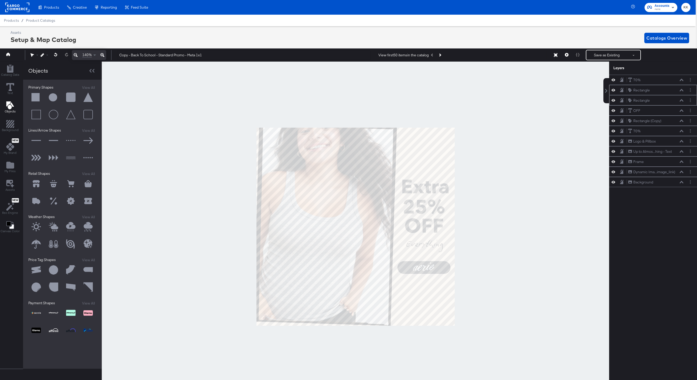
click at [683, 91] on icon at bounding box center [681, 90] width 4 height 2
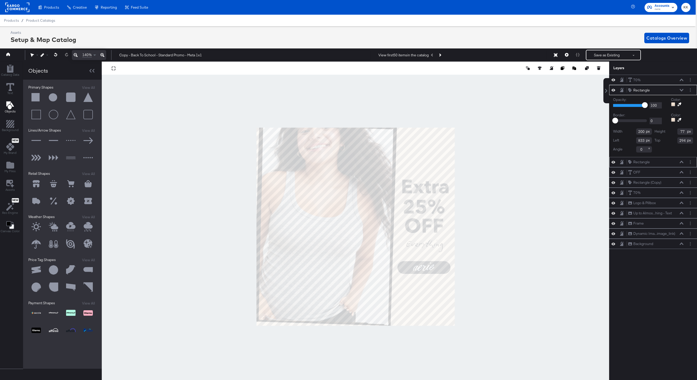
click at [683, 91] on icon at bounding box center [681, 90] width 4 height 3
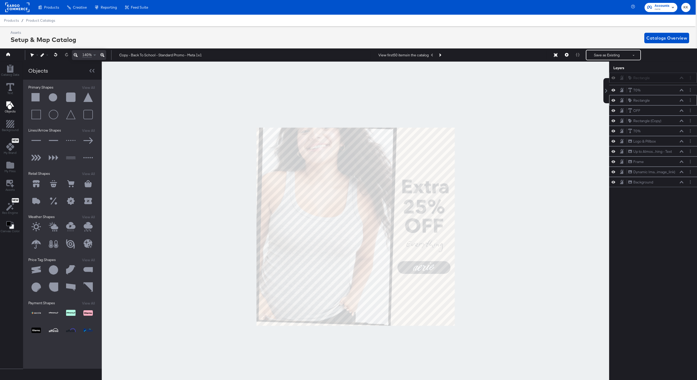
drag, startPoint x: 668, startPoint y: 90, endPoint x: 668, endPoint y: 76, distance: 14.4
click at [668, 76] on div "Rectangle Rectangle" at bounding box center [656, 78] width 56 height 6
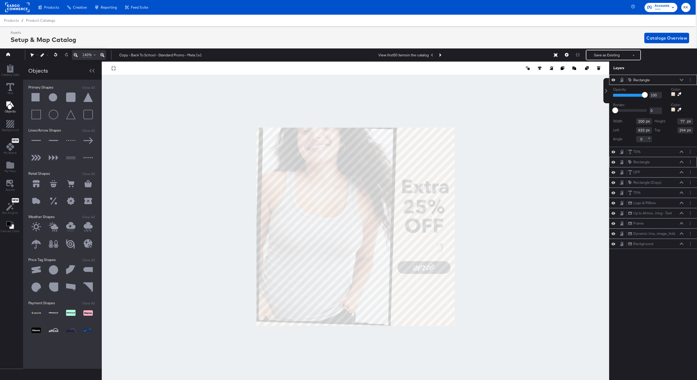
type input "787"
type input "594"
type input "237"
type input "84"
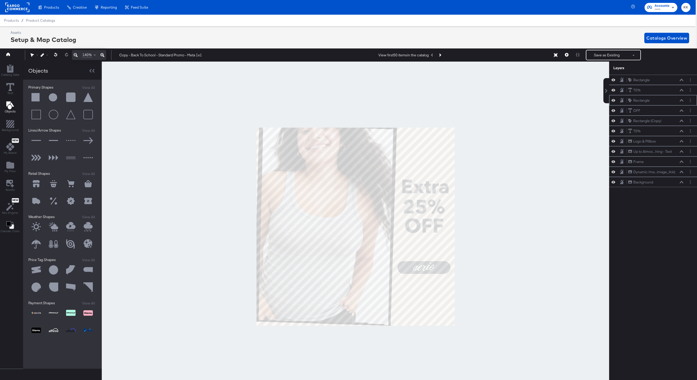
click at [473, 242] on div at bounding box center [355, 227] width 507 height 330
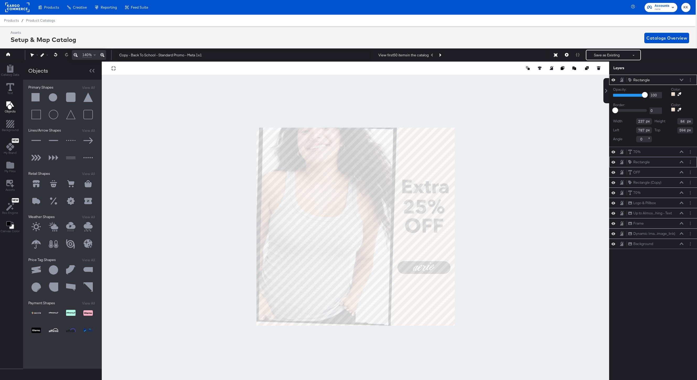
type input "101"
click at [498, 248] on div at bounding box center [355, 227] width 507 height 330
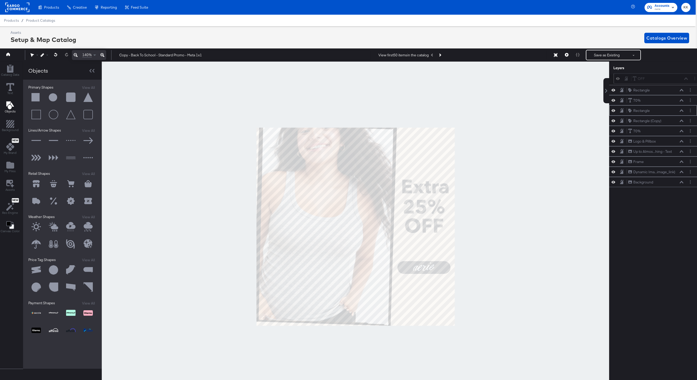
drag, startPoint x: 649, startPoint y: 112, endPoint x: 653, endPoint y: 78, distance: 34.4
click at [653, 78] on div "OFF OFF" at bounding box center [660, 79] width 56 height 6
drag, startPoint x: 649, startPoint y: 101, endPoint x: 650, endPoint y: 75, distance: 26.3
click at [650, 75] on div "70% 70%" at bounding box center [657, 75] width 56 height 6
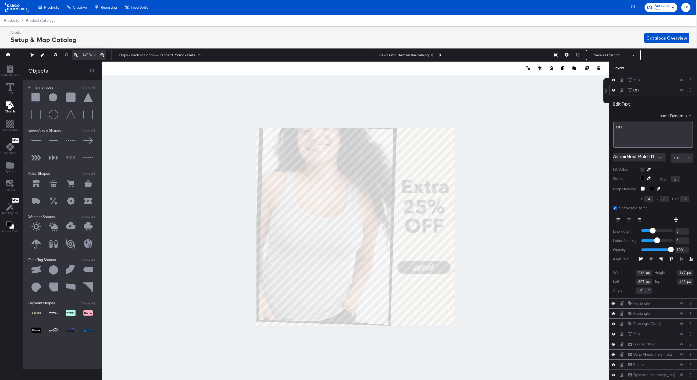
click at [682, 90] on icon at bounding box center [681, 90] width 4 height 3
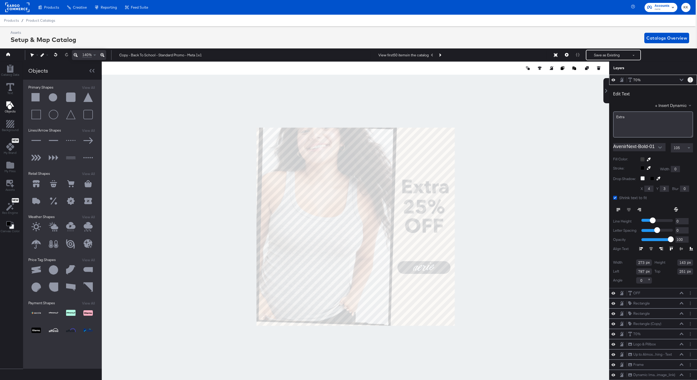
click at [693, 80] on button "Layer Options" at bounding box center [690, 80] width 6 height 6
click at [652, 98] on button "Rename" at bounding box center [650, 98] width 14 height 6
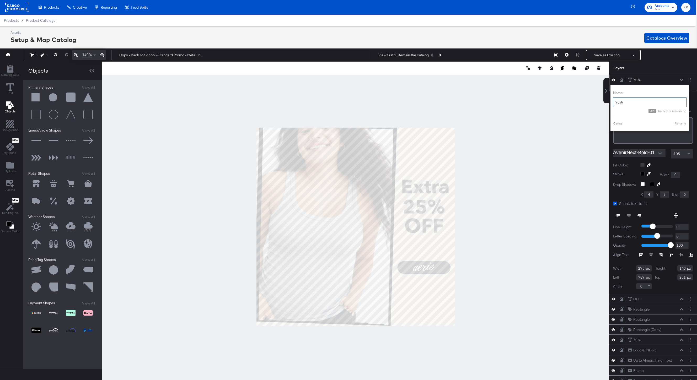
click at [644, 102] on input "70%" at bounding box center [649, 103] width 73 height 10
type input "7"
type input "Extra"
click at [673, 123] on button "Rename" at bounding box center [674, 123] width 12 height 5
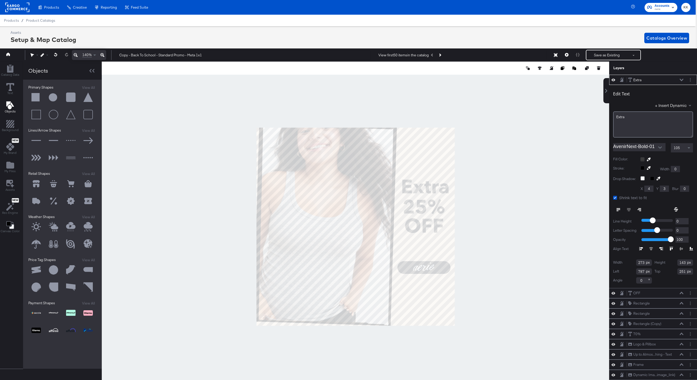
click at [682, 79] on icon at bounding box center [681, 80] width 4 height 3
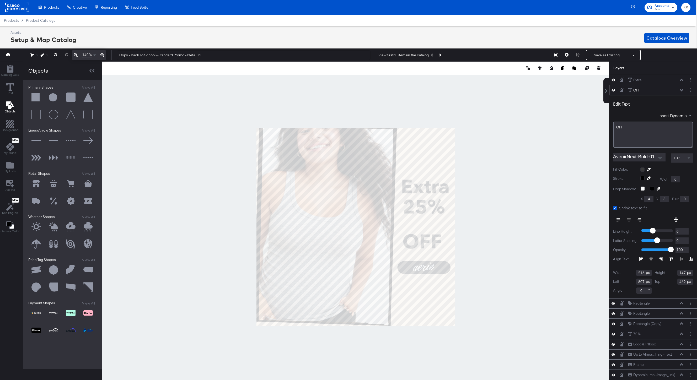
type input "537"
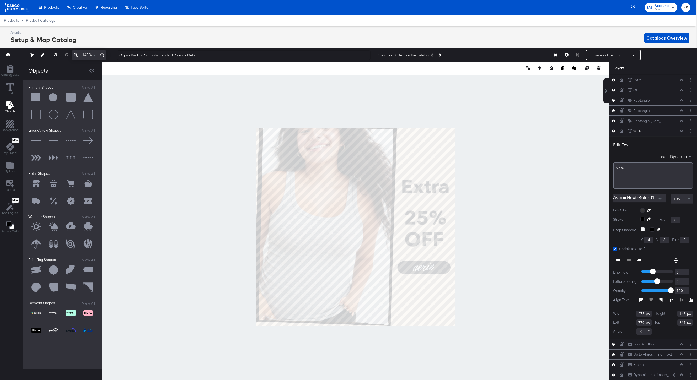
type input "787"
type input "421"
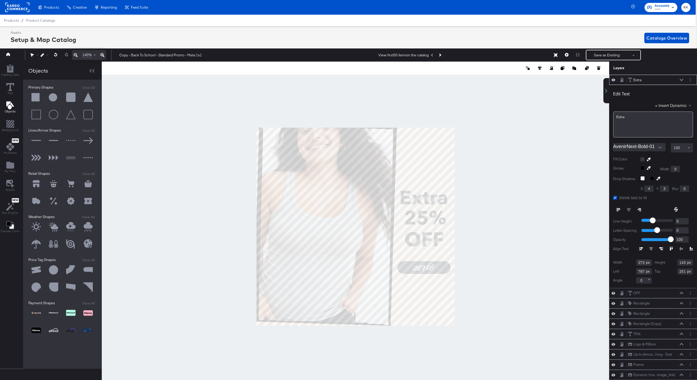
type input "779"
type input "311"
click at [494, 198] on div at bounding box center [355, 227] width 507 height 330
type input "304"
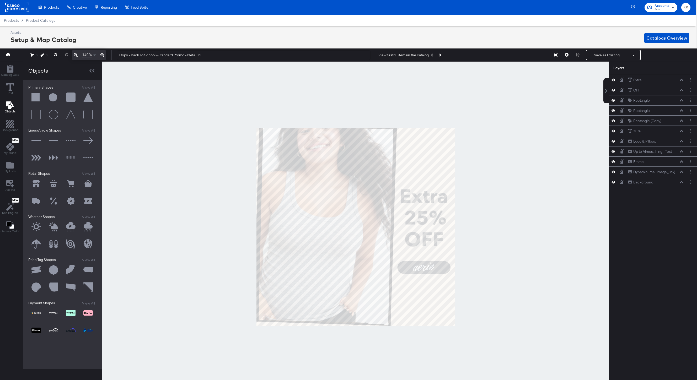
click at [483, 198] on div at bounding box center [355, 227] width 507 height 330
drag, startPoint x: 130, startPoint y: 56, endPoint x: 106, endPoint y: 56, distance: 23.9
click at [107, 56] on div "140% Copy - Back To School - Standard Promo - Meta 1x1 View first 50 items in t…" at bounding box center [346, 54] width 699 height 13
click at [121, 56] on input "Back To School - Standard Promo - Meta 1x1" at bounding box center [243, 55] width 253 height 10
type input "Back To School - Standard Promo - Meta 1x1"
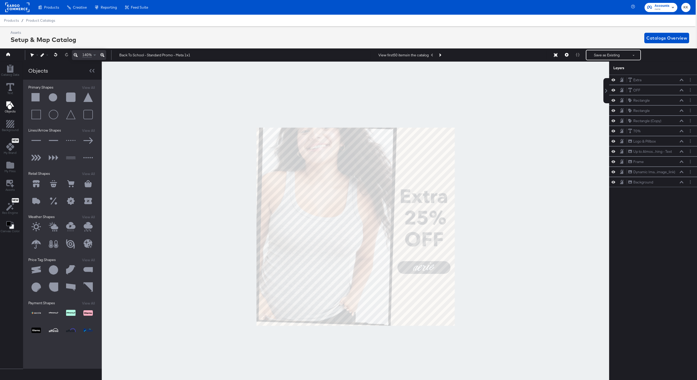
click at [169, 133] on div at bounding box center [355, 227] width 507 height 330
click at [253, 101] on div at bounding box center [355, 227] width 507 height 330
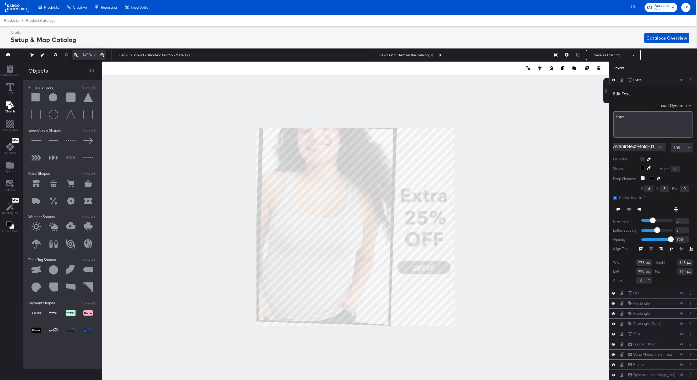
type input "295"
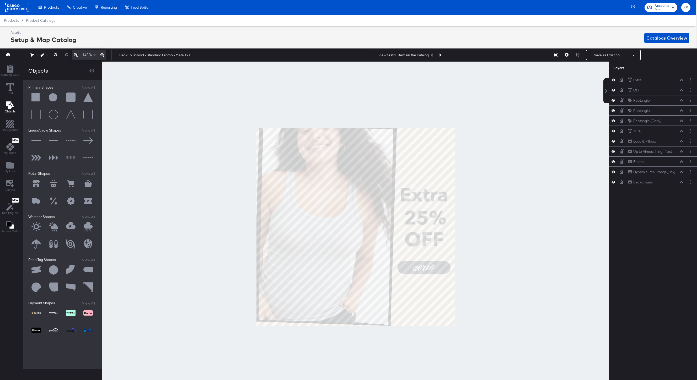
click at [491, 193] on div at bounding box center [355, 227] width 507 height 330
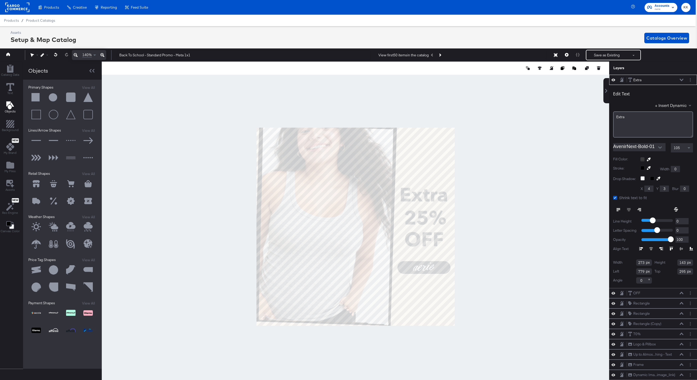
type input "301"
click at [479, 199] on div at bounding box center [355, 227] width 507 height 330
type input "307"
click at [478, 200] on div at bounding box center [355, 227] width 507 height 330
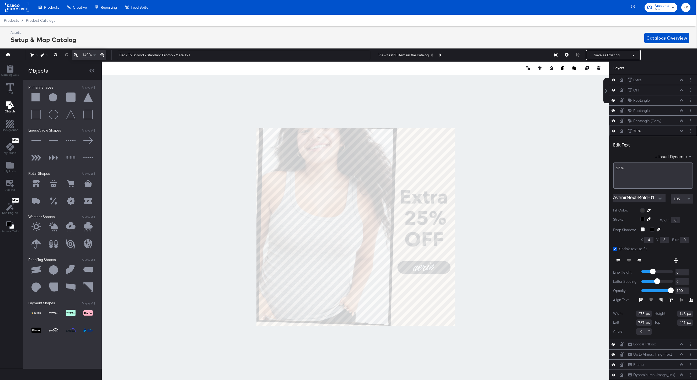
type input "422"
click at [506, 219] on div at bounding box center [355, 227] width 507 height 330
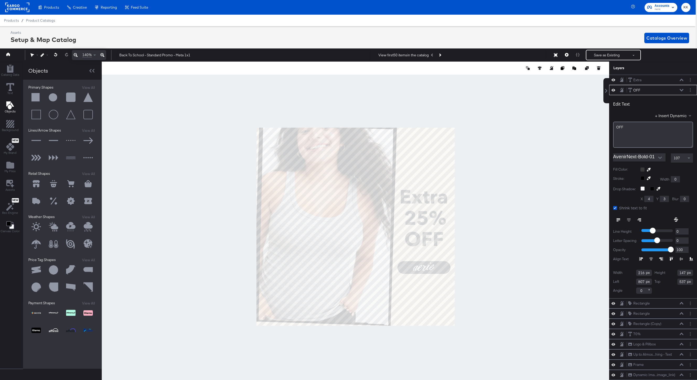
type input "535"
click at [474, 233] on div at bounding box center [355, 227] width 507 height 330
type input "534"
click at [483, 235] on div at bounding box center [355, 227] width 507 height 330
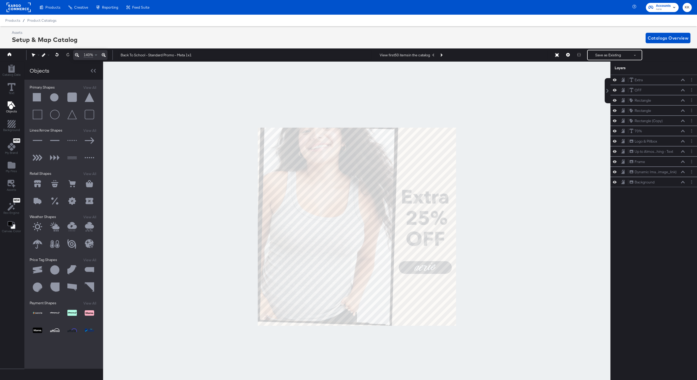
scroll to position [0, 1]
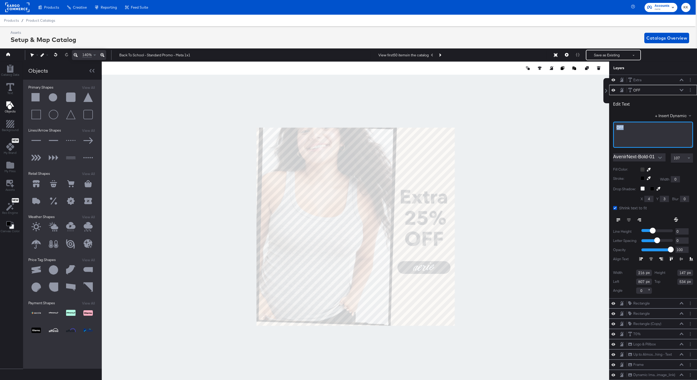
drag, startPoint x: 623, startPoint y: 128, endPoint x: 610, endPoint y: 128, distance: 13.1
click at [610, 128] on div "Edit Text + Insert Dynamic OFF AvenirNext-Bold-01 107 Fill Color: Stroke: Width…" at bounding box center [653, 196] width 88 height 203
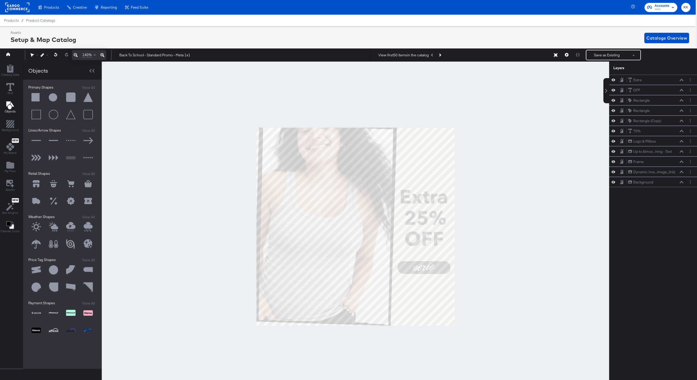
click at [556, 154] on div at bounding box center [355, 227] width 507 height 330
click at [538, 166] on div at bounding box center [355, 227] width 507 height 330
click at [613, 61] on div "140% Back To School - Standard Promo - Meta 1x1 View first 50 items in the cata…" at bounding box center [346, 54] width 699 height 13
click at [612, 59] on button "Save as Existing" at bounding box center [606, 54] width 41 height 9
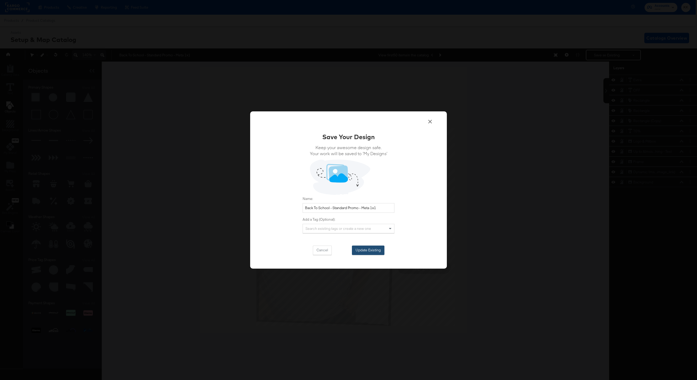
click at [370, 248] on button "Update Existing" at bounding box center [368, 250] width 33 height 9
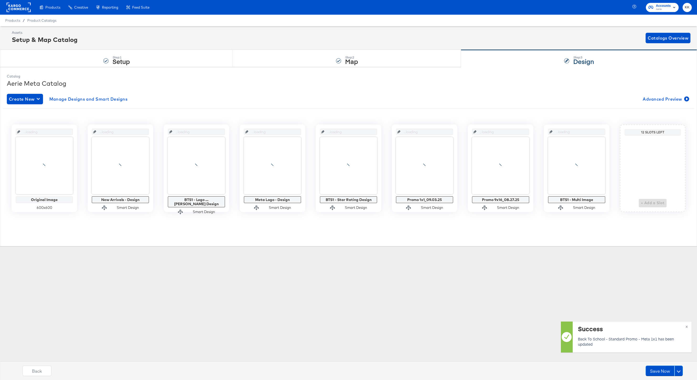
scroll to position [0, 0]
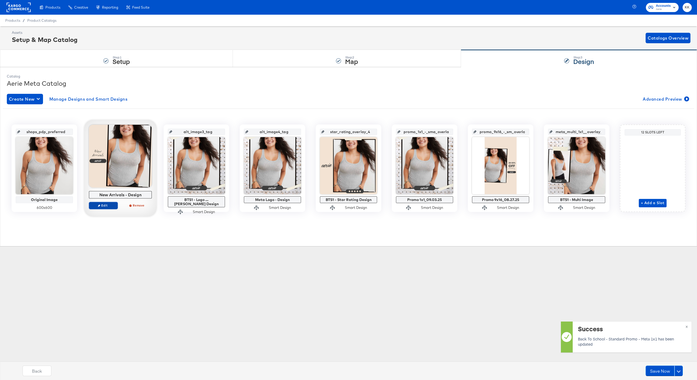
click at [101, 206] on span "Edit" at bounding box center [103, 205] width 24 height 4
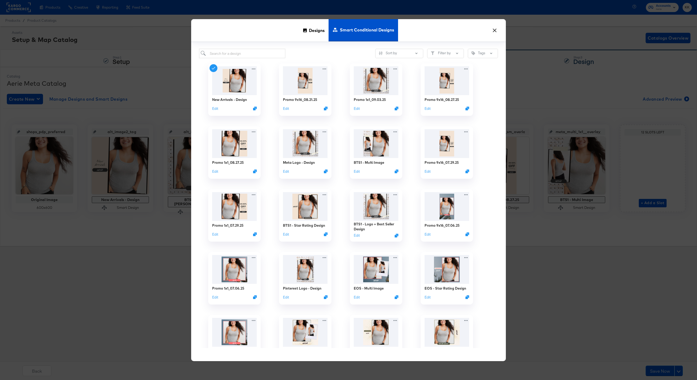
click at [306, 34] on div "Designs" at bounding box center [313, 30] width 29 height 22
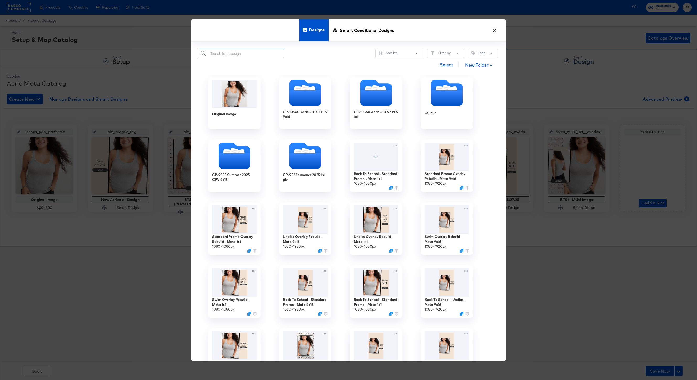
click at [229, 53] on input "search" at bounding box center [242, 54] width 86 height 10
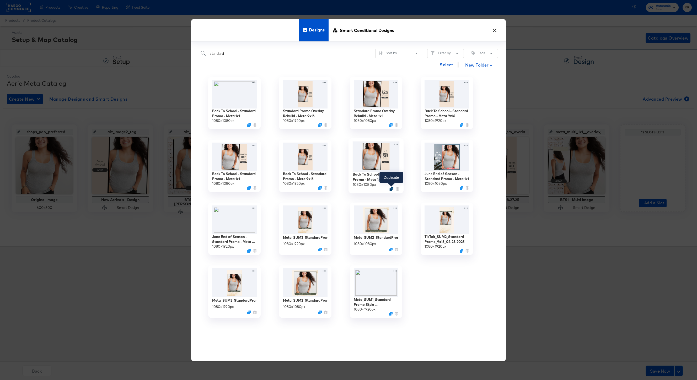
type input "standard"
click at [392, 188] on icon "Duplicate" at bounding box center [391, 189] width 4 height 4
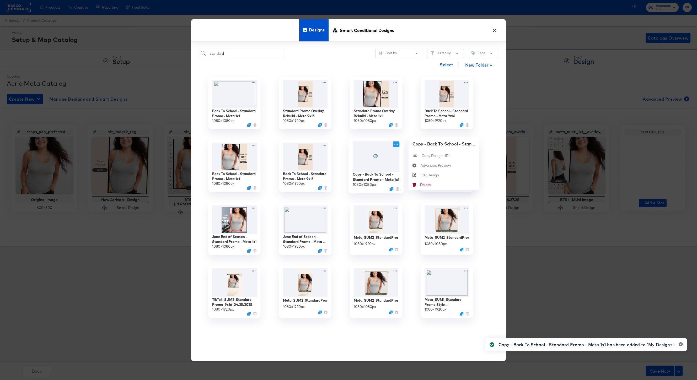
click at [396, 143] on icon at bounding box center [396, 144] width 7 height 6
click at [414, 172] on div "Edit Design Edit Design" at bounding box center [414, 175] width 12 height 10
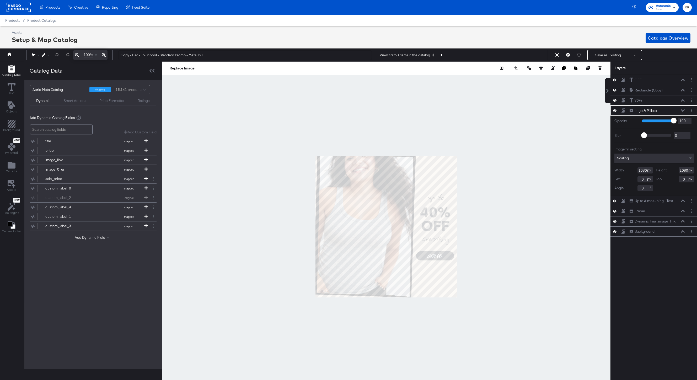
click at [102, 55] on icon at bounding box center [104, 55] width 4 height 4
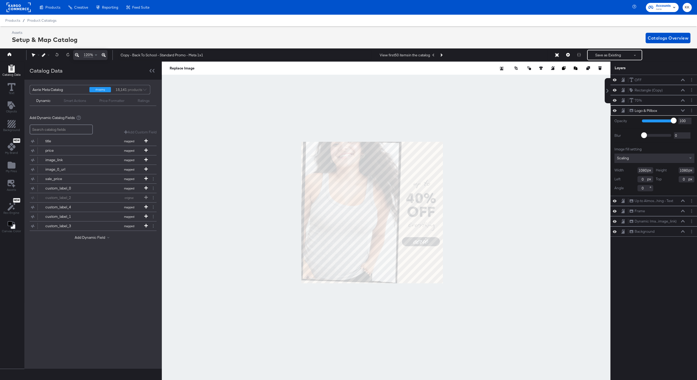
click at [102, 55] on icon at bounding box center [104, 55] width 4 height 4
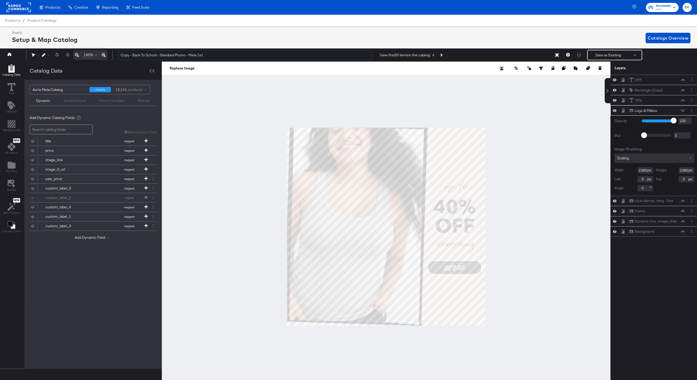
drag, startPoint x: 132, startPoint y: 55, endPoint x: 117, endPoint y: 55, distance: 15.5
click at [118, 55] on div "Copy - Back To School - Standard Promo - Meta 1x1 View first 50 items in the ca…" at bounding box center [403, 55] width 579 height 10
type input "Back To School - Standard Promo - Meta 1x1"
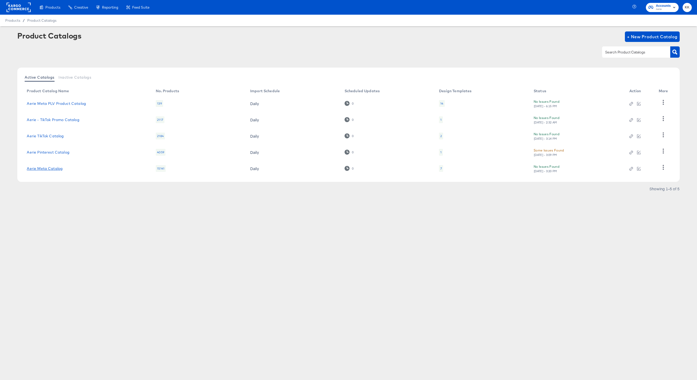
click at [53, 170] on link "Aerie Meta Catalog" at bounding box center [45, 168] width 36 height 4
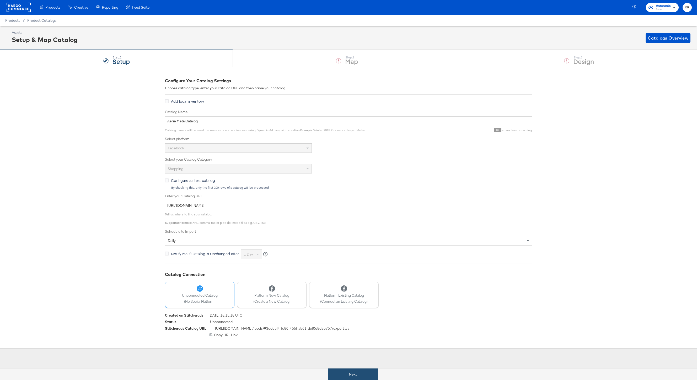
click at [345, 371] on button "Next" at bounding box center [353, 375] width 50 height 12
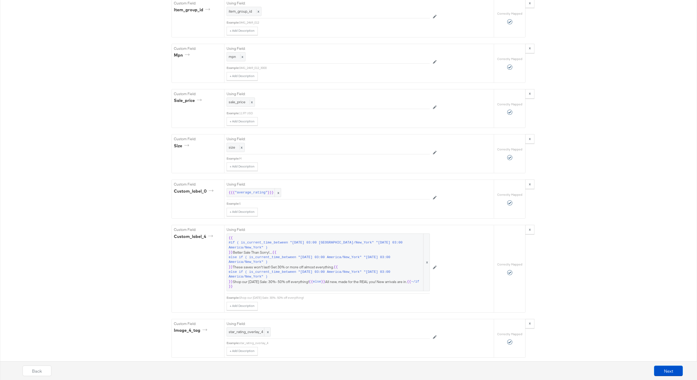
scroll to position [1269, 0]
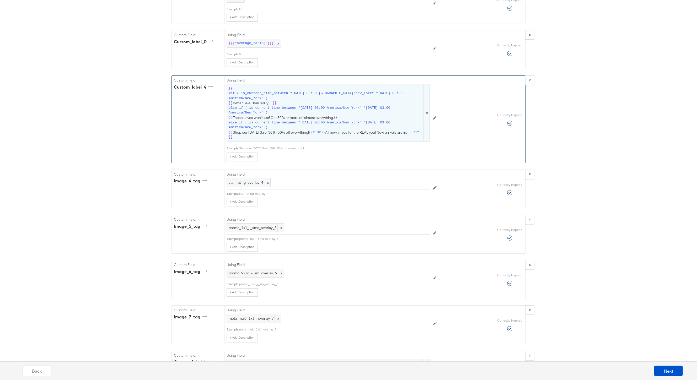
click at [319, 116] on span "{{ #if ( is_current_time_between "2024-06-11 03:00 America/New_York" "2024-06-1…" at bounding box center [328, 112] width 199 height 53
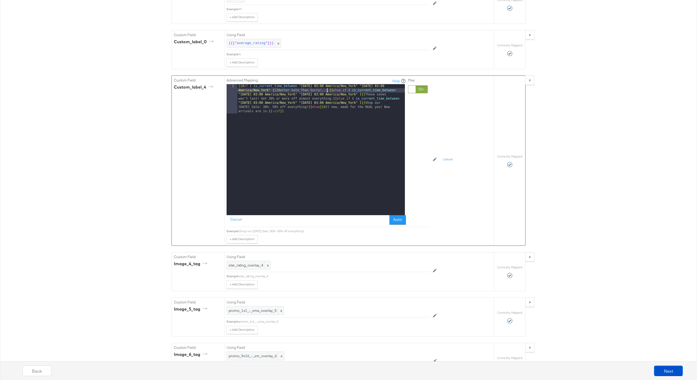
click at [327, 90] on div "{{# if ( is_current_time_between "2024-06-11 03:00 America/New_York" "2024-06-1…" at bounding box center [320, 179] width 167 height 190
click at [395, 222] on button "Apply" at bounding box center [397, 219] width 17 height 9
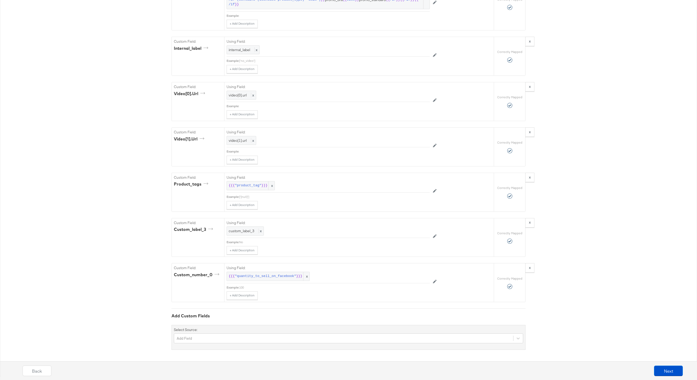
scroll to position [1473, 0]
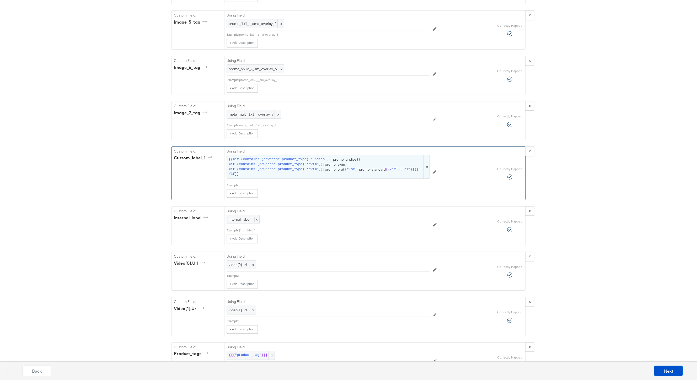
click at [363, 163] on span "{{ #if (contains (downcase product_type) 'undies') }} promo_undies {{ #if (cont…" at bounding box center [328, 166] width 199 height 19
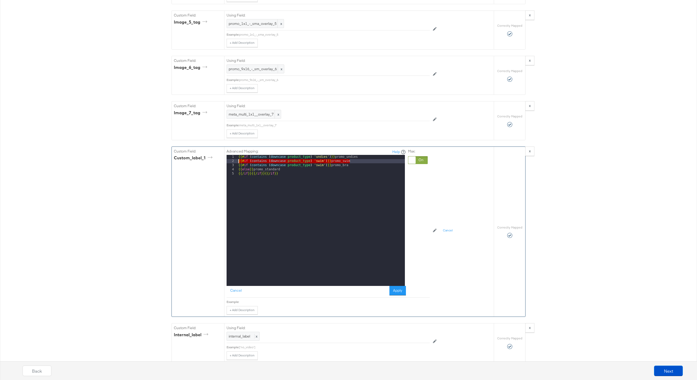
drag, startPoint x: 361, startPoint y: 163, endPoint x: 231, endPoint y: 163, distance: 130.3
click at [231, 163] on div "1 2 3 4 5 {{# if ( contains ( downcase product_type ) 'undies' ) }} promo_undie…" at bounding box center [315, 220] width 178 height 131
drag, startPoint x: 362, startPoint y: 165, endPoint x: 232, endPoint y: 168, distance: 129.8
click at [232, 168] on div "1 2 3 4 5 {{# if ( contains ( downcase product_type ) 'undies' ) }} promo_undie…" at bounding box center [315, 220] width 178 height 131
click at [349, 163] on div "{{# if ( contains ( downcase product_type ) 'undies' ) }} promo_undies {{# if (…" at bounding box center [320, 224] width 167 height 139
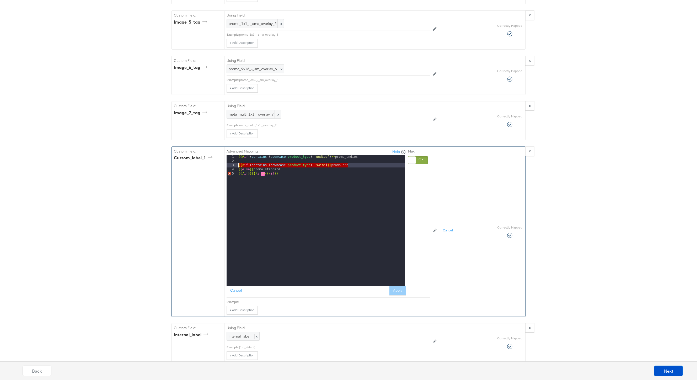
drag, startPoint x: 353, startPoint y: 165, endPoint x: 235, endPoint y: 167, distance: 118.0
click at [235, 167] on div "1 2 3 4 5 {{# if ( contains ( downcase product_type ) 'undies' ) }} promo_undie…" at bounding box center [315, 220] width 178 height 131
drag, startPoint x: 284, startPoint y: 168, endPoint x: 257, endPoint y: 167, distance: 27.3
click at [257, 167] on div "{{# if ( contains ( downcase product_type ) 'undies' ) }} promo_undies {{ else …" at bounding box center [320, 224] width 167 height 139
click at [397, 288] on button "Apply" at bounding box center [397, 290] width 17 height 9
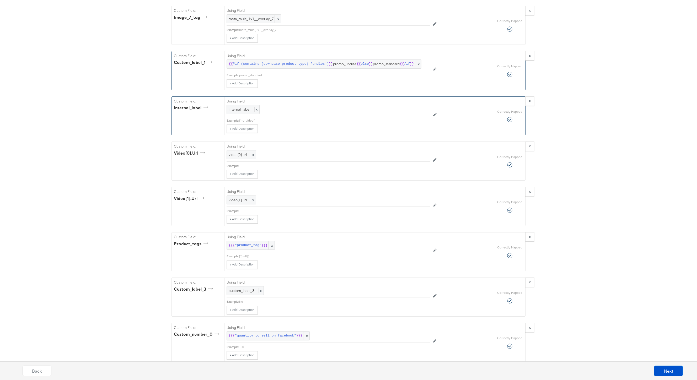
scroll to position [1629, 0]
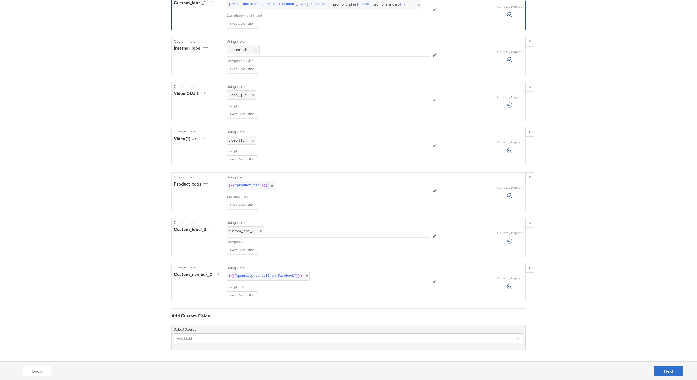
click at [672, 374] on button "Next" at bounding box center [668, 371] width 29 height 10
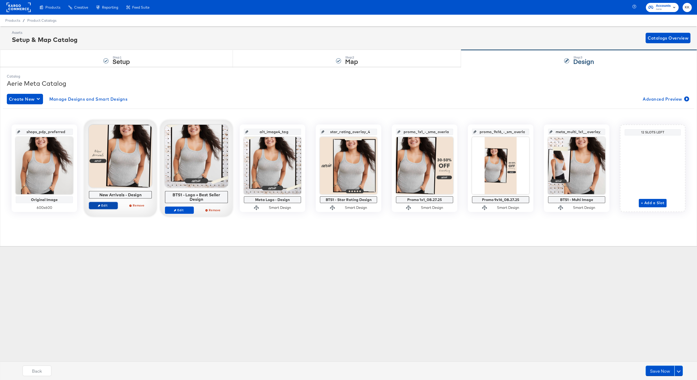
click at [107, 205] on span "Edit" at bounding box center [103, 205] width 24 height 4
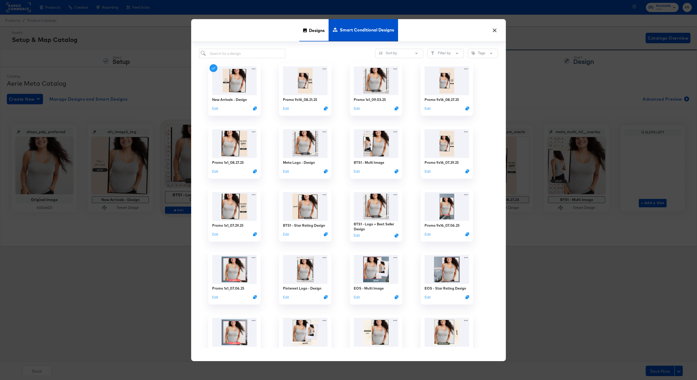
click at [304, 33] on div "Designs" at bounding box center [313, 30] width 29 height 22
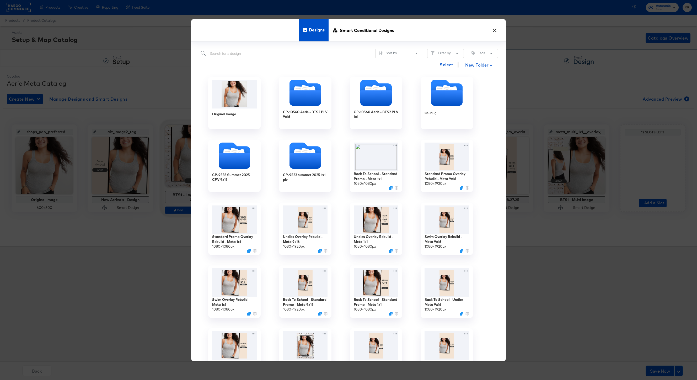
click at [241, 53] on input "search" at bounding box center [242, 54] width 86 height 10
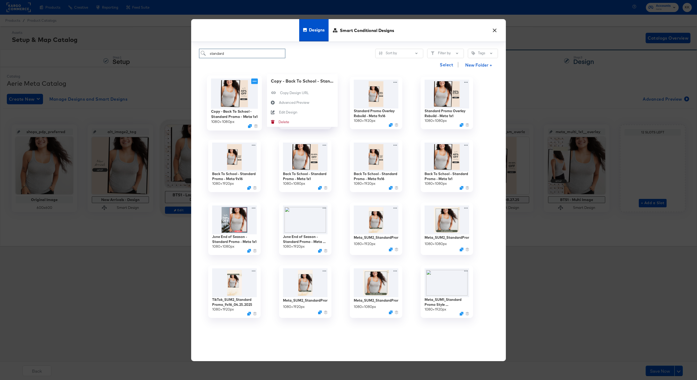
click at [256, 82] on icon at bounding box center [254, 81] width 7 height 6
click at [329, 65] on div "Select New Folder +" at bounding box center [348, 64] width 299 height 13
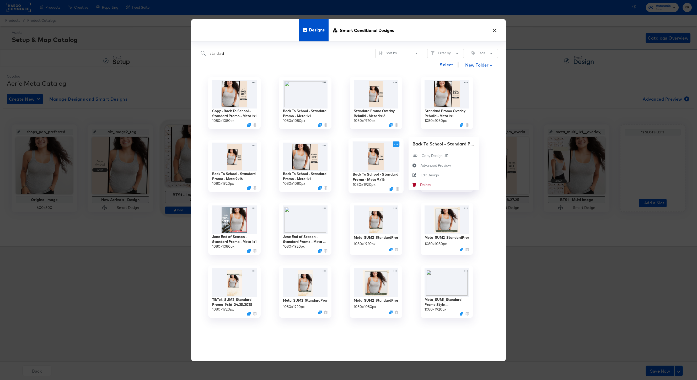
click at [397, 143] on icon at bounding box center [396, 144] width 7 height 6
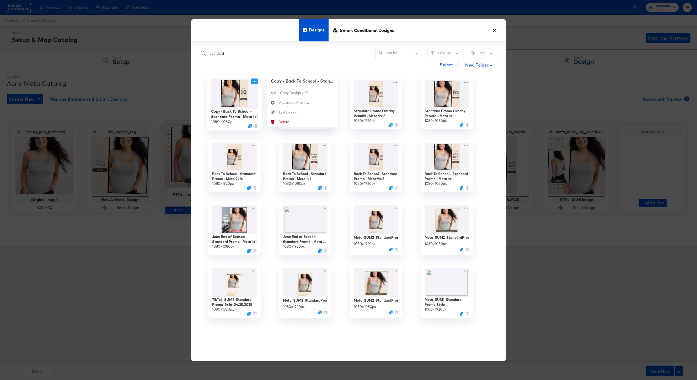
click at [255, 80] on icon at bounding box center [254, 81] width 7 height 6
type input "standard"
click at [277, 124] on div "Delete Delete" at bounding box center [273, 122] width 12 height 10
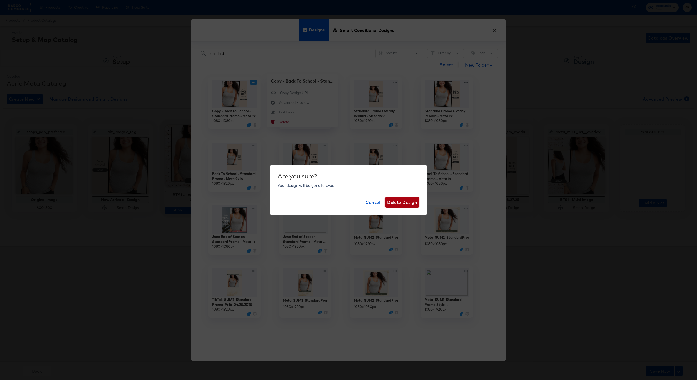
click at [396, 202] on span "Delete Design" at bounding box center [402, 202] width 30 height 7
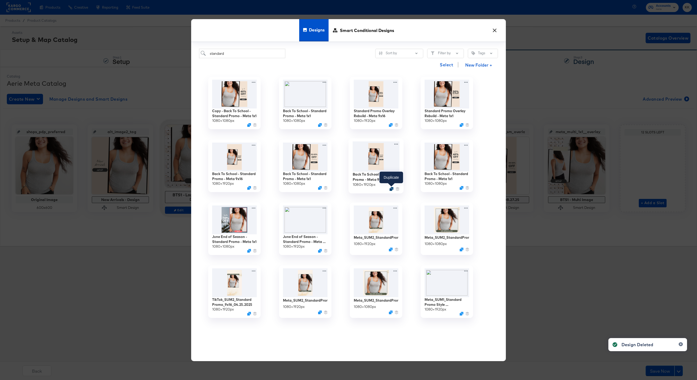
click at [391, 189] on icon "Duplicate" at bounding box center [391, 189] width 4 height 4
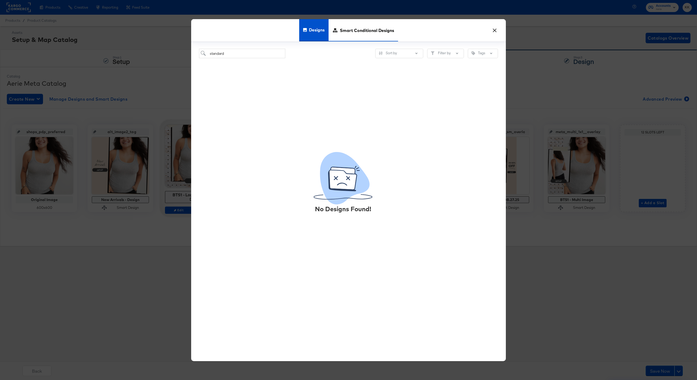
click at [356, 36] on span "Smart Conditional Designs" at bounding box center [367, 30] width 54 height 23
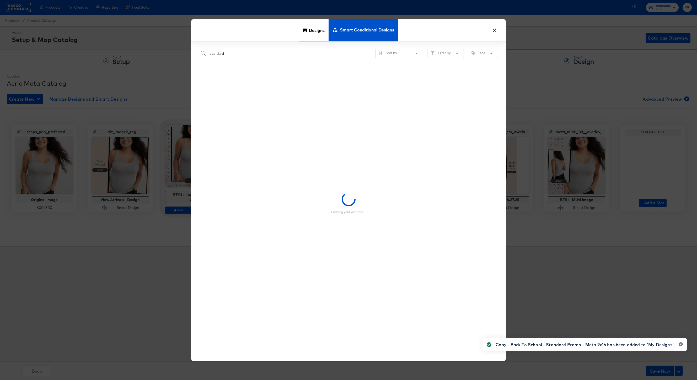
click at [303, 31] on icon at bounding box center [305, 30] width 4 height 4
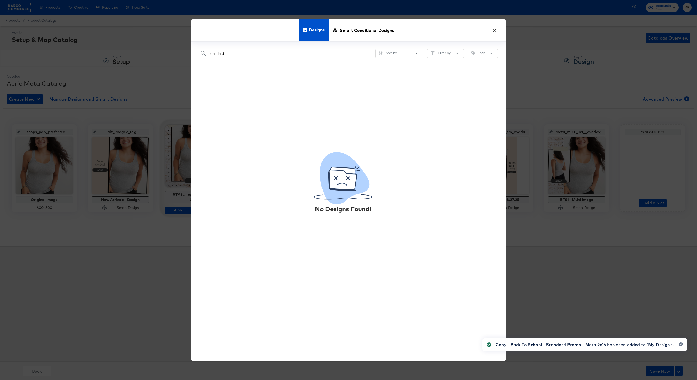
click at [356, 35] on span "Smart Conditional Designs" at bounding box center [367, 30] width 54 height 23
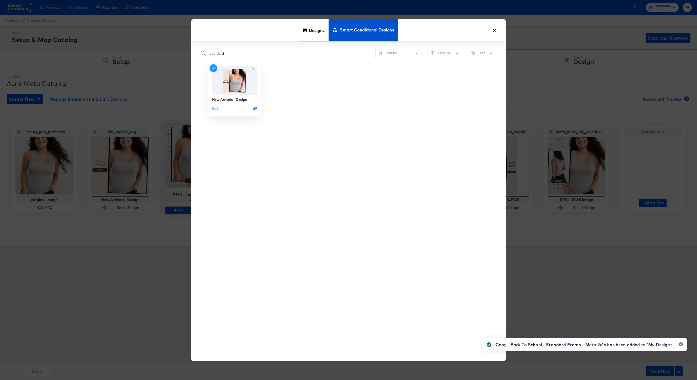
click at [314, 34] on span "Designs" at bounding box center [317, 30] width 16 height 23
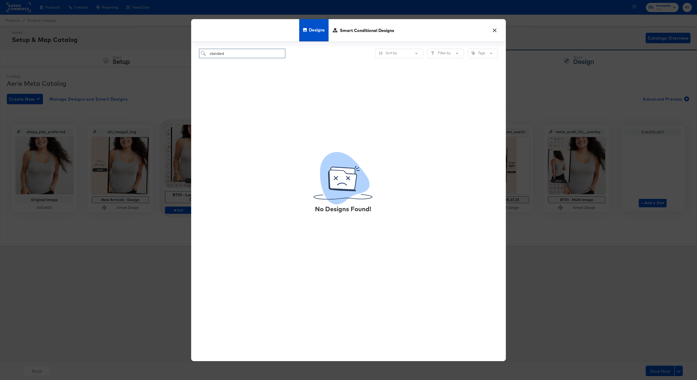
drag, startPoint x: 233, startPoint y: 54, endPoint x: 183, endPoint y: 54, distance: 49.5
click at [183, 54] on div "× Designs Smart Conditional Designs standard Sort by Filter by Tags No Designs …" at bounding box center [348, 190] width 697 height 380
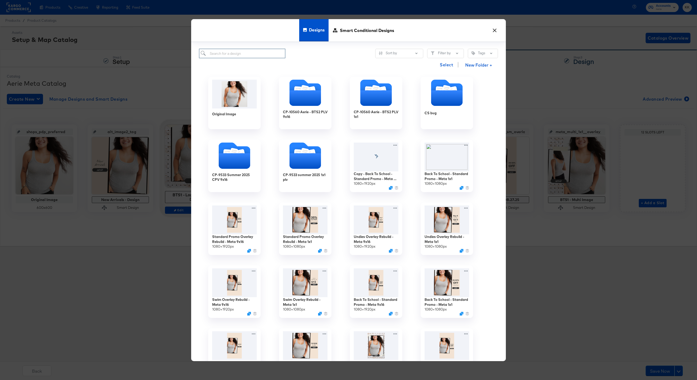
paste input "standard"
type input "standard"
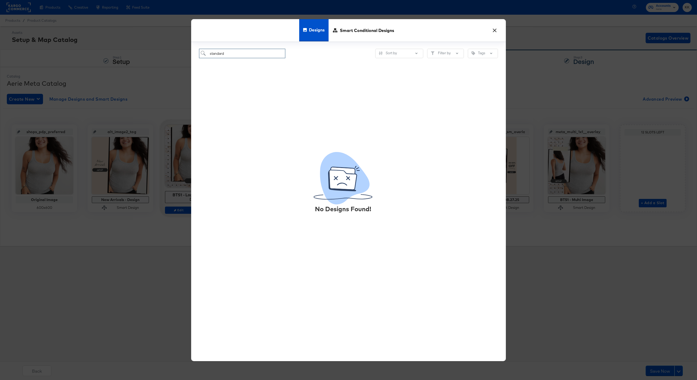
drag, startPoint x: 234, startPoint y: 54, endPoint x: 200, endPoint y: 54, distance: 33.8
click at [200, 54] on input "standard" at bounding box center [242, 54] width 86 height 10
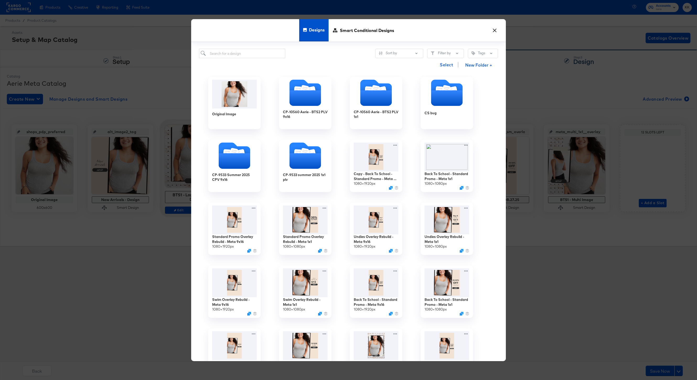
click at [495, 33] on button "×" at bounding box center [494, 28] width 9 height 9
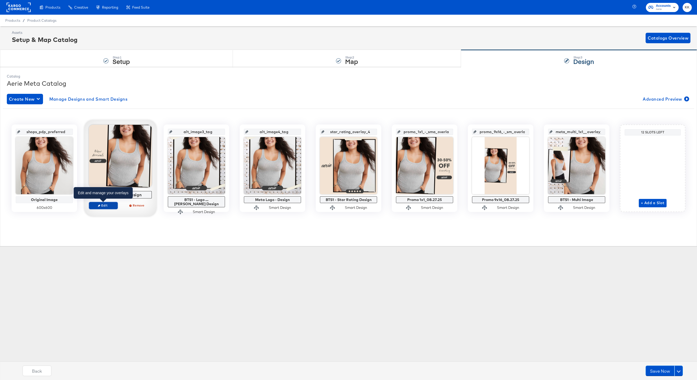
click at [109, 206] on span "Edit" at bounding box center [103, 205] width 24 height 4
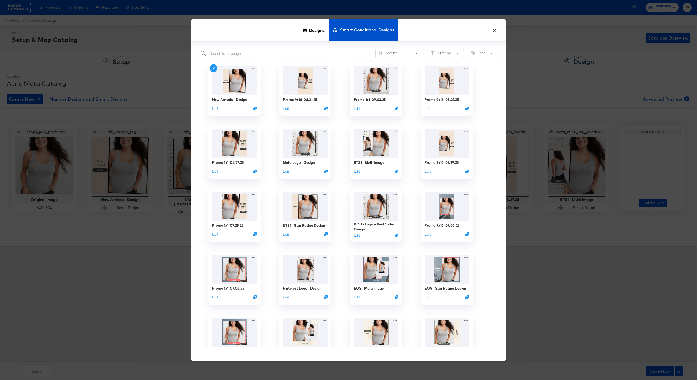
click at [313, 25] on span "Designs" at bounding box center [317, 30] width 16 height 23
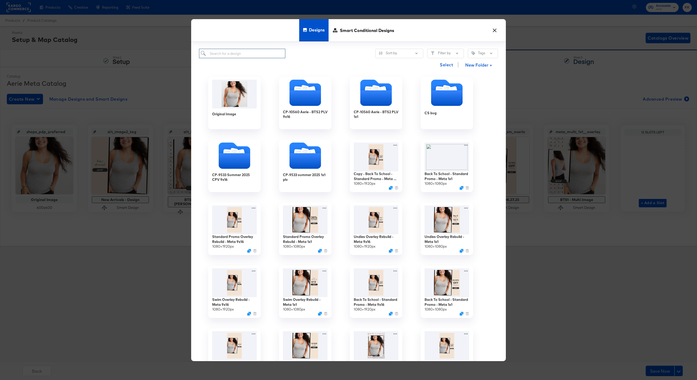
click at [236, 53] on input "search" at bounding box center [242, 54] width 86 height 10
type input "d"
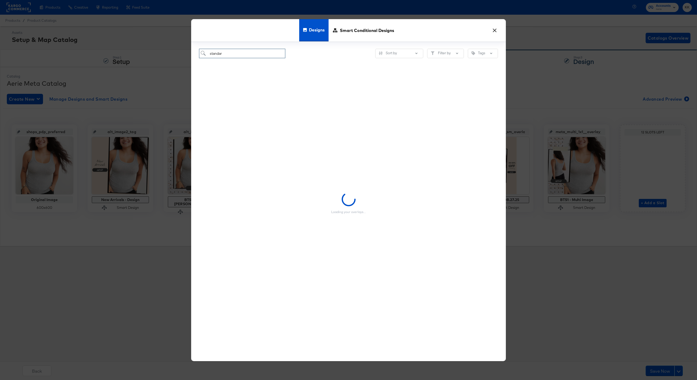
type input "standard"
drag, startPoint x: 245, startPoint y: 55, endPoint x: 196, endPoint y: 55, distance: 49.3
click at [196, 55] on div "standard Sort by Filter by Tags No Designs Found!" at bounding box center [348, 201] width 315 height 319
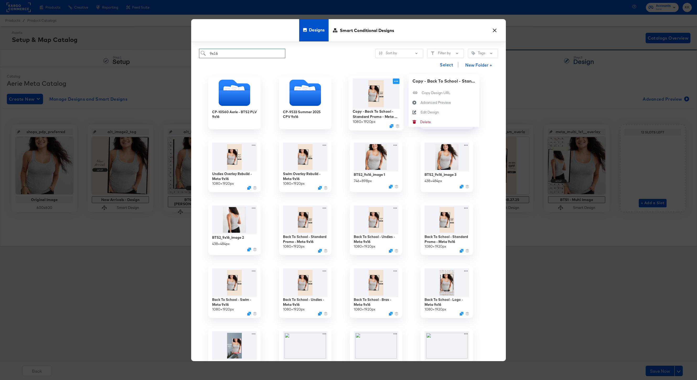
click at [398, 82] on icon at bounding box center [396, 81] width 7 height 6
type input "9x16"
click at [417, 111] on icon at bounding box center [414, 112] width 12 height 4
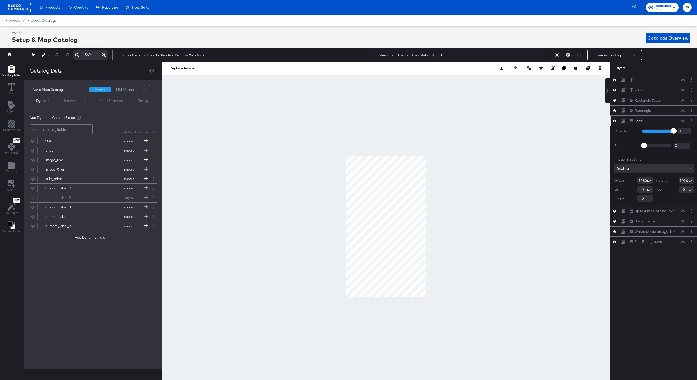
scroll to position [0, 1]
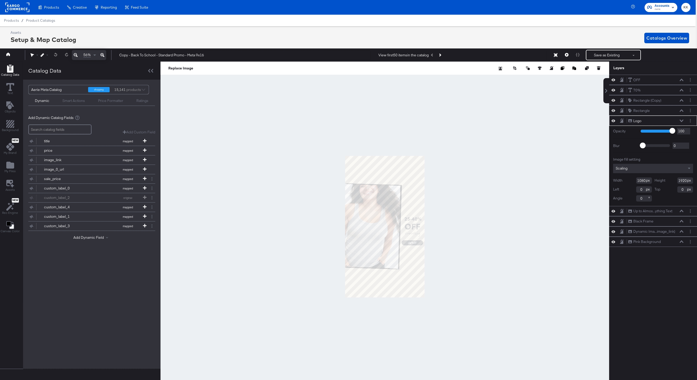
click at [102, 54] on icon at bounding box center [102, 55] width 4 height 4
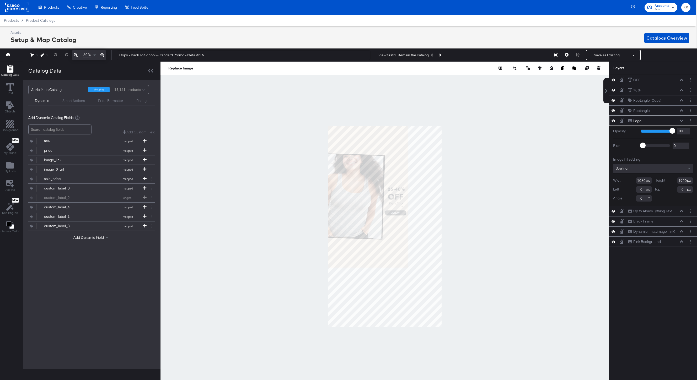
click at [102, 54] on icon at bounding box center [102, 55] width 4 height 4
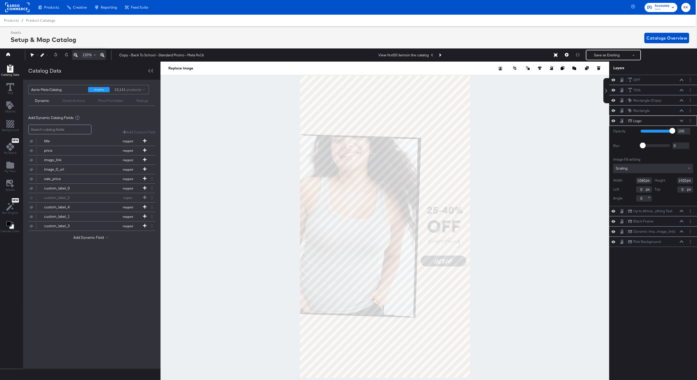
click at [76, 55] on icon at bounding box center [76, 55] width 4 height 6
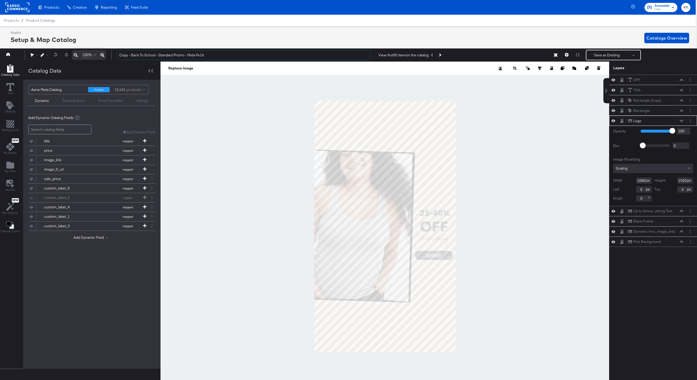
drag, startPoint x: 131, startPoint y: 56, endPoint x: 114, endPoint y: 56, distance: 16.8
click at [115, 56] on div "Copy - Back To School - Standard Promo - Meta 9x16 View first 50 items in the c…" at bounding box center [402, 55] width 579 height 10
type input "Back To School - Standard Promo - Meta 9x16"
click at [206, 127] on div at bounding box center [384, 227] width 448 height 330
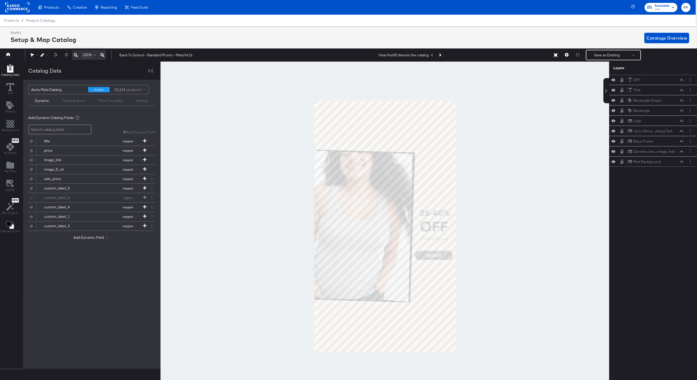
click at [485, 204] on div at bounding box center [384, 227] width 448 height 330
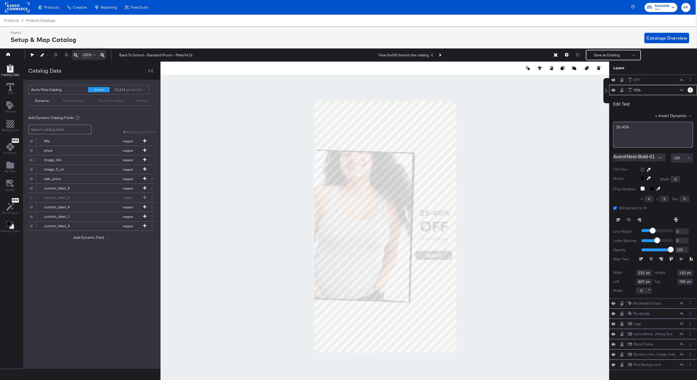
click at [690, 90] on circle "Layer Options" at bounding box center [690, 90] width 1 height 1
click at [657, 113] on button "Duplicate" at bounding box center [651, 115] width 16 height 6
drag, startPoint x: 637, startPoint y: 126, endPoint x: 598, endPoint y: 126, distance: 38.8
click at [598, 75] on div "Catalog Data Text Objects Background New My Brand My Files Assets New Rec Engin…" at bounding box center [346, 68] width 699 height 13
click at [682, 90] on icon at bounding box center [681, 90] width 4 height 3
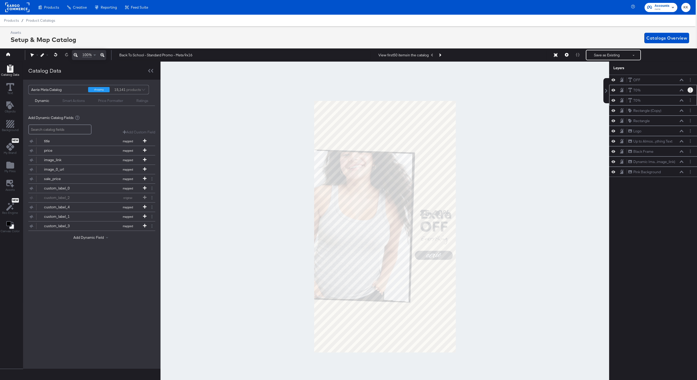
click at [690, 89] on icon "Layer Options" at bounding box center [690, 89] width 1 height 3
click at [650, 108] on button "Rename" at bounding box center [650, 108] width 14 height 6
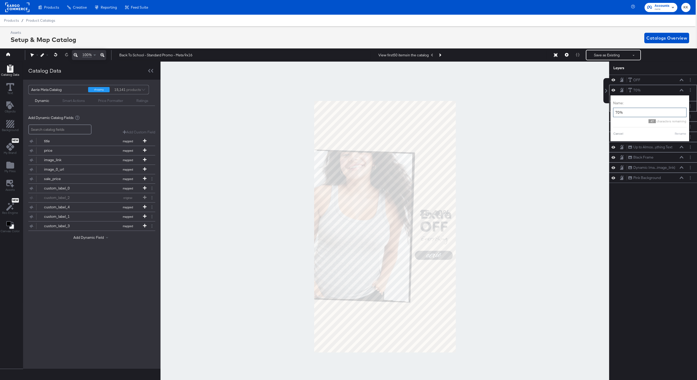
click at [644, 114] on input "70%" at bounding box center [649, 113] width 73 height 10
type input "7"
type input "Extra"
click at [673, 134] on button "Rename" at bounding box center [674, 133] width 12 height 5
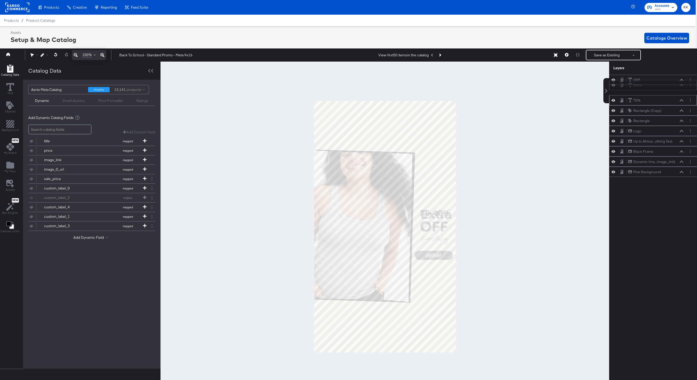
drag, startPoint x: 658, startPoint y: 91, endPoint x: 658, endPoint y: 77, distance: 13.9
click at [658, 83] on div "Extra Extra" at bounding box center [656, 86] width 56 height 6
drag, startPoint x: 653, startPoint y: 101, endPoint x: 653, endPoint y: 94, distance: 7.9
click at [653, 94] on div "70% 70%" at bounding box center [656, 97] width 56 height 6
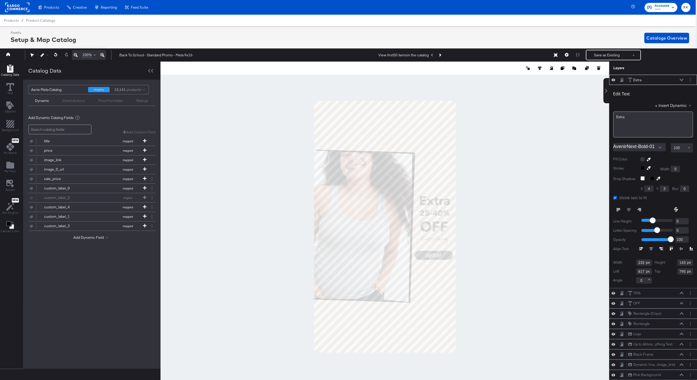
type input "807"
type input "691"
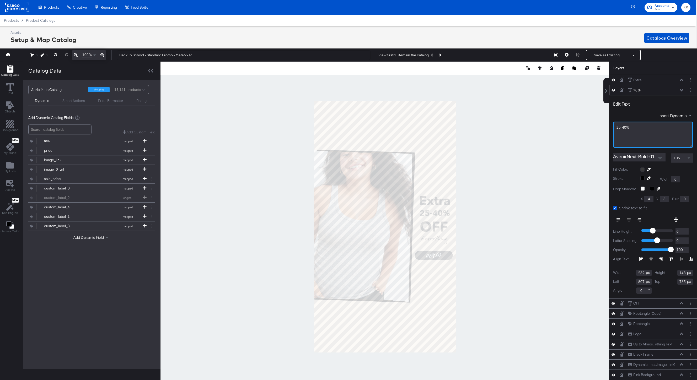
click at [633, 128] on div "25-40%" at bounding box center [652, 127] width 73 height 5
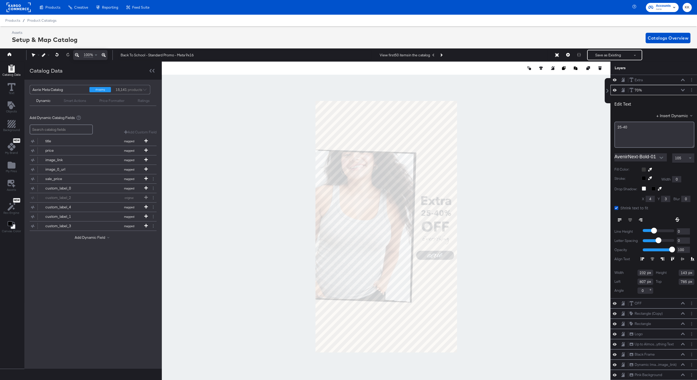
scroll to position [0, 1]
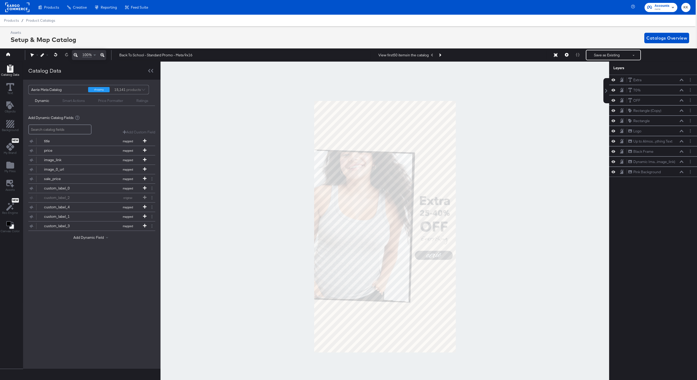
click at [536, 179] on div at bounding box center [384, 227] width 448 height 330
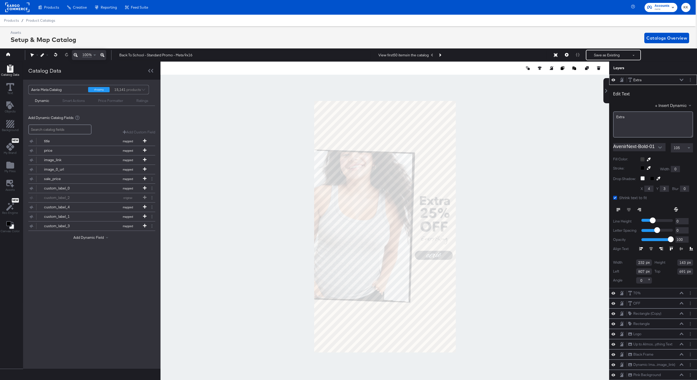
type input "665"
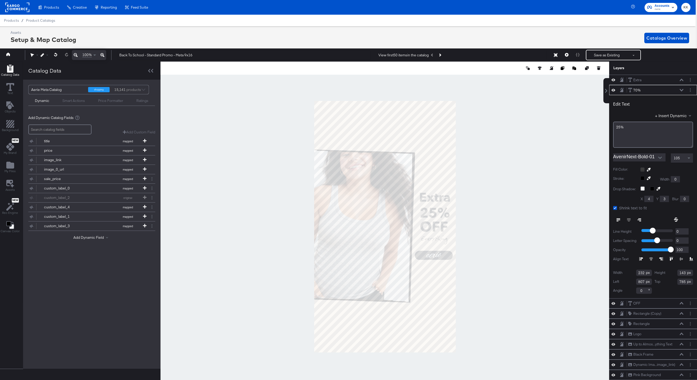
type input "779"
click at [682, 89] on icon at bounding box center [681, 90] width 4 height 3
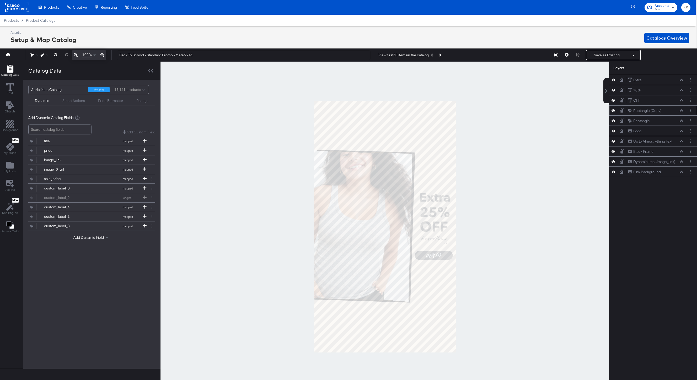
click at [679, 110] on icon at bounding box center [681, 110] width 4 height 3
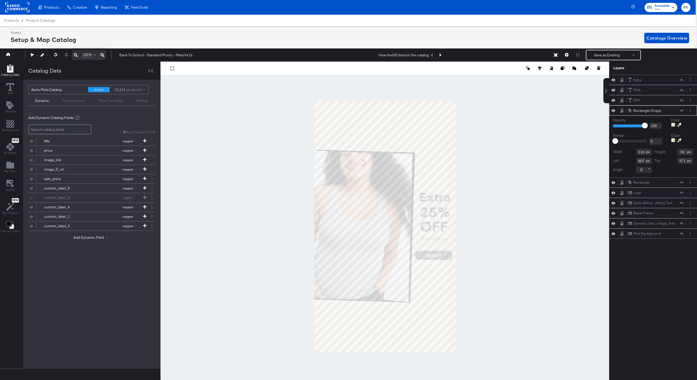
click at [679, 110] on icon at bounding box center [681, 110] width 4 height 3
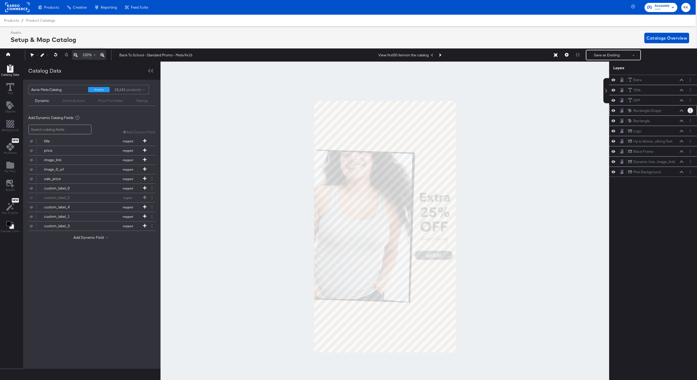
click at [690, 109] on icon "Layer Options" at bounding box center [690, 110] width 1 height 3
click at [654, 136] on button "Duplicate" at bounding box center [651, 135] width 16 height 6
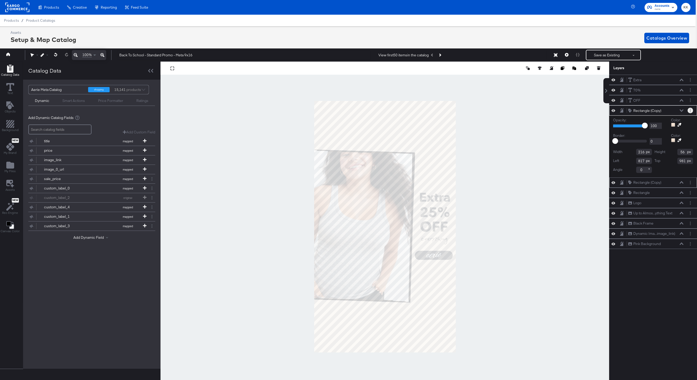
click at [689, 109] on button "Layer Options" at bounding box center [690, 111] width 6 height 6
click at [682, 109] on icon at bounding box center [681, 110] width 4 height 3
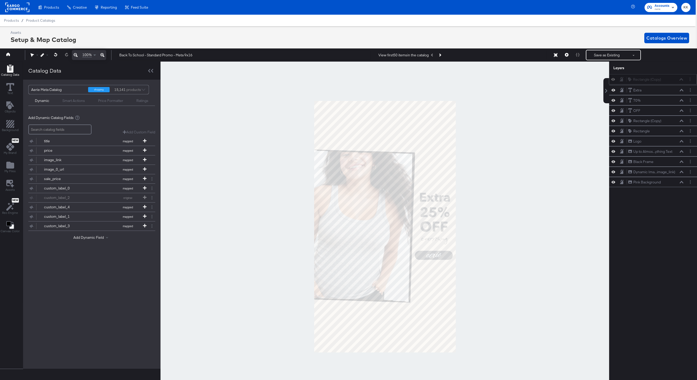
drag, startPoint x: 664, startPoint y: 122, endPoint x: 664, endPoint y: 77, distance: 44.6
click at [664, 77] on div "Rectangle (Copy) Rectangle (Copy)" at bounding box center [656, 80] width 56 height 6
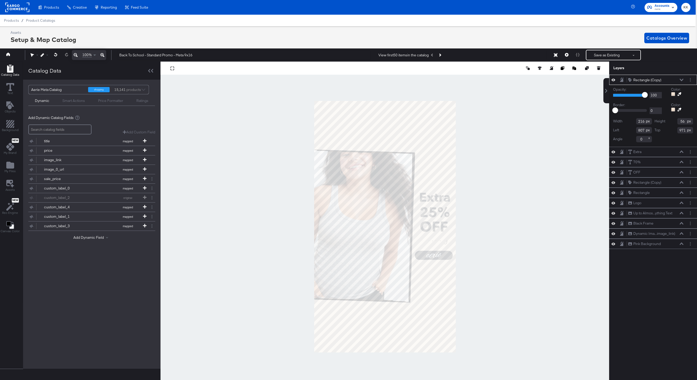
type input "791"
type input "1015"
type input "255"
type input "96"
click at [505, 238] on div at bounding box center [384, 227] width 448 height 330
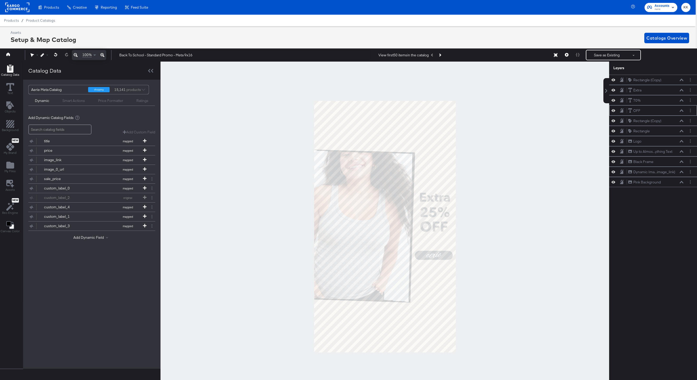
drag, startPoint x: 655, startPoint y: 81, endPoint x: 654, endPoint y: 109, distance: 27.5
click at [655, 109] on div "Rectangle (Copy) Rectangle (Copy) Extra Extra 70% 70% OFF OFF Rectangle (Copy) …" at bounding box center [653, 131] width 88 height 112
drag, startPoint x: 682, startPoint y: 80, endPoint x: 680, endPoint y: 114, distance: 33.6
click at [680, 114] on div "Rectangle (Copy) Rectangle (Copy)" at bounding box center [653, 112] width 56 height 6
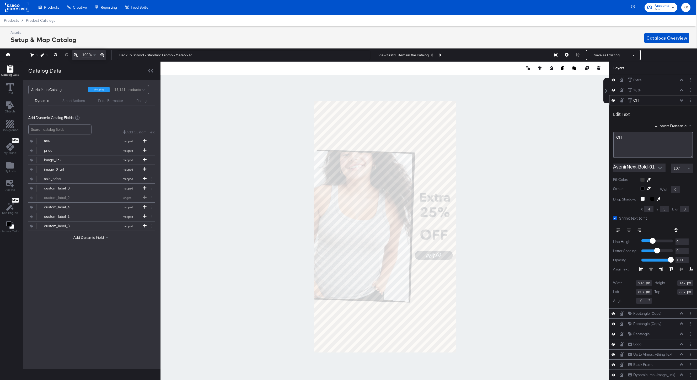
type input "949"
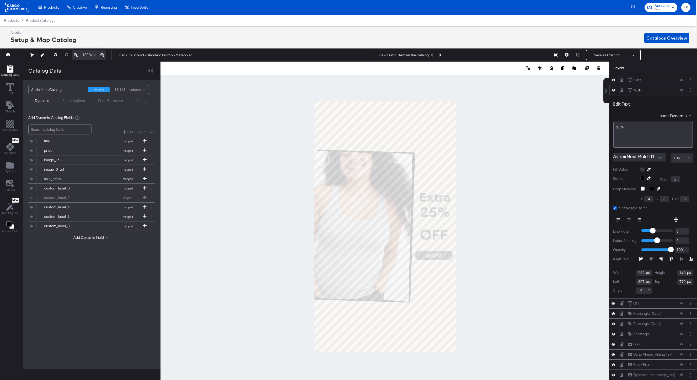
type input "829"
click at [481, 195] on div at bounding box center [384, 227] width 448 height 330
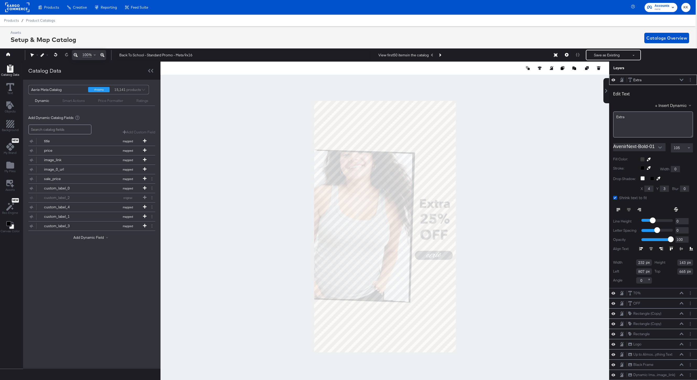
type input "713"
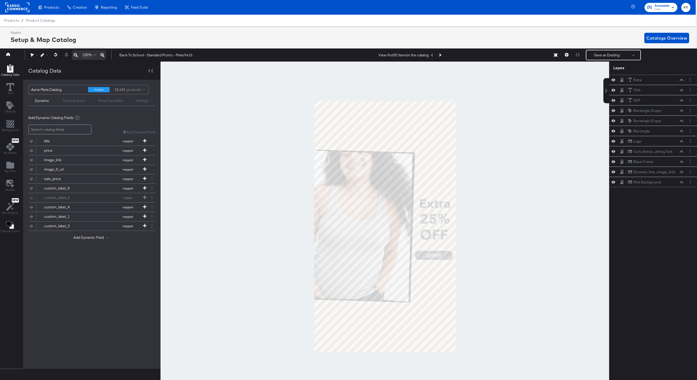
click at [476, 200] on div at bounding box center [384, 227] width 448 height 330
click at [478, 205] on div at bounding box center [384, 227] width 448 height 330
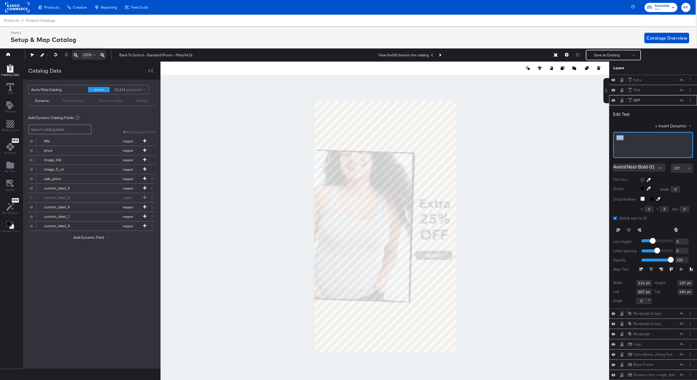
drag, startPoint x: 623, startPoint y: 138, endPoint x: 610, endPoint y: 138, distance: 13.6
click at [610, 138] on div "Edit Text + Insert Dynamic OFF AvenirNext-Bold-01 107 Fill Color: Stroke: Width…" at bounding box center [653, 206] width 88 height 203
click at [520, 150] on div at bounding box center [384, 227] width 448 height 330
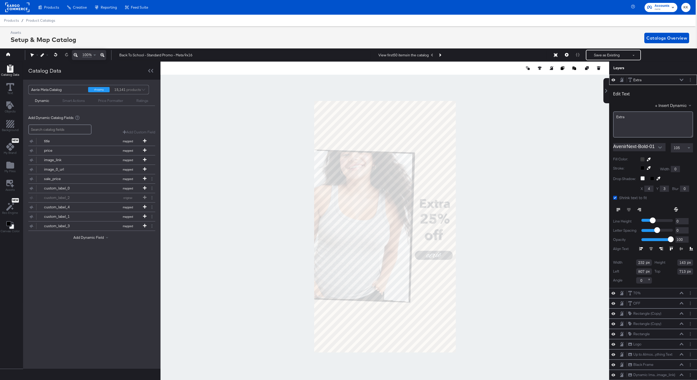
type input "707"
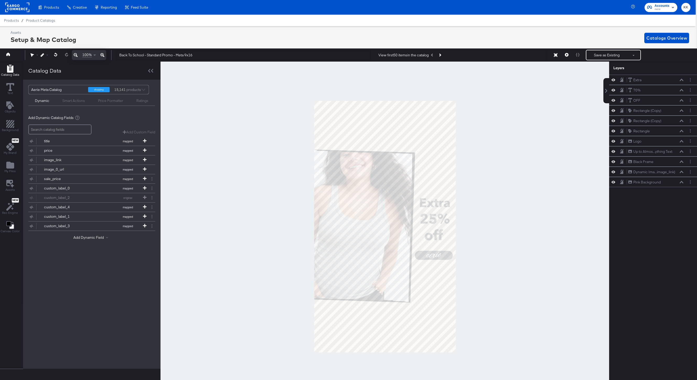
click at [480, 199] on div at bounding box center [384, 227] width 448 height 330
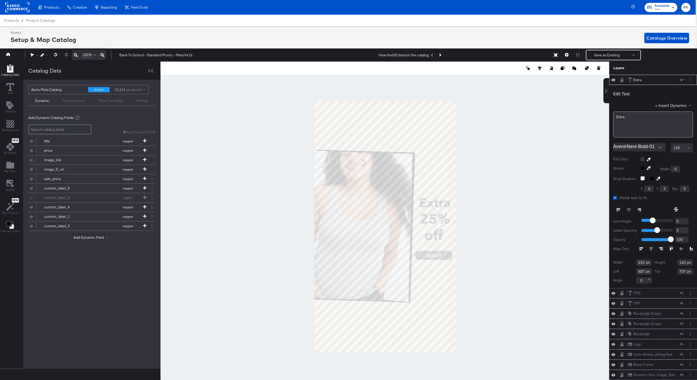
type input "705"
click at [479, 213] on div at bounding box center [384, 227] width 448 height 330
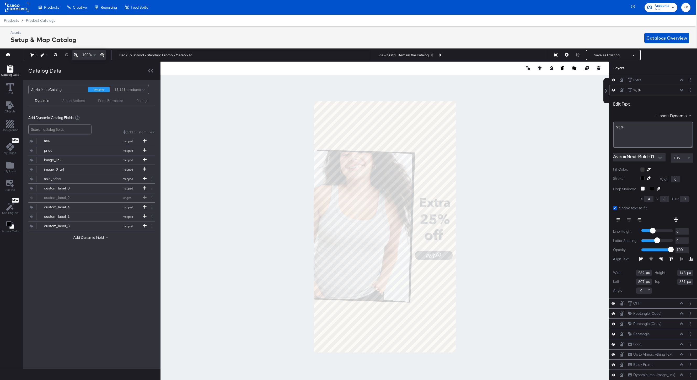
type input "833"
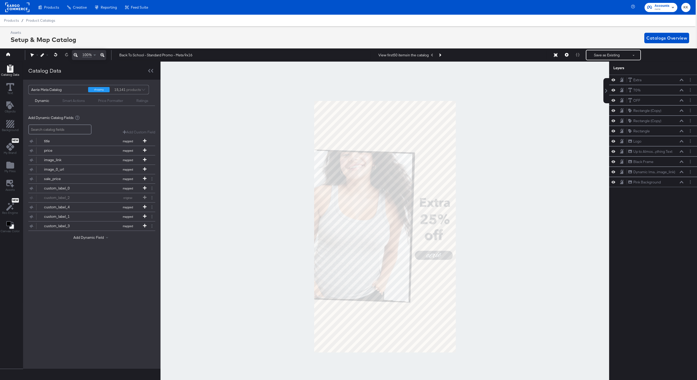
click at [472, 215] on div at bounding box center [384, 227] width 448 height 330
click at [611, 55] on button "Save as Existing" at bounding box center [606, 54] width 41 height 9
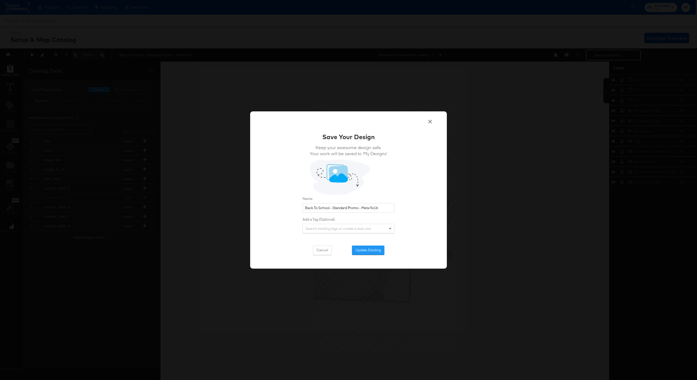
click at [363, 255] on div "Save Your Design Keep your awesome design safe. Your work will be saved to ‘My …" at bounding box center [348, 190] width 197 height 158
click at [365, 251] on button "Update Existing" at bounding box center [368, 250] width 33 height 9
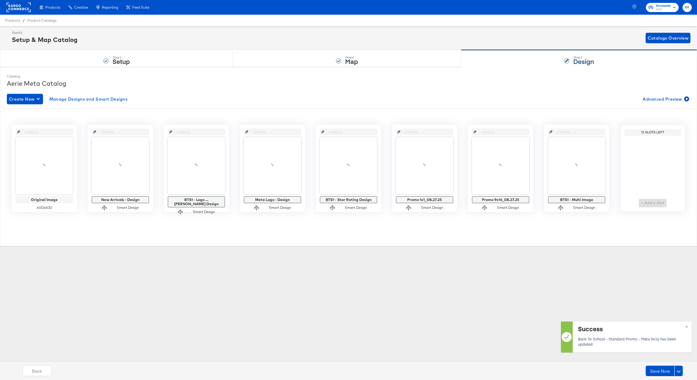
scroll to position [0, 0]
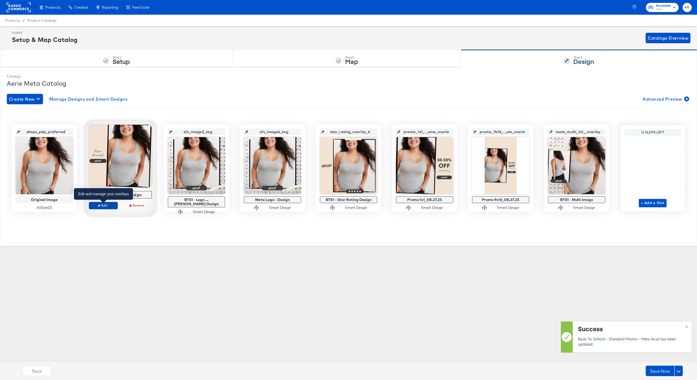
click at [101, 207] on span "Edit" at bounding box center [103, 205] width 24 height 4
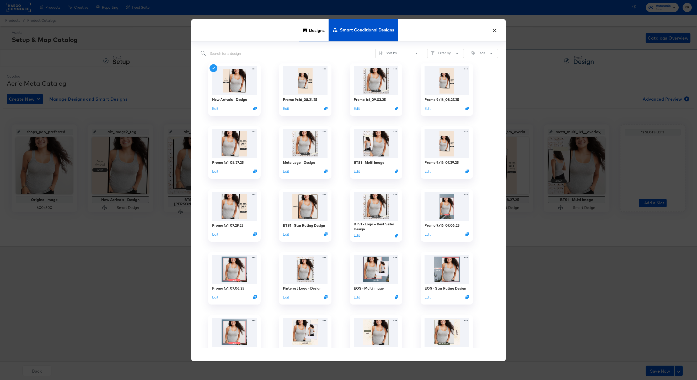
click at [306, 32] on div "Designs" at bounding box center [313, 30] width 29 height 22
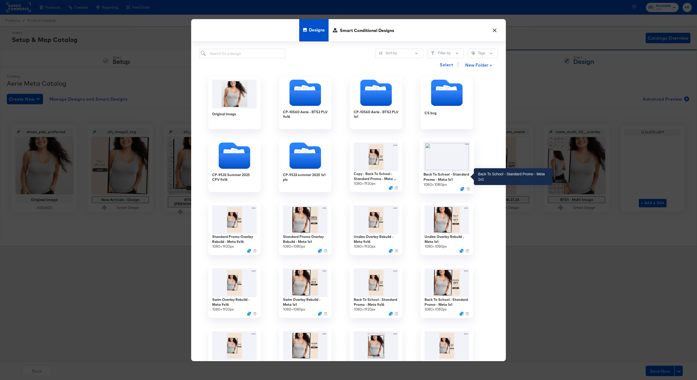
click at [445, 175] on div "Back To School - Standard Promo - Meta 1x1" at bounding box center [446, 177] width 47 height 10
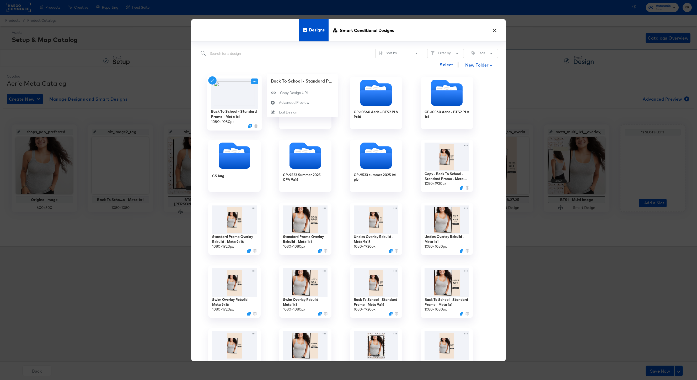
click at [253, 81] on icon at bounding box center [254, 81] width 7 height 6
click at [279, 112] on div "Edit Design Edit Design" at bounding box center [279, 112] width 0 height 0
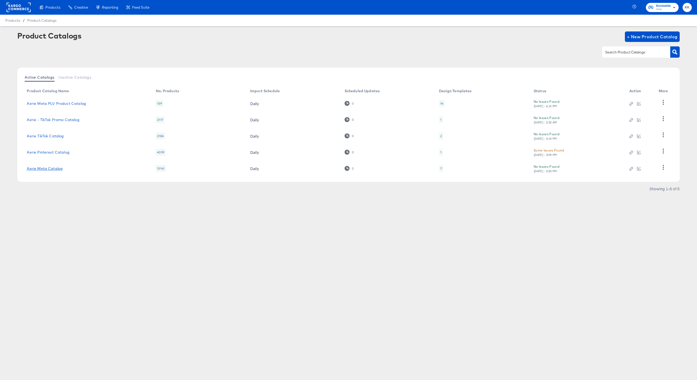
click at [42, 169] on link "Aerie Meta Catalog" at bounding box center [45, 168] width 36 height 4
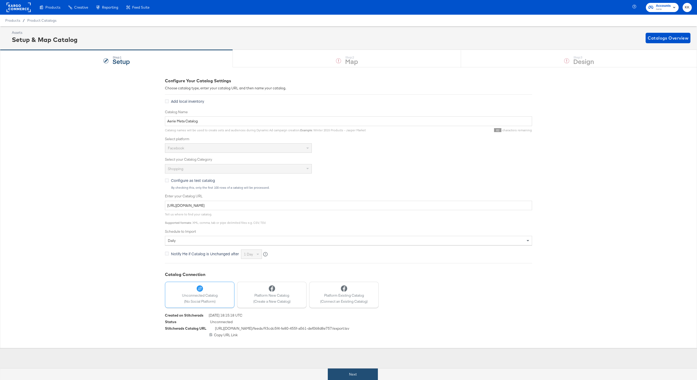
click at [346, 374] on button "Next" at bounding box center [353, 375] width 50 height 12
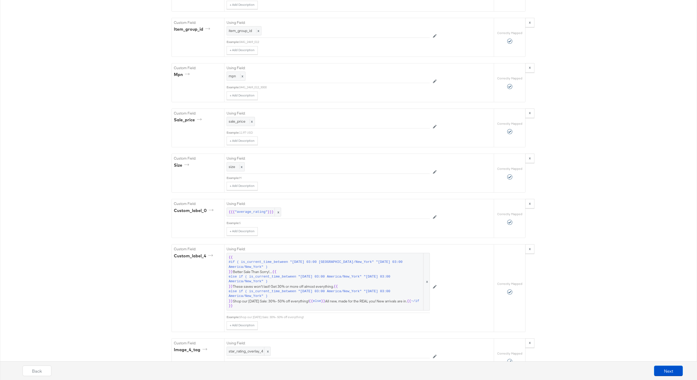
scroll to position [1240, 0]
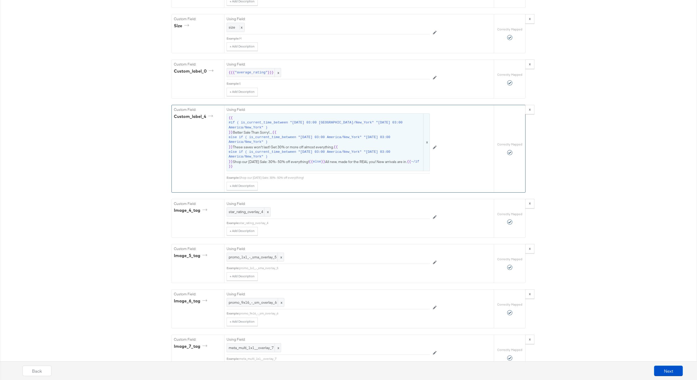
click at [310, 120] on span "#if ( is_current_time_between "[DATE] 03:00 [GEOGRAPHIC_DATA]/New_York" "[DATE]…" at bounding box center [326, 125] width 194 height 10
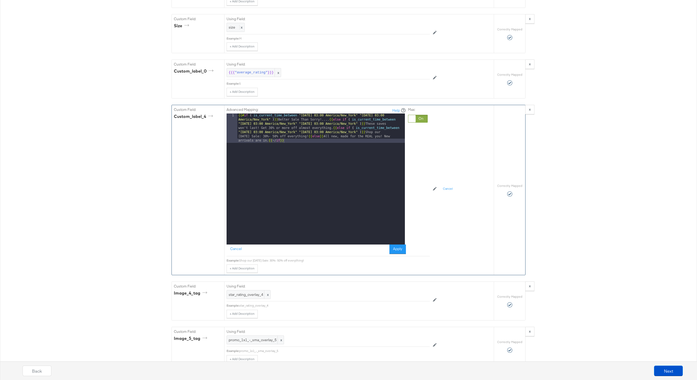
click at [326, 120] on div "{{# if ( is_current_time_between "[DATE] 03:00 America/New_York" "[DATE] 03:00 …" at bounding box center [320, 209] width 167 height 190
click at [395, 246] on button "Apply" at bounding box center [397, 249] width 17 height 9
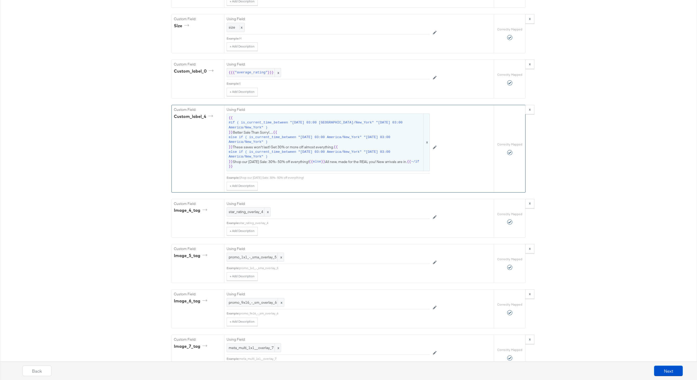
click at [380, 162] on span "{{ #if ( is_current_time_between "[DATE] 03:00 America/New_York" "[DATE] 03:00 …" at bounding box center [328, 142] width 199 height 53
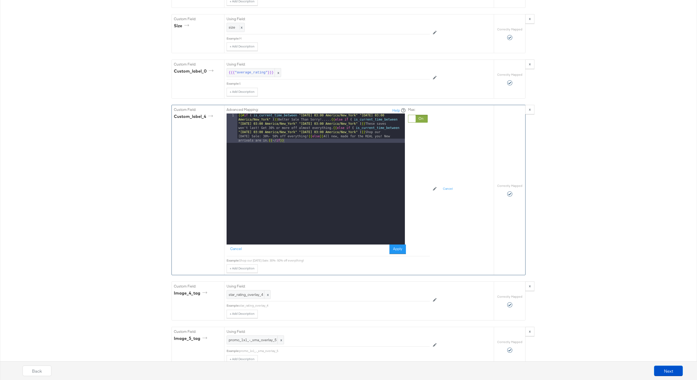
click at [314, 136] on div "{{# if ( is_current_time_between "[DATE] 03:00 America/New_York" "[DATE] 03:00 …" at bounding box center [320, 209] width 167 height 190
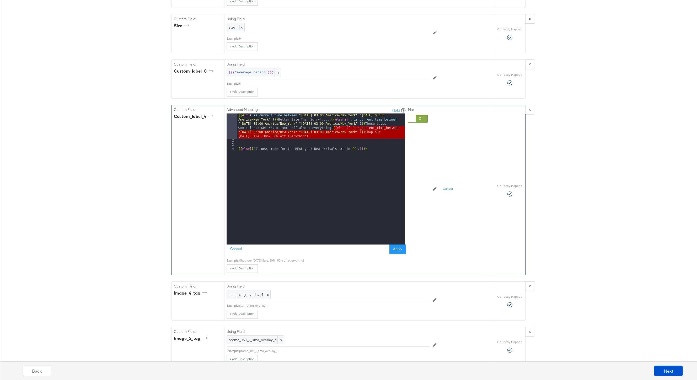
drag, startPoint x: 317, startPoint y: 140, endPoint x: 333, endPoint y: 129, distance: 19.3
click at [333, 129] on div "{{# if ( is_current_time_between "[DATE] 03:00 America/New_York" "[DATE] 03:00 …" at bounding box center [320, 194] width 167 height 160
click at [327, 142] on div "{{# if ( is_current_time_between "[DATE] 03:00 America/New_York" "[DATE] 03:00 …" at bounding box center [320, 194] width 167 height 160
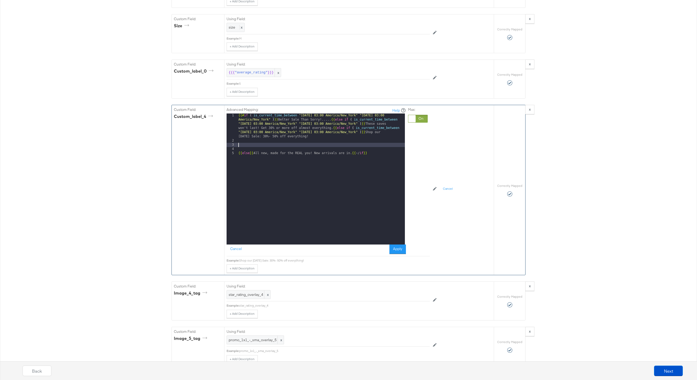
paste textarea
click at [321, 145] on div "{{# if ( is_current_time_between "[DATE] 03:00 America/New_York" "[DATE] 03:00 …" at bounding box center [320, 194] width 167 height 160
click at [394, 144] on div "{{# if ( is_current_time_between "[DATE] 03:00 America/New_York" "[DATE] 03:00 …" at bounding box center [320, 194] width 167 height 160
drag, startPoint x: 350, startPoint y: 161, endPoint x: 311, endPoint y: 161, distance: 39.6
click at [311, 161] on div "{{# if ( is_current_time_between "[DATE] 03:00 America/New_York" "[DATE] 03:00 …" at bounding box center [320, 194] width 167 height 160
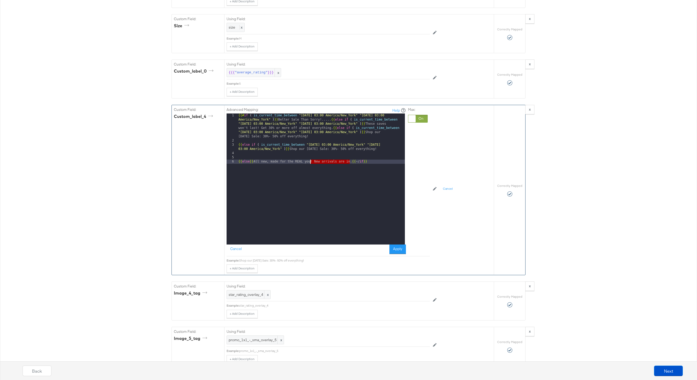
click at [338, 163] on div "{{# if ( is_current_time_between "[DATE] 03:00 America/New_York" "[DATE] 03:00 …" at bounding box center [320, 194] width 167 height 160
drag, startPoint x: 351, startPoint y: 162, endPoint x: 254, endPoint y: 161, distance: 96.5
click at [254, 161] on div "{{# if ( is_current_time_between "[DATE] 03:00 America/New_York" "[DATE] 03:00 …" at bounding box center [320, 194] width 167 height 160
drag, startPoint x: 387, startPoint y: 149, endPoint x: 320, endPoint y: 148, distance: 66.6
click at [320, 148] on div "{{# if ( is_current_time_between "[DATE] 03:00 America/New_York" "[DATE] 03:00 …" at bounding box center [320, 194] width 167 height 160
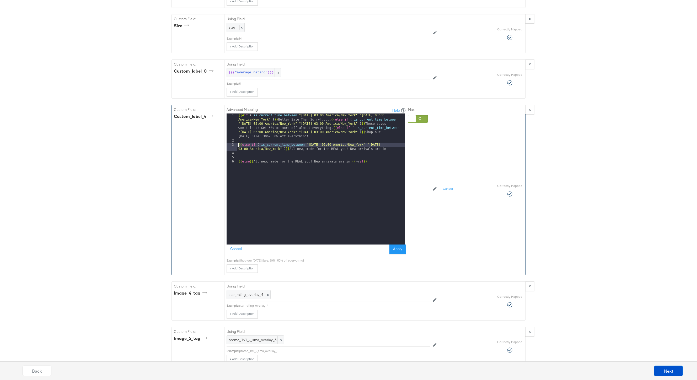
click at [239, 145] on div "{{# if ( is_current_time_between "[DATE] 03:00 America/New_York" "[DATE] 03:00 …" at bounding box center [320, 194] width 167 height 160
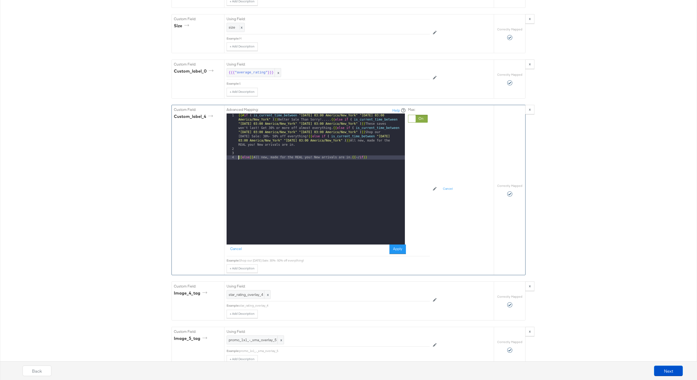
click at [238, 158] on div "{{# if ( is_current_time_between "[DATE] 03:00 America/New_York" "[DATE] 03:00 …" at bounding box center [320, 198] width 167 height 169
click at [399, 249] on button "Apply" at bounding box center [397, 249] width 17 height 9
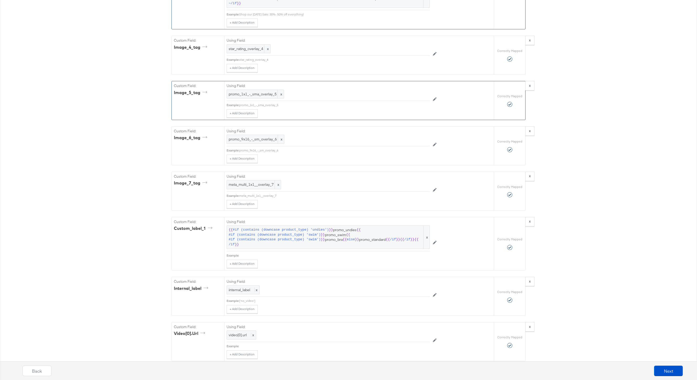
scroll to position [1436, 0]
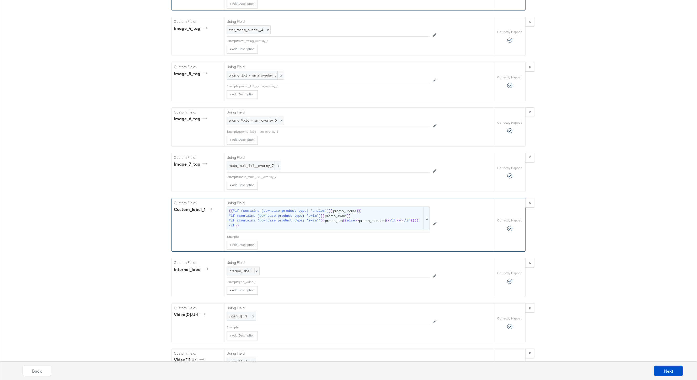
click at [358, 214] on span "{{ #if (contains (downcase product_type) 'undies') }} promo_undies {{ #if (cont…" at bounding box center [328, 218] width 199 height 19
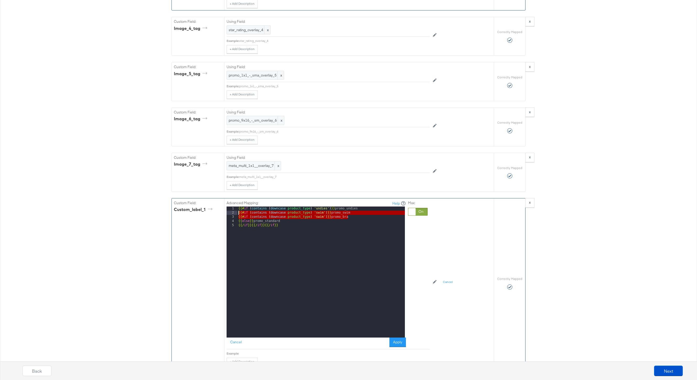
drag, startPoint x: 353, startPoint y: 216, endPoint x: 229, endPoint y: 213, distance: 124.0
click at [229, 213] on div "1 2 3 4 5 {{# if ( contains ( downcase product_type ) 'undies' ) }} promo_undie…" at bounding box center [315, 272] width 178 height 131
click at [284, 218] on div "{{# if ( contains ( downcase product_type ) 'undies' ) }} promo_undies {{ else …" at bounding box center [320, 276] width 167 height 139
click at [396, 340] on button "Apply" at bounding box center [397, 342] width 17 height 9
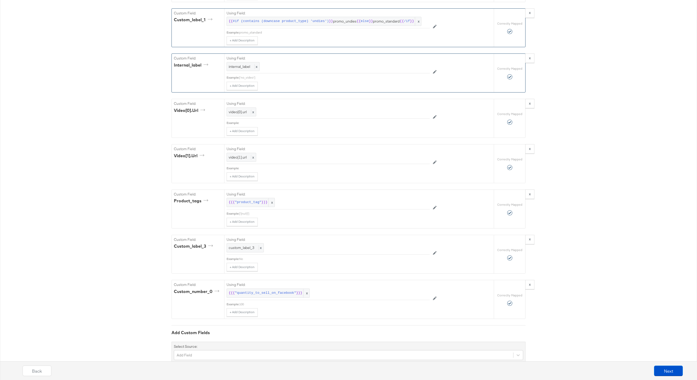
scroll to position [1643, 0]
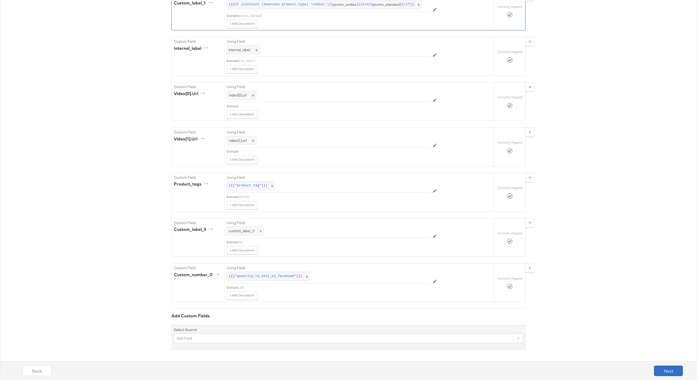
click at [679, 368] on button "Next" at bounding box center [668, 371] width 29 height 10
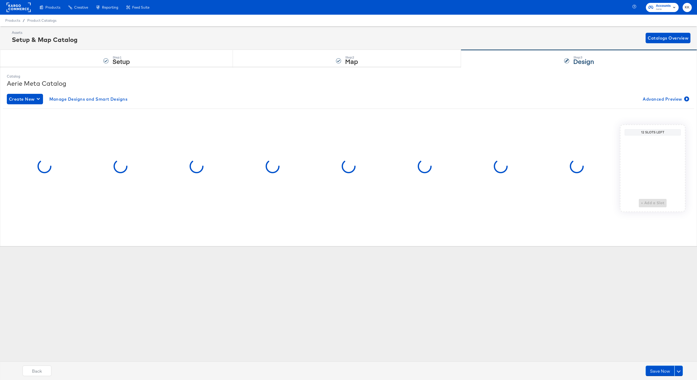
scroll to position [0, 0]
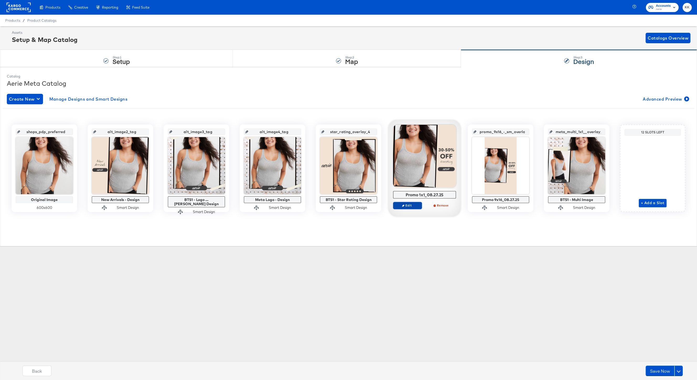
click at [413, 205] on span "Edit" at bounding box center [407, 205] width 24 height 4
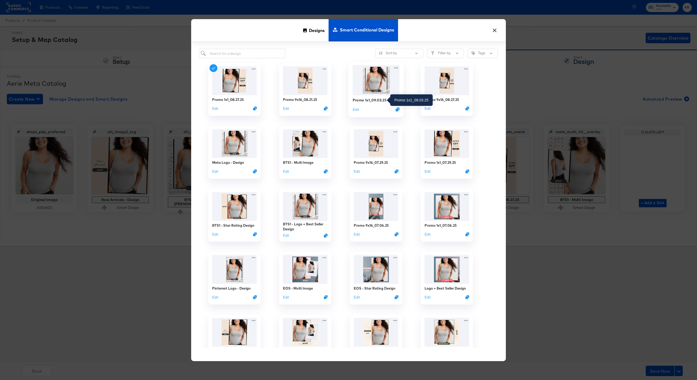
click at [375, 102] on div "Promo 1x1_09.03.25" at bounding box center [370, 100] width 34 height 5
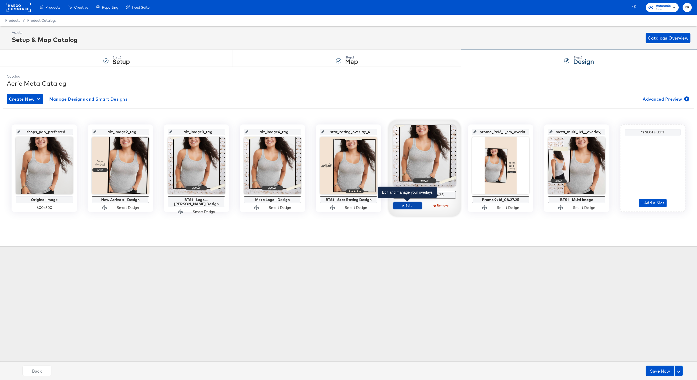
click at [406, 204] on span "Edit" at bounding box center [407, 205] width 24 height 4
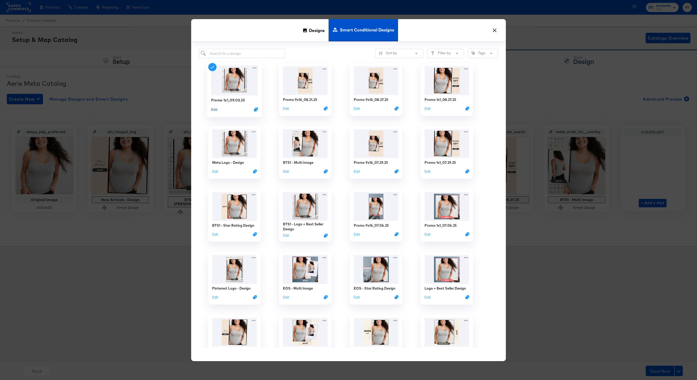
click at [214, 110] on button "Edit" at bounding box center [214, 109] width 6 height 5
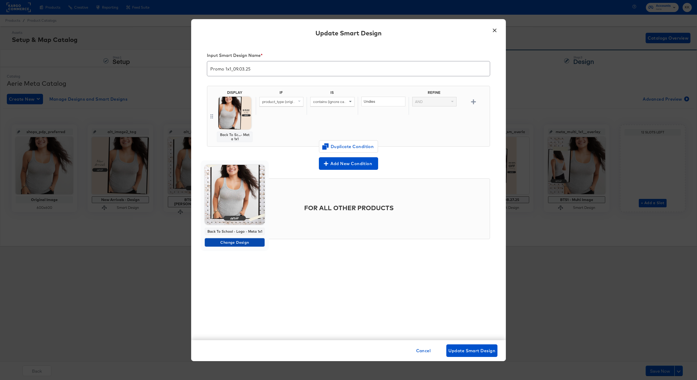
click at [240, 244] on span "Change Design" at bounding box center [235, 242] width 56 height 7
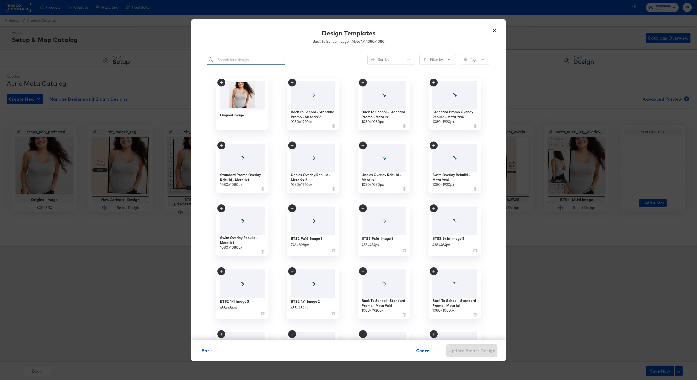
click at [242, 62] on input "search" at bounding box center [246, 60] width 78 height 10
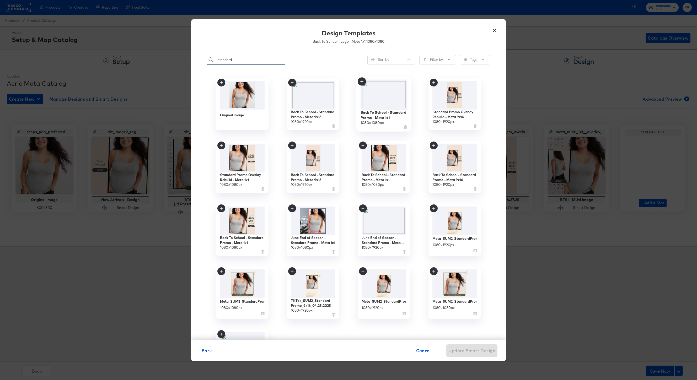
type input "standard"
click at [384, 97] on img at bounding box center [383, 94] width 47 height 30
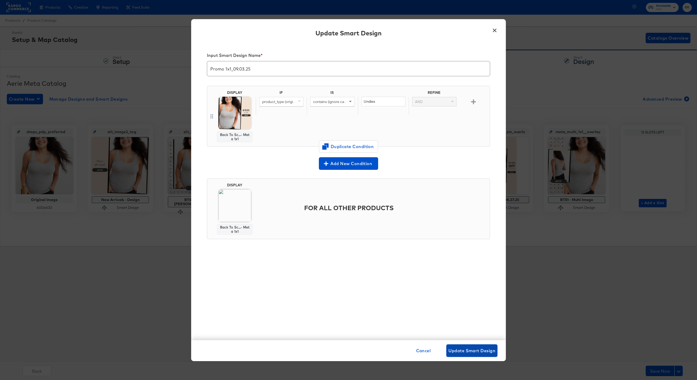
click at [462, 348] on span "Update Smart Design" at bounding box center [471, 350] width 47 height 7
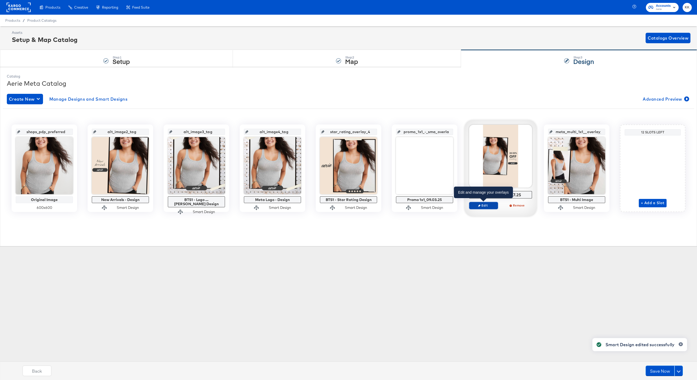
click at [485, 204] on span "Edit" at bounding box center [483, 205] width 24 height 4
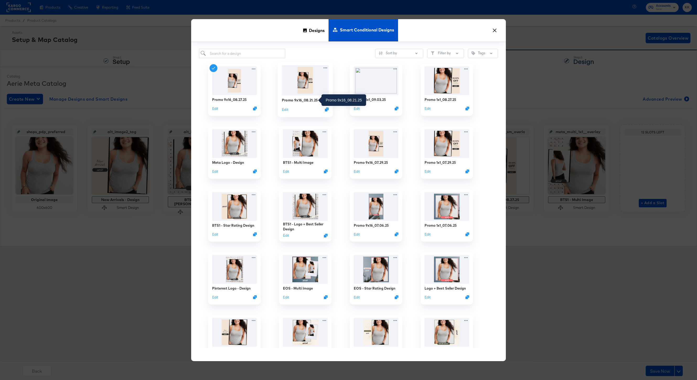
click at [306, 100] on div "Promo 9x16_08.21.25" at bounding box center [300, 100] width 36 height 5
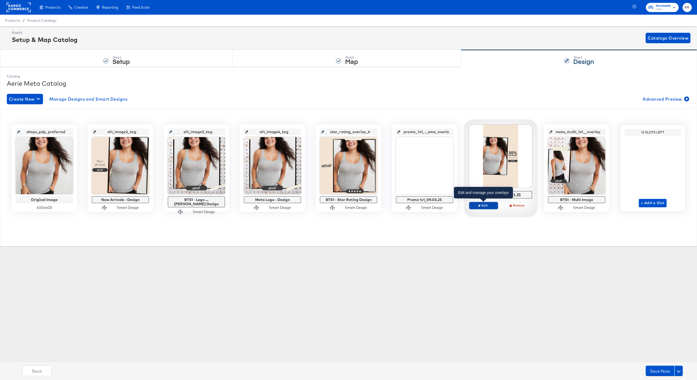
click at [487, 202] on button "Edit" at bounding box center [483, 205] width 29 height 7
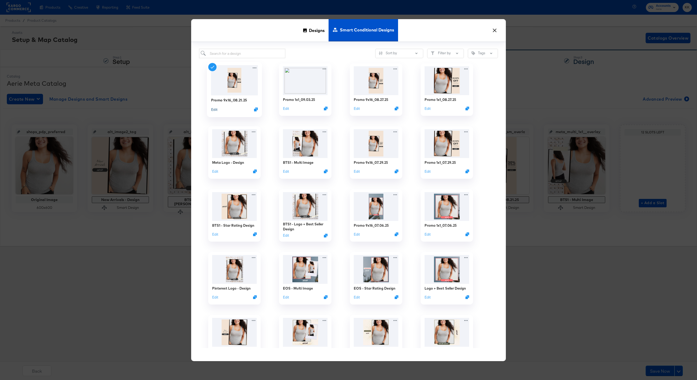
click at [213, 110] on button "Edit" at bounding box center [214, 109] width 6 height 5
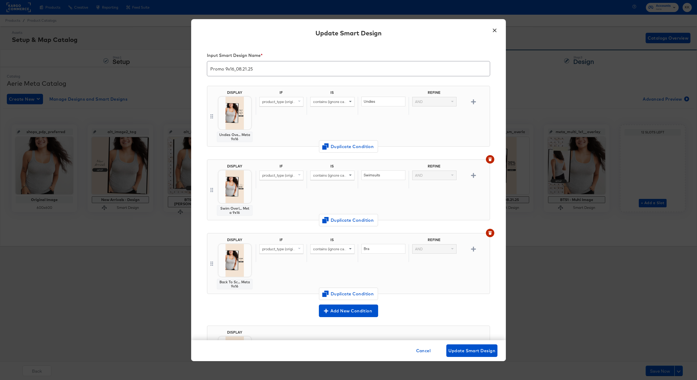
click at [240, 68] on input "Promo 9x16_08.21.25" at bounding box center [348, 66] width 283 height 15
type input "Promo 9x16_09.03.25"
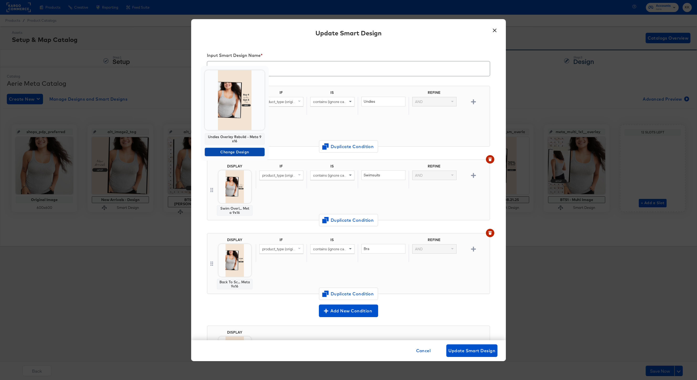
click at [231, 151] on span "Change Design" at bounding box center [235, 152] width 56 height 7
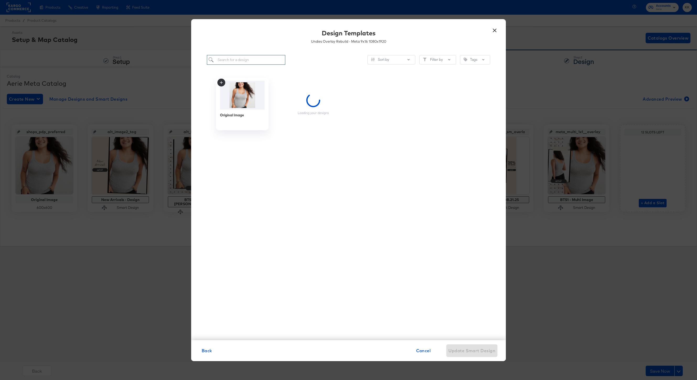
click at [244, 58] on input "search" at bounding box center [246, 60] width 78 height 10
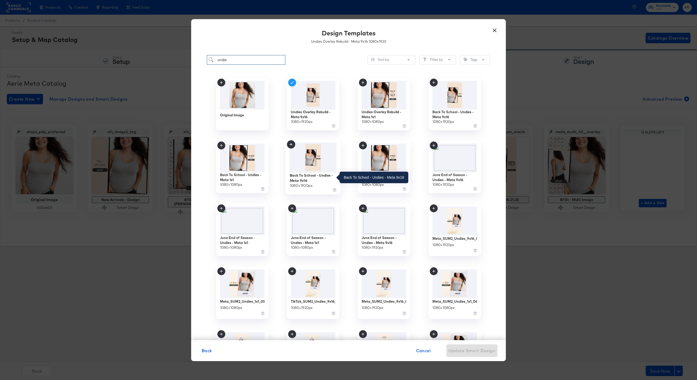
type input "undie"
click at [305, 175] on div "Back To School - Undies - Meta 9x16" at bounding box center [313, 178] width 47 height 10
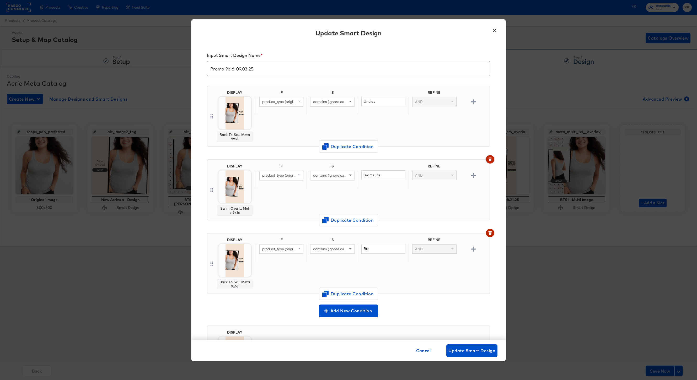
click at [491, 157] on button "button" at bounding box center [490, 159] width 8 height 8
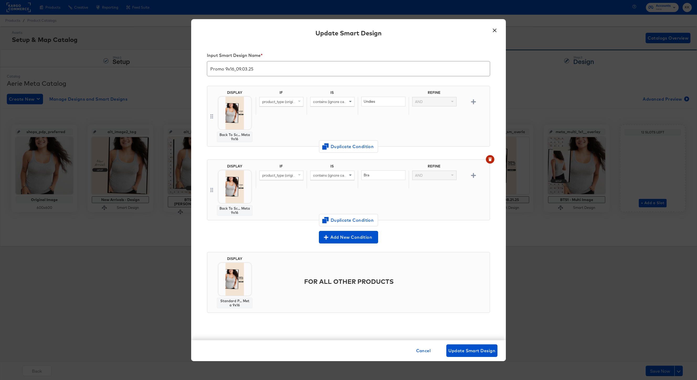
click at [491, 157] on button "button" at bounding box center [490, 159] width 8 height 8
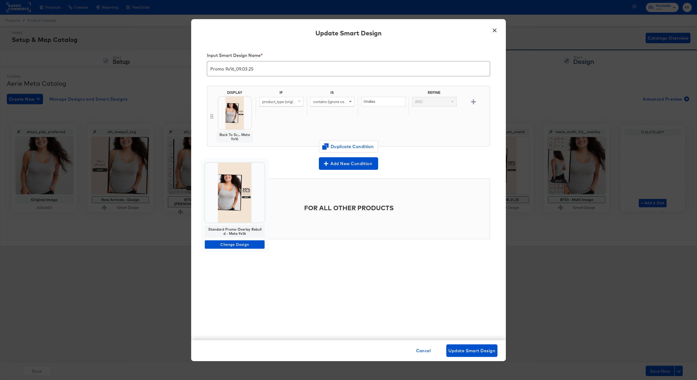
click at [238, 237] on div "Standard Promo Overlay Rebuild - Meta 9x16" at bounding box center [235, 232] width 60 height 12
click at [234, 242] on span "Change Design" at bounding box center [235, 244] width 56 height 7
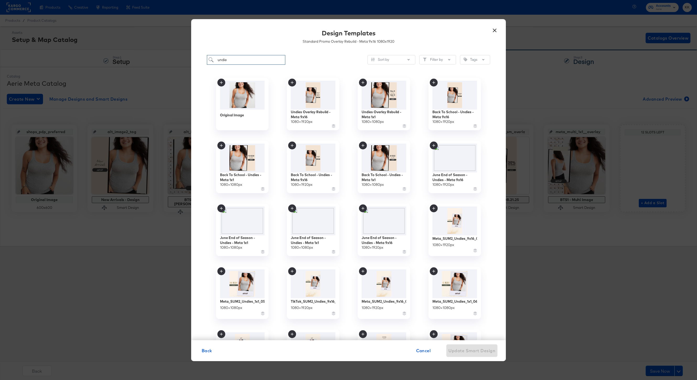
drag, startPoint x: 235, startPoint y: 58, endPoint x: 197, endPoint y: 58, distance: 38.0
click at [197, 58] on div "undie Sort by Filter by Tags Original Image Undies Overlay Rebuild - Meta 9x16 …" at bounding box center [348, 195] width 315 height 290
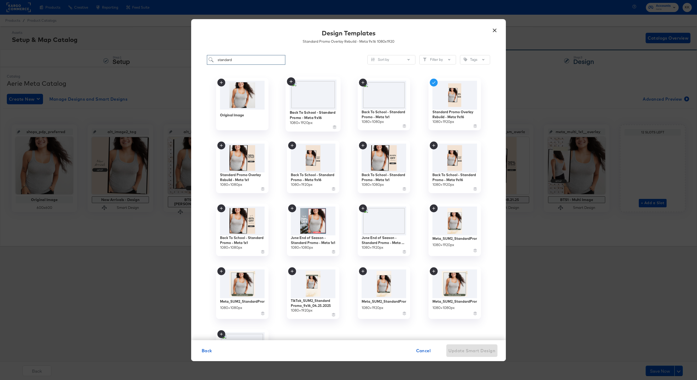
type input "standard"
click at [323, 100] on img at bounding box center [313, 94] width 47 height 30
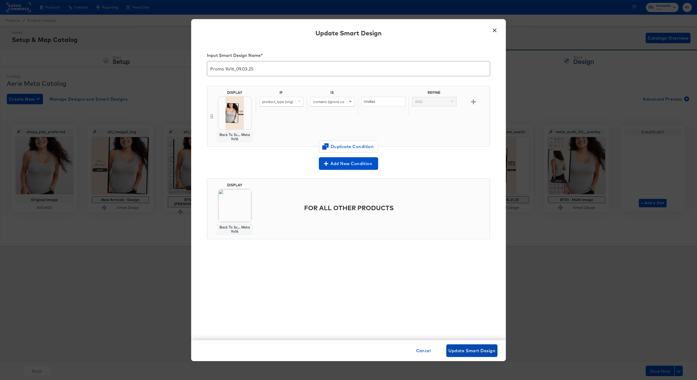
click at [463, 349] on span "Update Smart Design" at bounding box center [471, 350] width 47 height 7
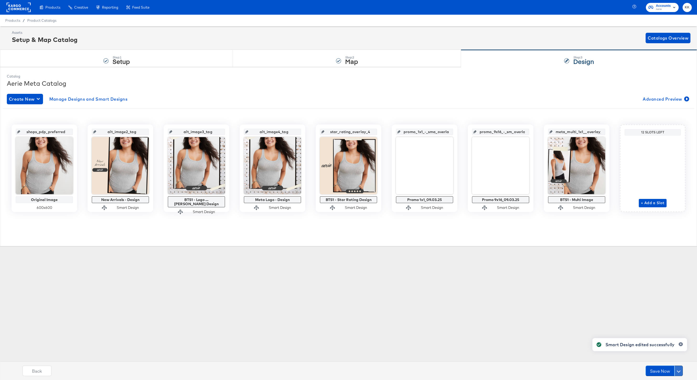
click at [680, 369] on button at bounding box center [678, 371] width 8 height 10
click at [669, 358] on button "Schedule Save" at bounding box center [663, 361] width 37 height 10
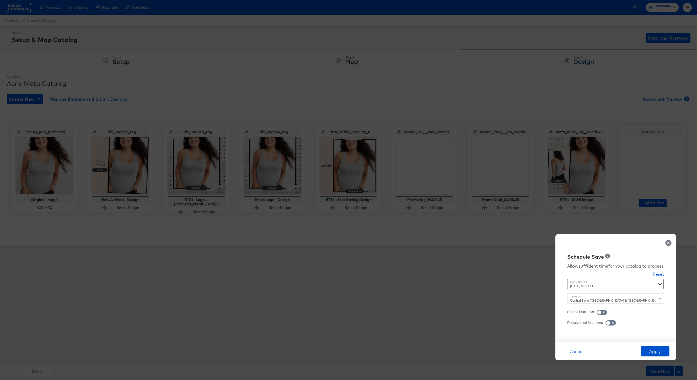
click at [582, 284] on div "[DATE] 5:59 PM ‹ [DATE] › Su Mo Tu We Th Fr Sa 31 1 2 3 4 5 6 7 8 9 10 11 12 13…" at bounding box center [602, 284] width 71 height 10
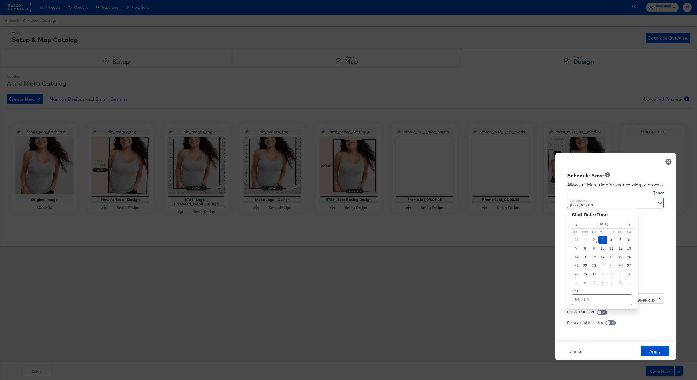
click at [603, 236] on td "3" at bounding box center [602, 240] width 9 height 9
click at [599, 312] on input "checkbox" at bounding box center [599, 313] width 16 height 5
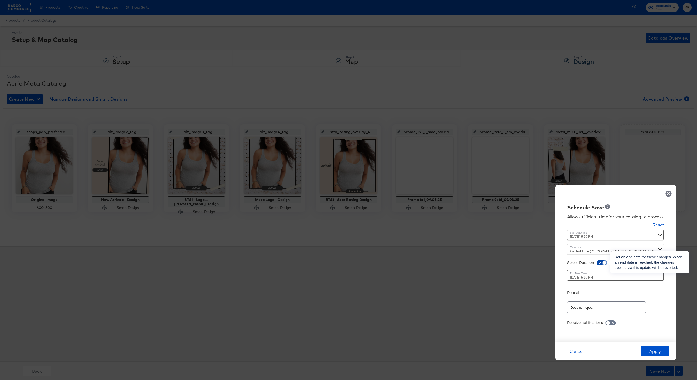
click at [607, 262] on input "checkbox" at bounding box center [604, 264] width 16 height 5
checkbox input "false"
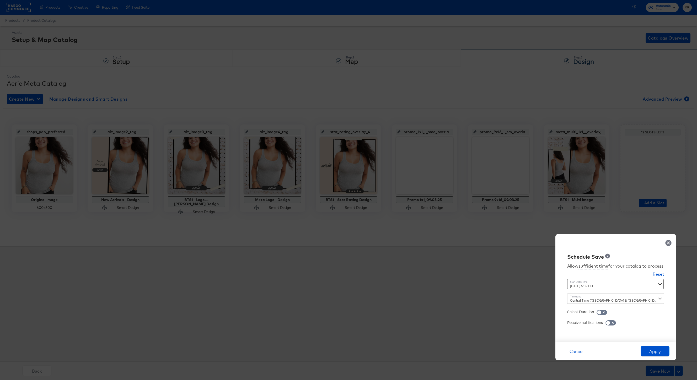
click at [624, 283] on div "[DATE] 5:59 PM ‹ [DATE] › Su Mo Tu We Th Fr Sa 31 1 2 3 4 5 6 7 8 9 10 11 12 13…" at bounding box center [602, 284] width 71 height 10
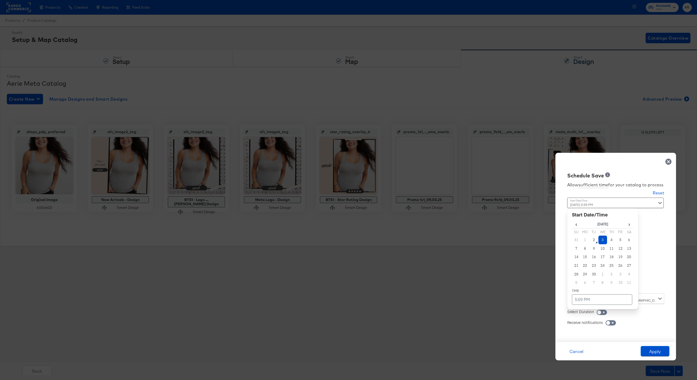
click at [605, 239] on td "3" at bounding box center [602, 240] width 9 height 9
click at [596, 302] on td "5:59 PM" at bounding box center [602, 299] width 60 height 10
click at [593, 263] on span "▼" at bounding box center [591, 260] width 10 height 10
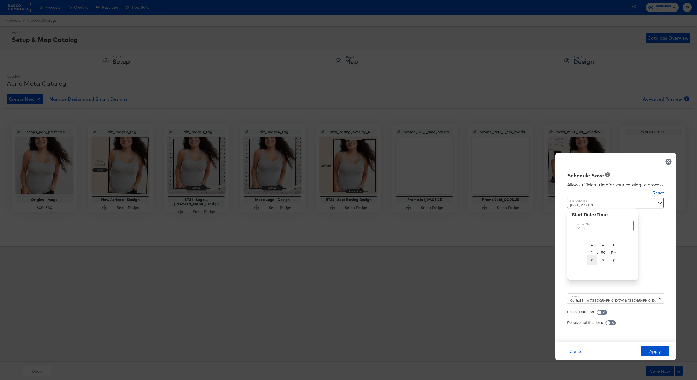
click at [593, 263] on span "▼" at bounding box center [591, 260] width 10 height 10
click at [594, 245] on span "▲" at bounding box center [591, 244] width 10 height 10
click at [604, 244] on span "▲" at bounding box center [603, 244] width 10 height 10
type input "[DATE] 2:00 AM"
click at [611, 243] on span "▲" at bounding box center [613, 244] width 10 height 10
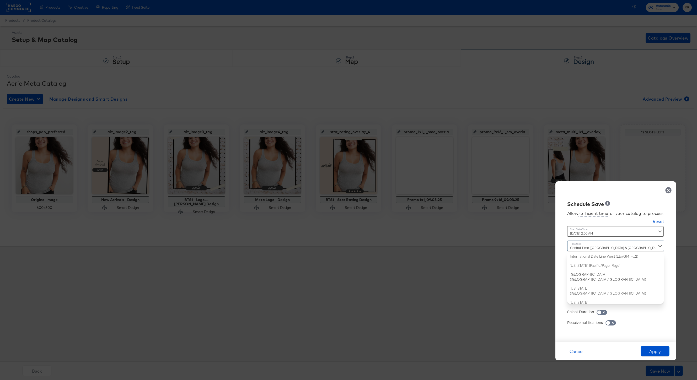
click at [580, 298] on div "Central Time ([GEOGRAPHIC_DATA] & [GEOGRAPHIC_DATA]) ([GEOGRAPHIC_DATA]/[GEOGRA…" at bounding box center [615, 272] width 97 height 63
type input "new"
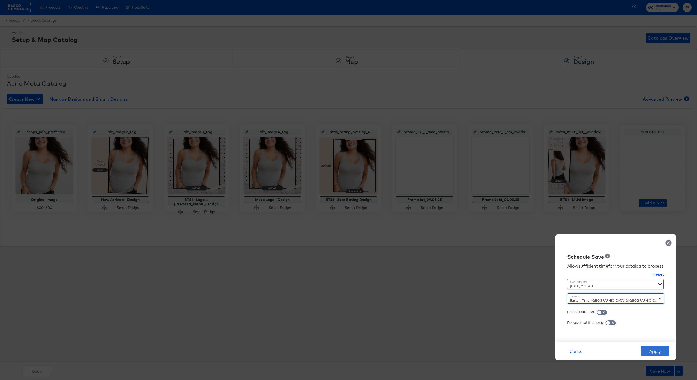
click at [655, 349] on button "Apply" at bounding box center [654, 351] width 29 height 10
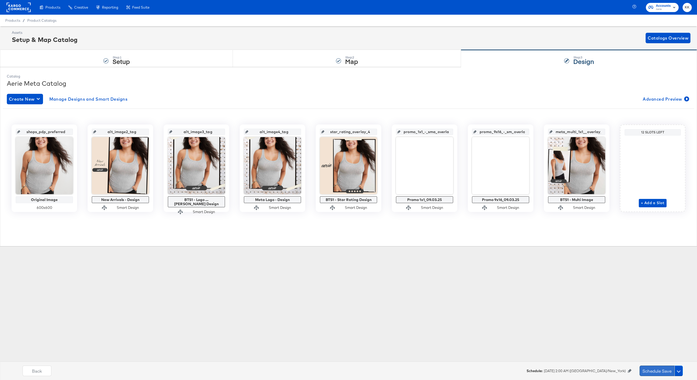
click at [642, 369] on button "Schedule Save" at bounding box center [656, 371] width 35 height 10
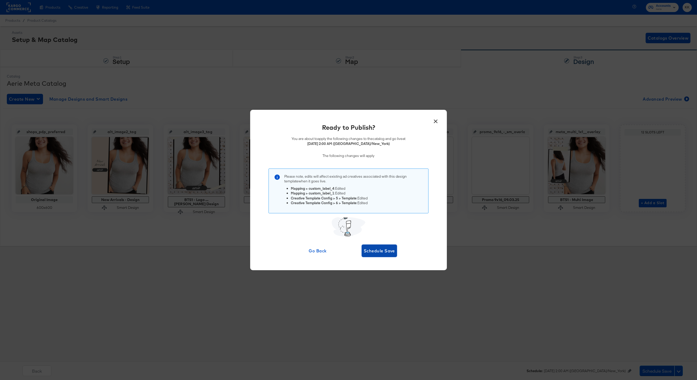
click at [371, 248] on span "Schedule Save" at bounding box center [379, 250] width 31 height 7
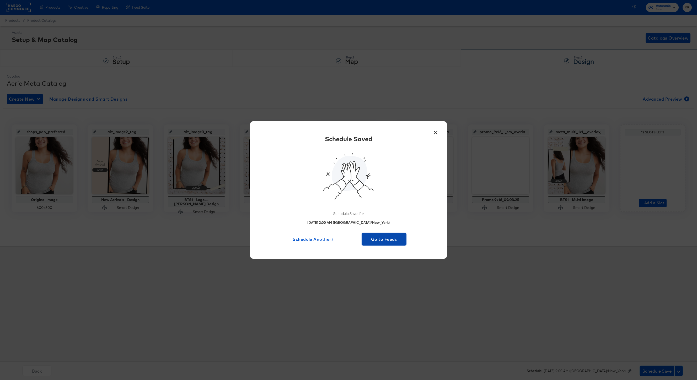
click at [382, 237] on span "Go to Feeds" at bounding box center [384, 239] width 41 height 7
